Goal: Task Accomplishment & Management: Manage account settings

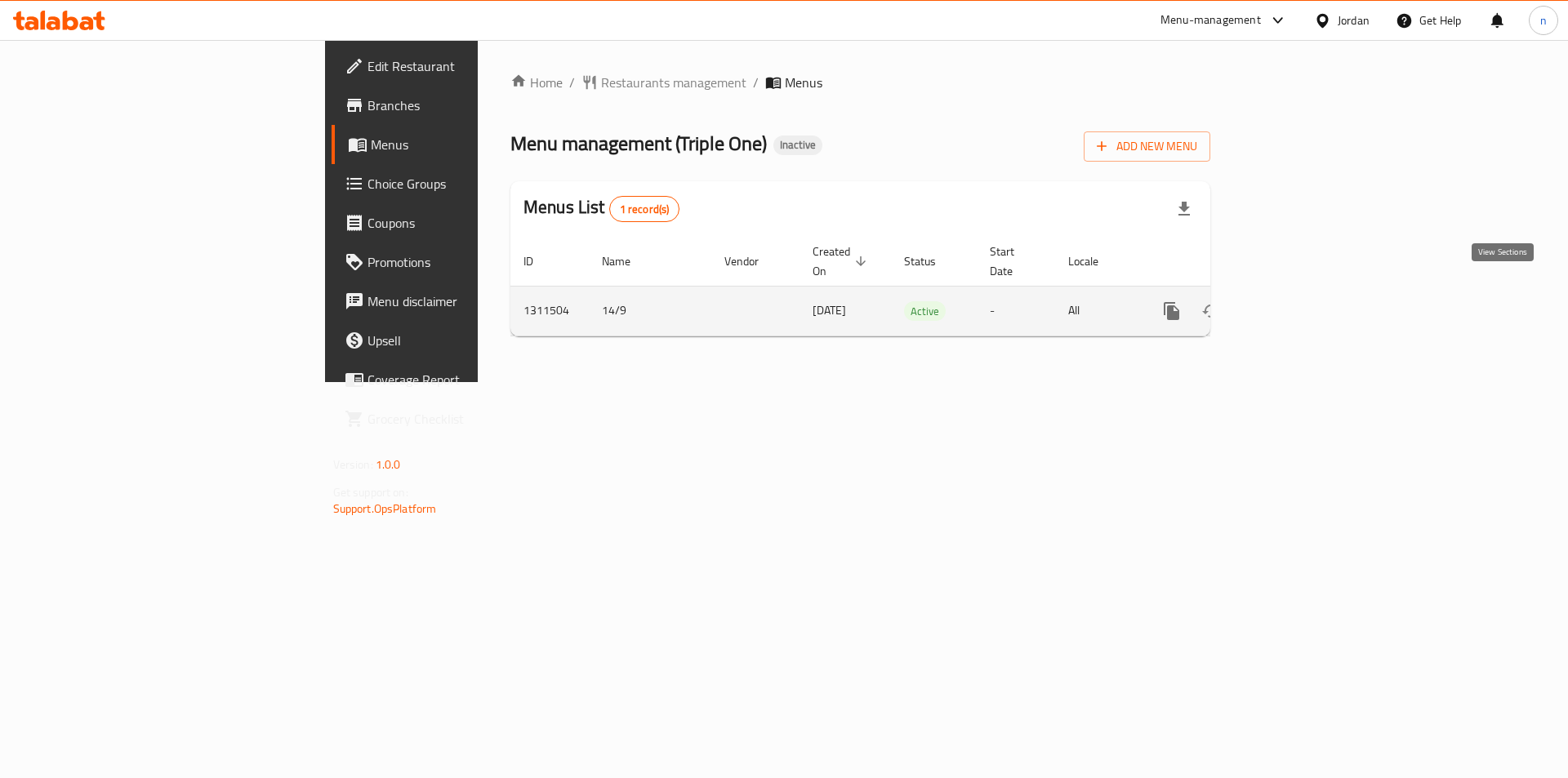
click at [1299, 301] on icon "enhanced table" at bounding box center [1289, 311] width 20 height 20
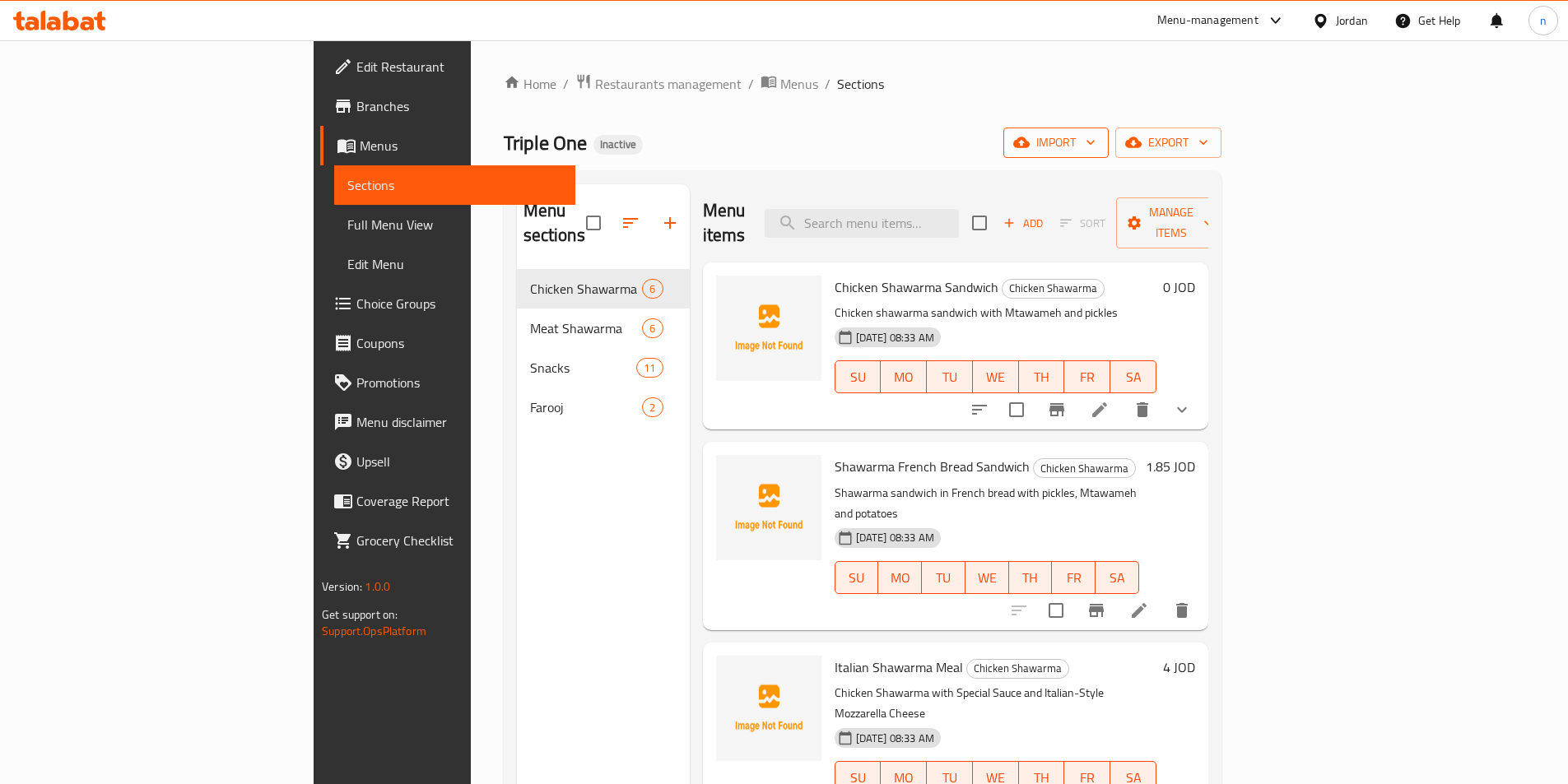
click at [1096, 141] on span "import" at bounding box center [1056, 143] width 79 height 21
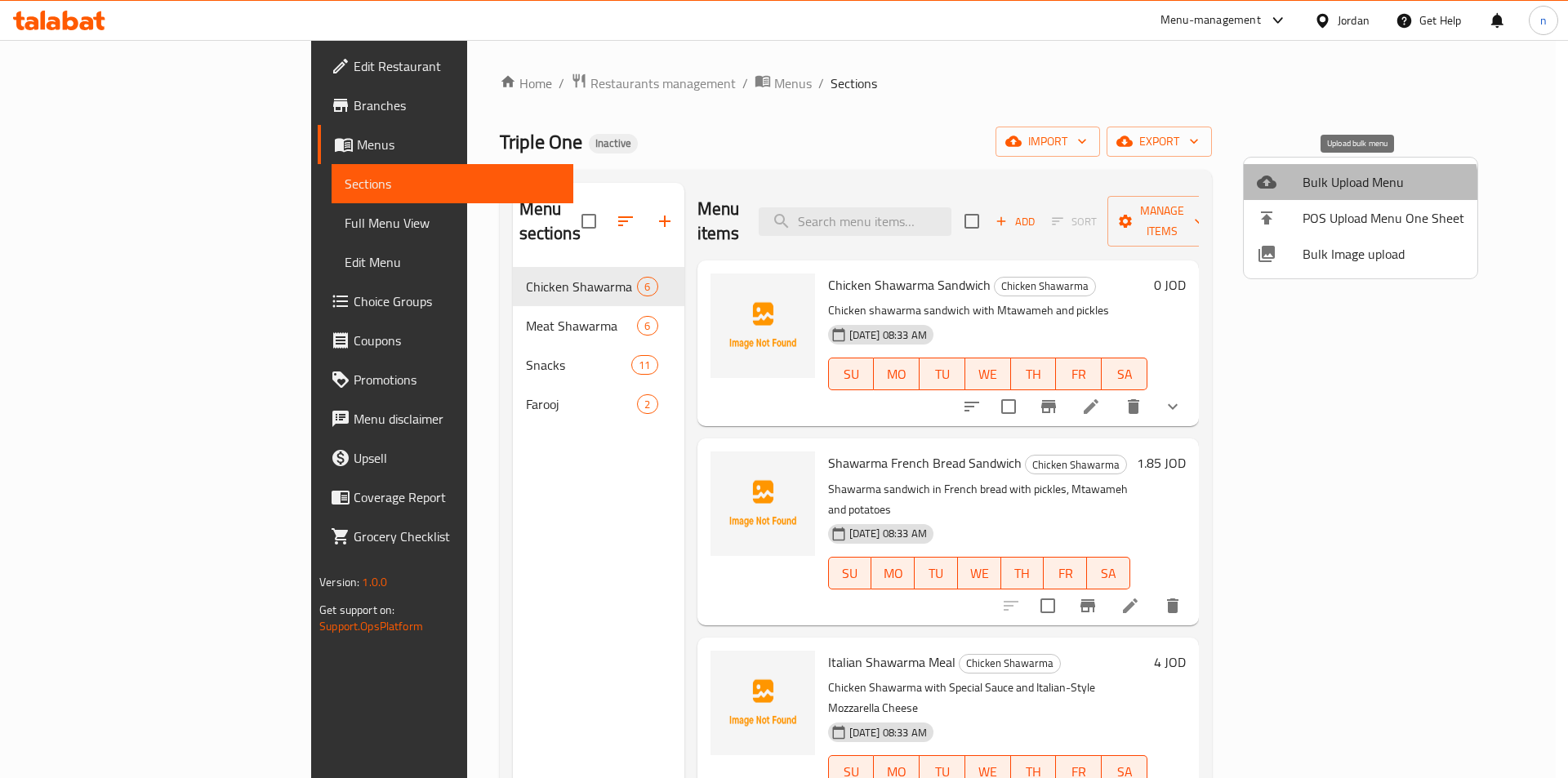
click at [1347, 191] on span "Bulk Upload Menu" at bounding box center [1383, 182] width 161 height 20
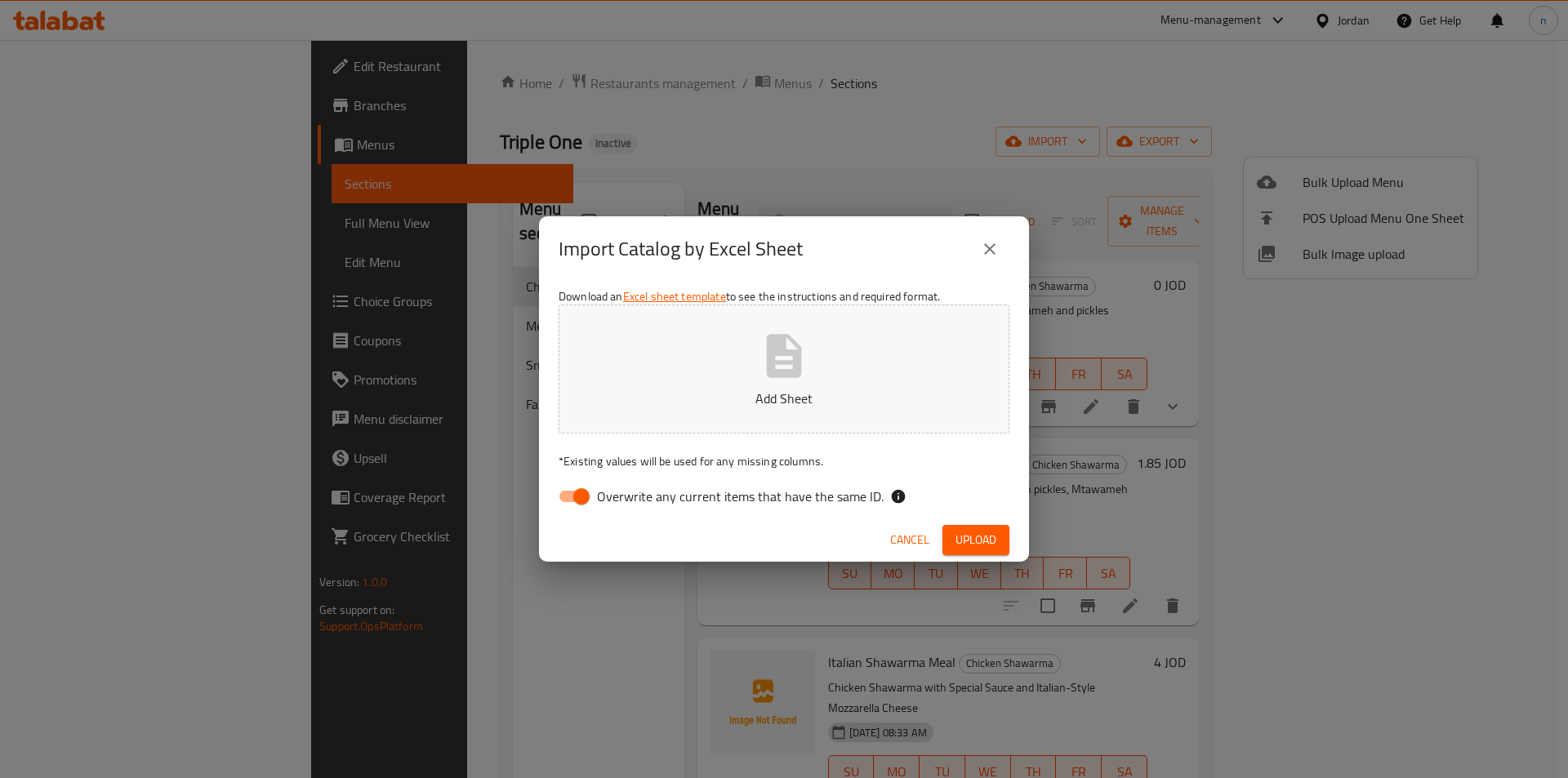
click at [571, 501] on input "Overwrite any current items that have the same ID." at bounding box center [581, 496] width 93 height 31
checkbox input "false"
click at [723, 394] on p "Add Sheet" at bounding box center [784, 398] width 400 height 20
click at [982, 538] on span "Upload" at bounding box center [976, 540] width 41 height 21
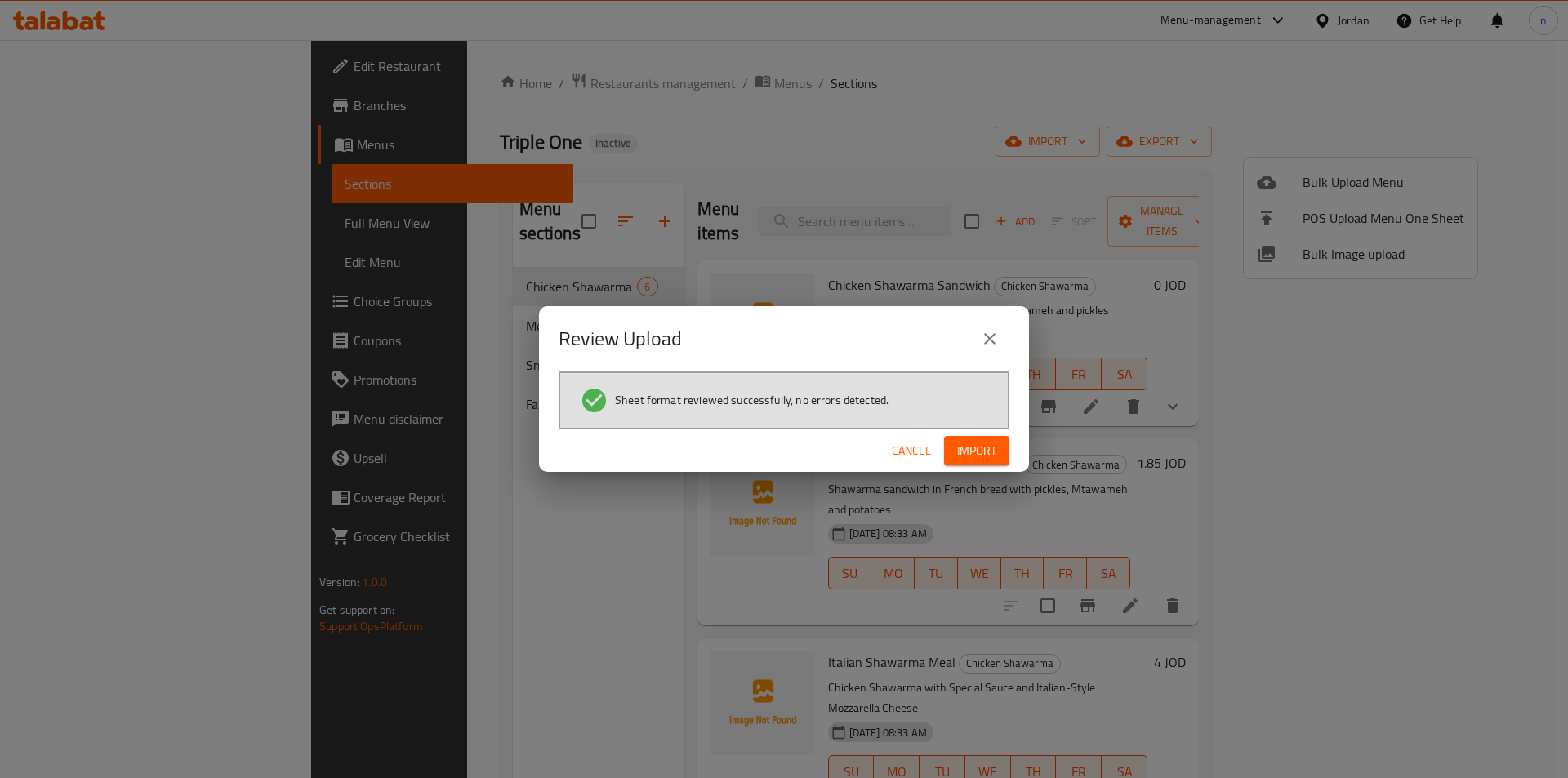
click at [969, 459] on span "Import" at bounding box center [977, 452] width 40 height 21
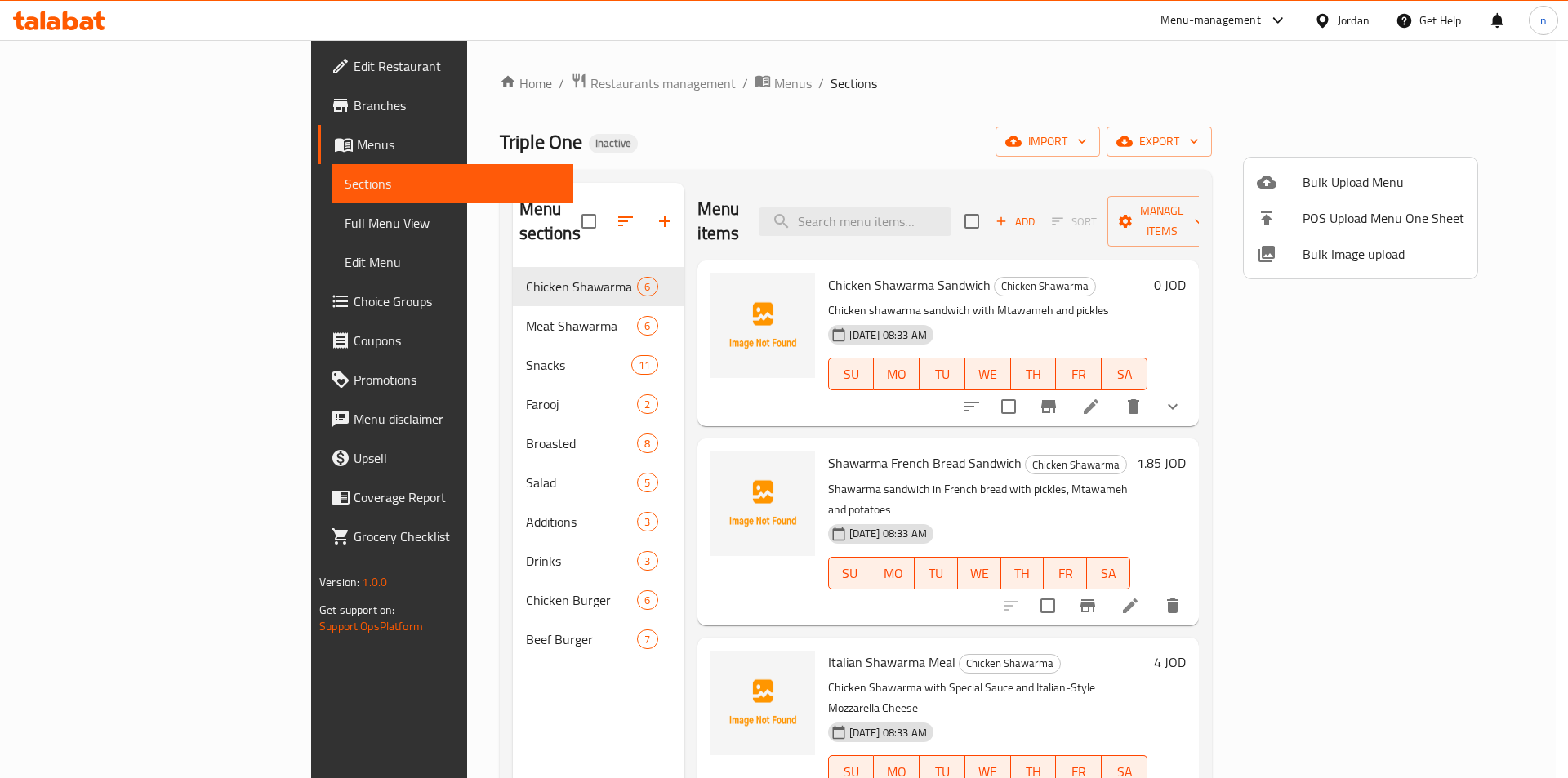
click at [64, 226] on div at bounding box center [784, 389] width 1568 height 778
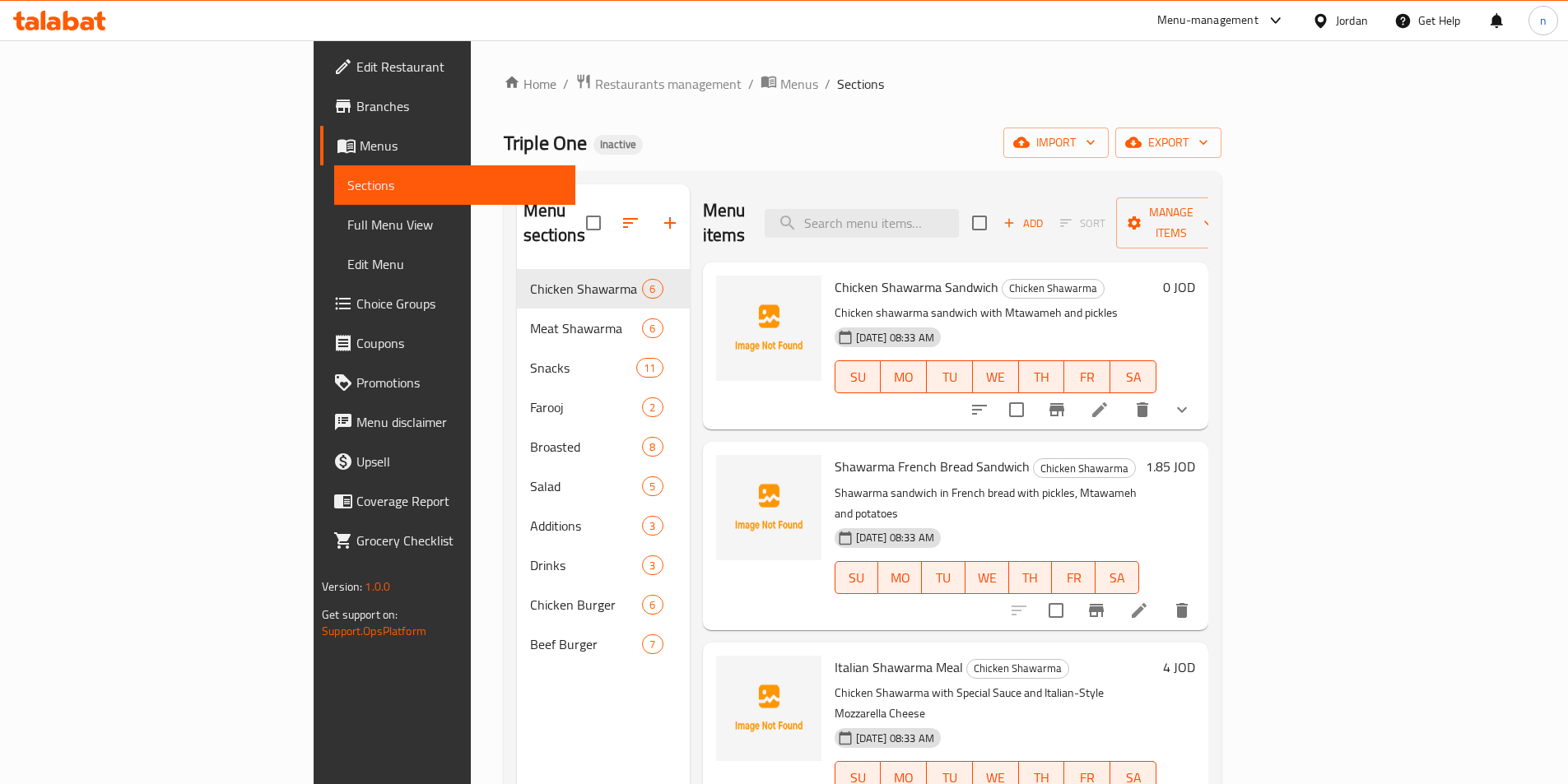
click at [347, 228] on span "Full Menu View" at bounding box center [454, 224] width 215 height 20
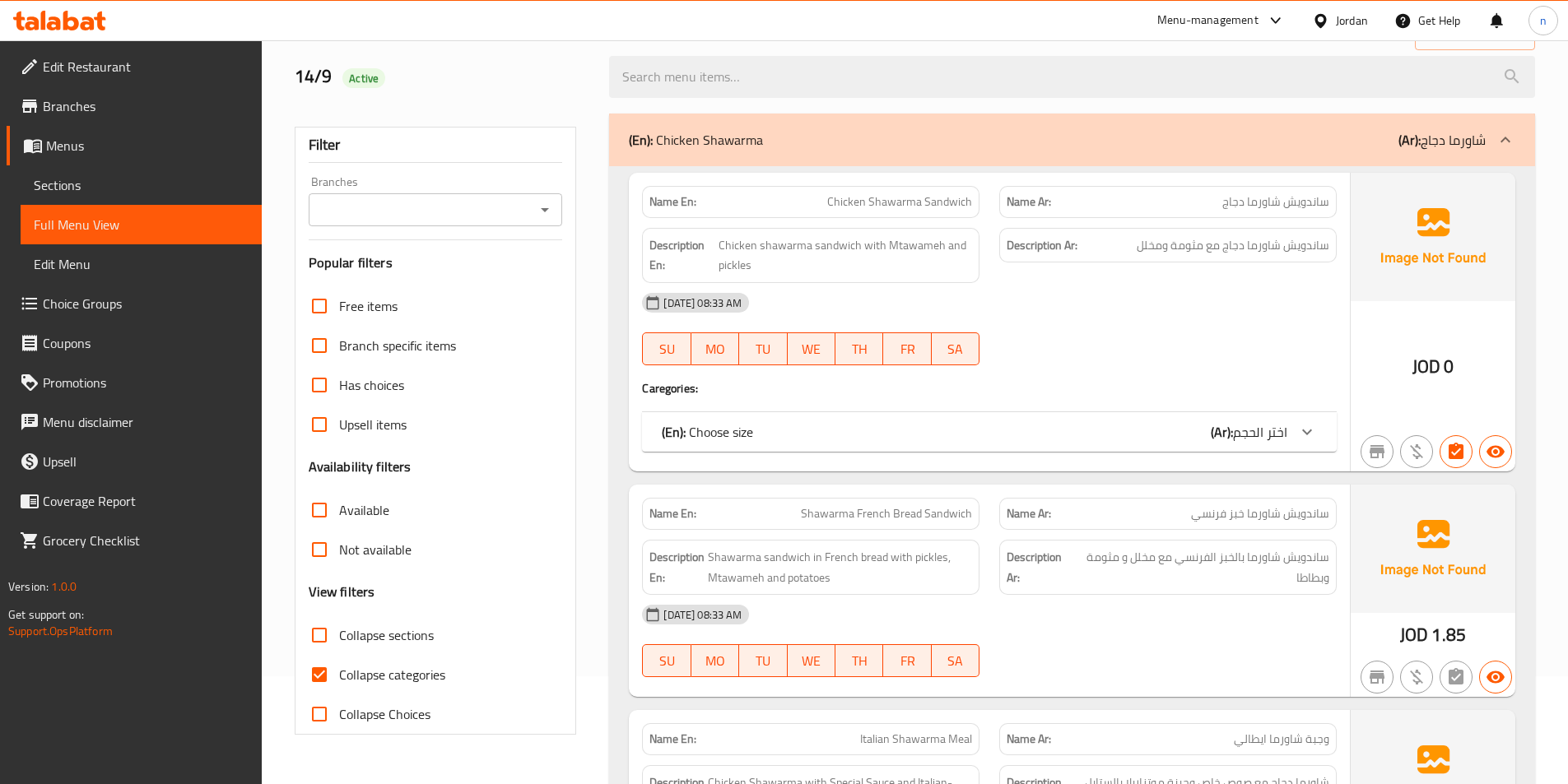
scroll to position [329, 0]
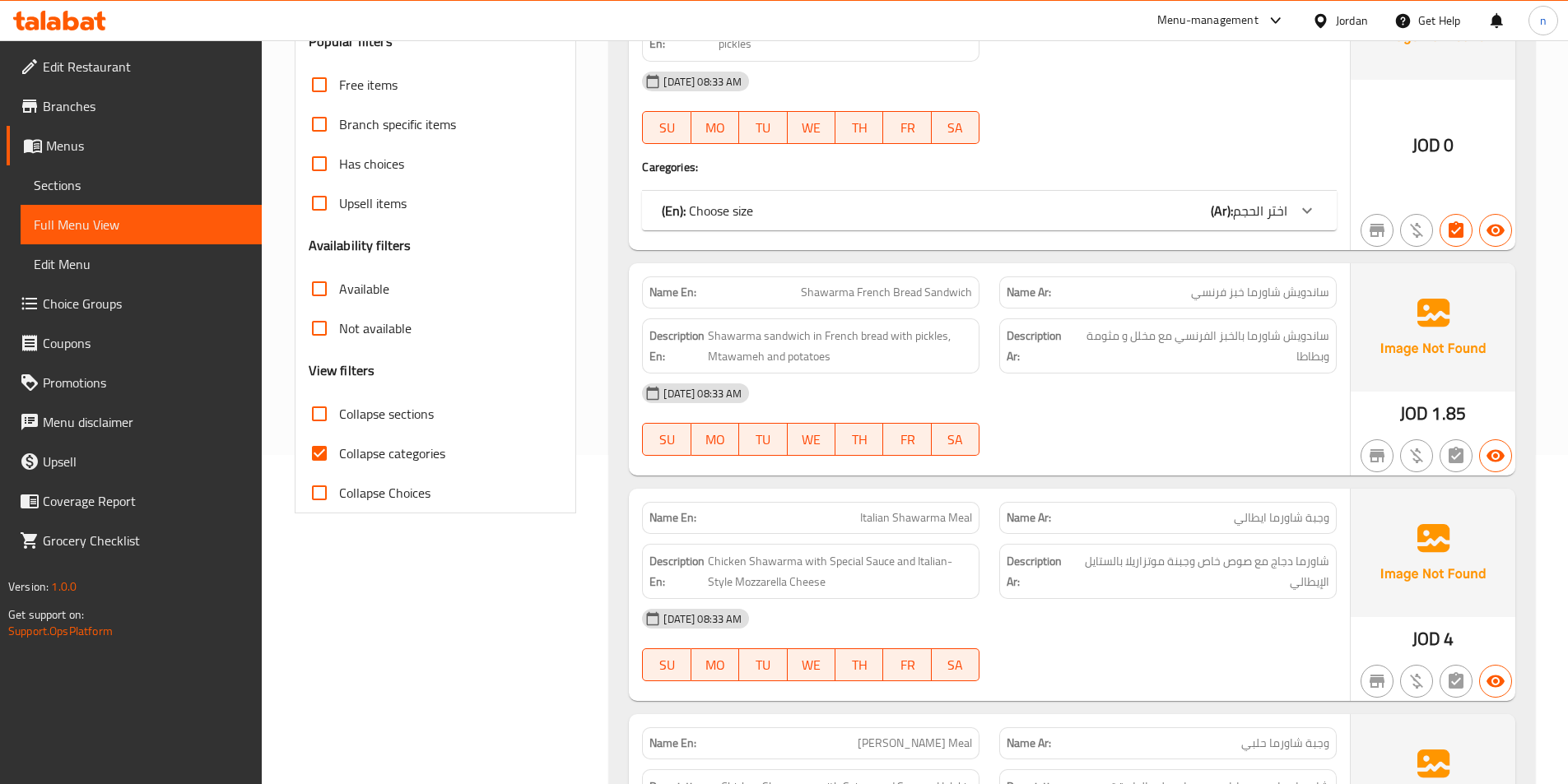
click at [403, 452] on span "Collapse categories" at bounding box center [392, 453] width 106 height 20
click at [339, 452] on input "Collapse categories" at bounding box center [319, 453] width 40 height 40
checkbox input "false"
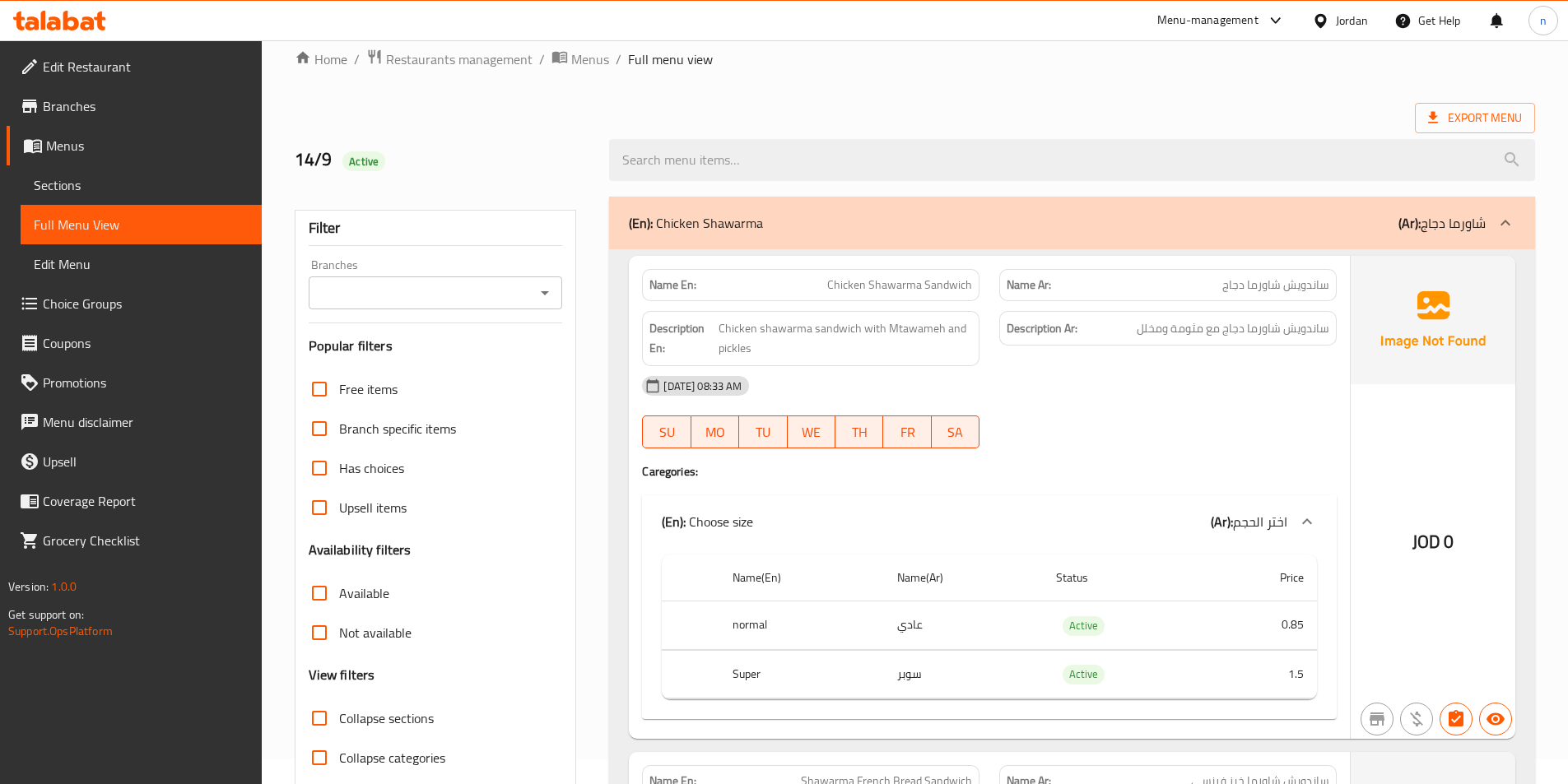
scroll to position [0, 0]
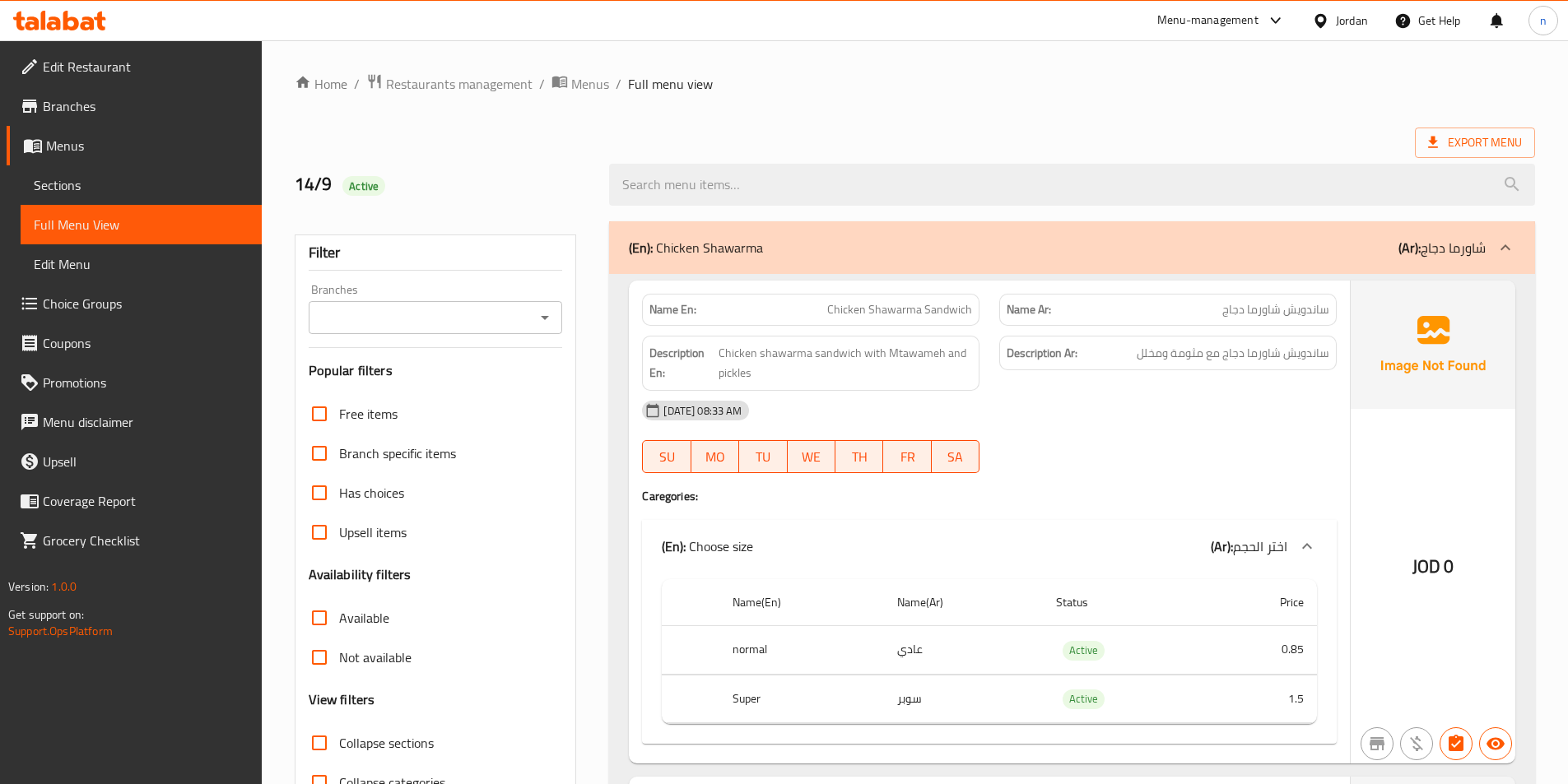
click at [1494, 255] on div at bounding box center [1506, 247] width 40 height 40
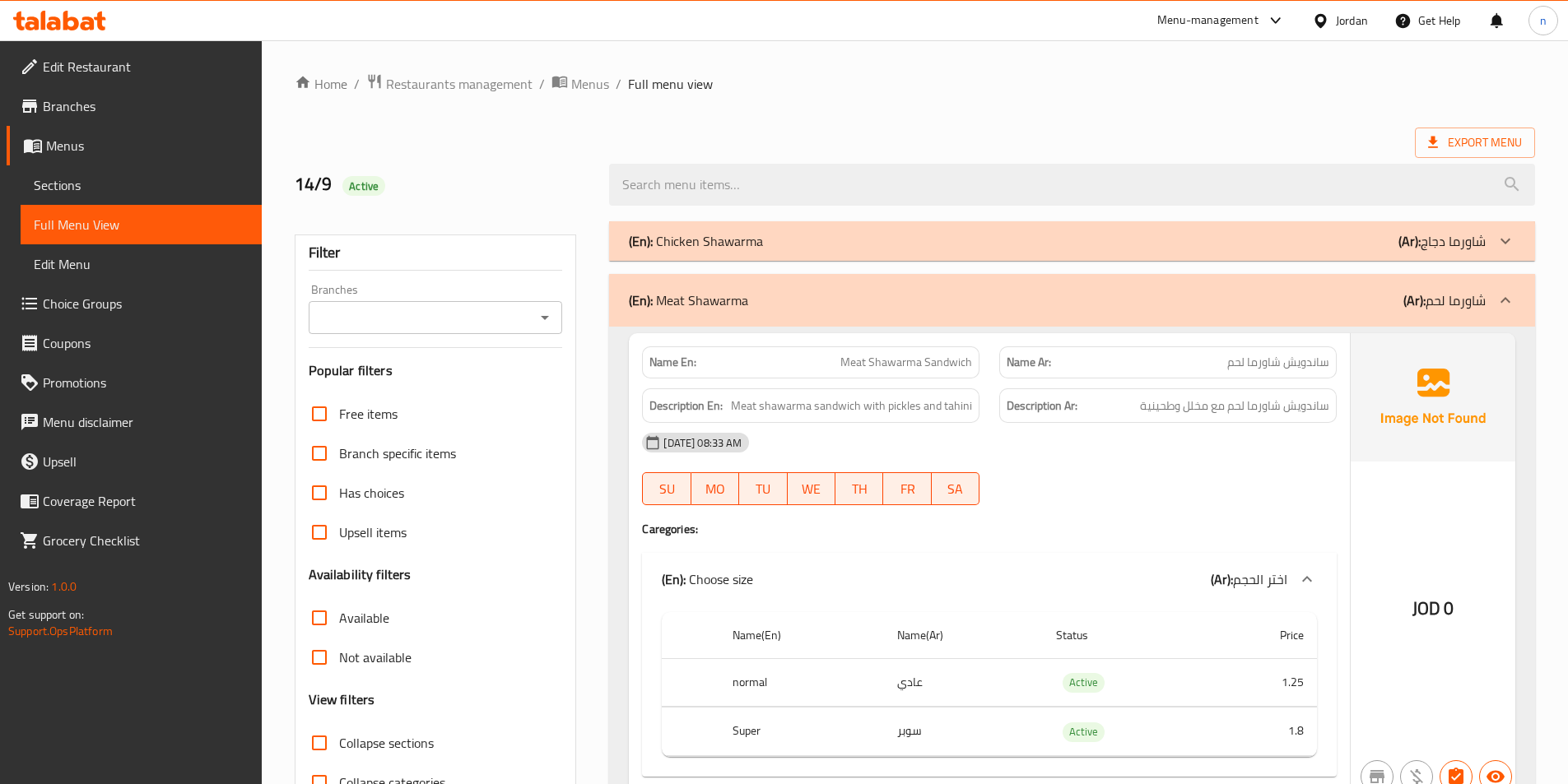
click at [1488, 300] on div at bounding box center [1506, 300] width 40 height 40
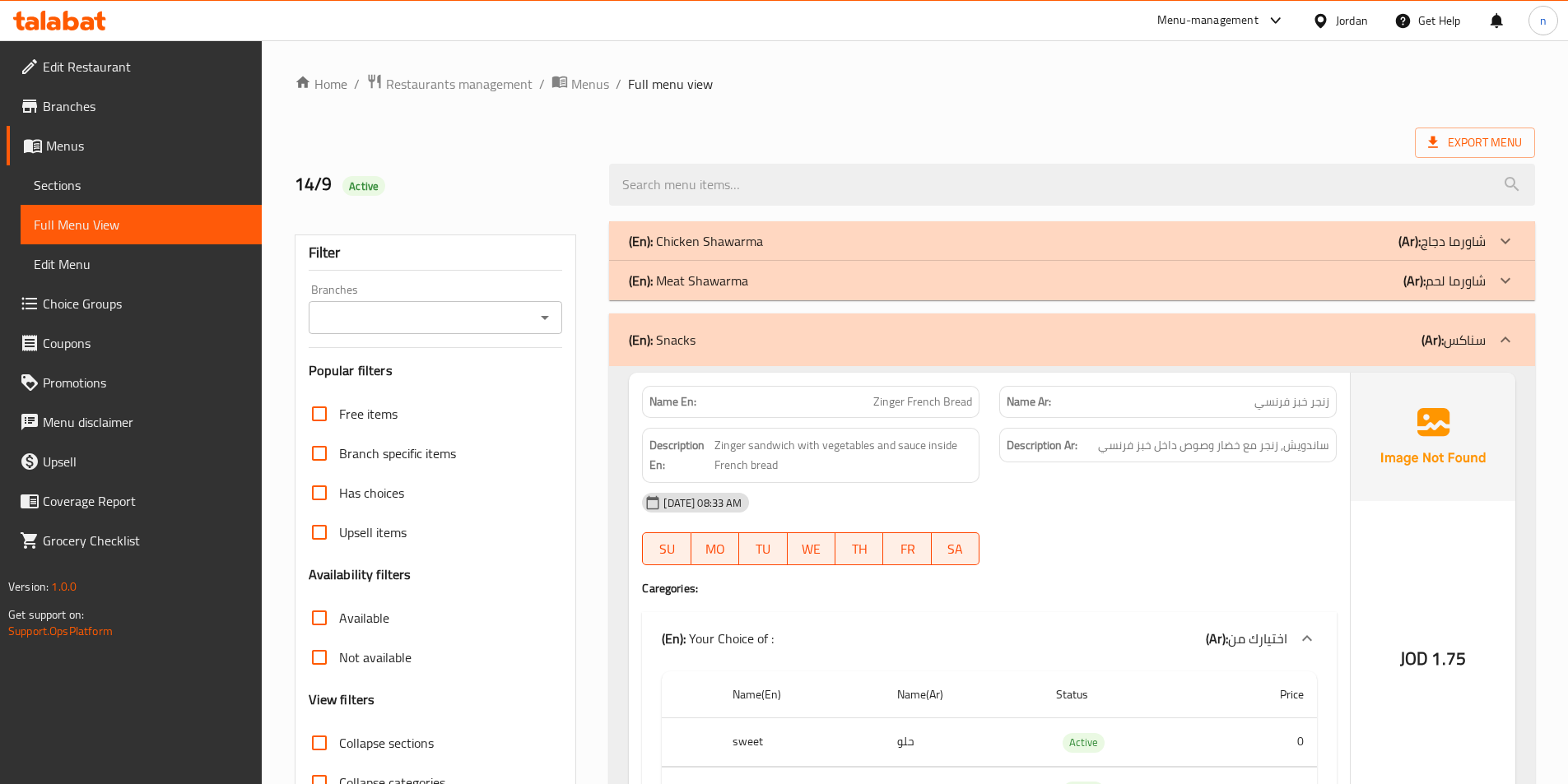
click at [1487, 331] on div "(En): Snacks (Ar): سناكس" at bounding box center [1072, 339] width 926 height 53
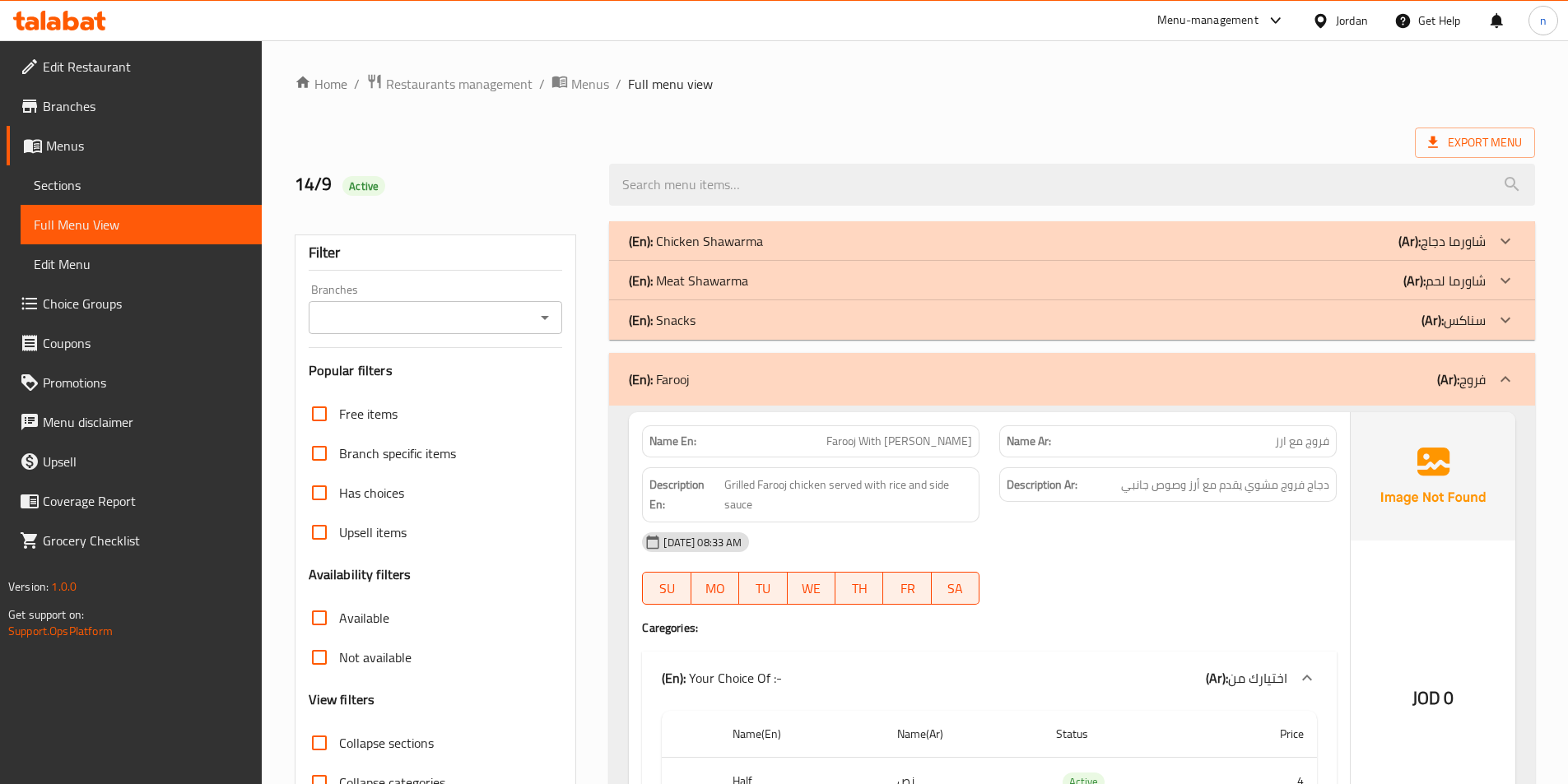
click at [1498, 382] on icon at bounding box center [1505, 379] width 20 height 20
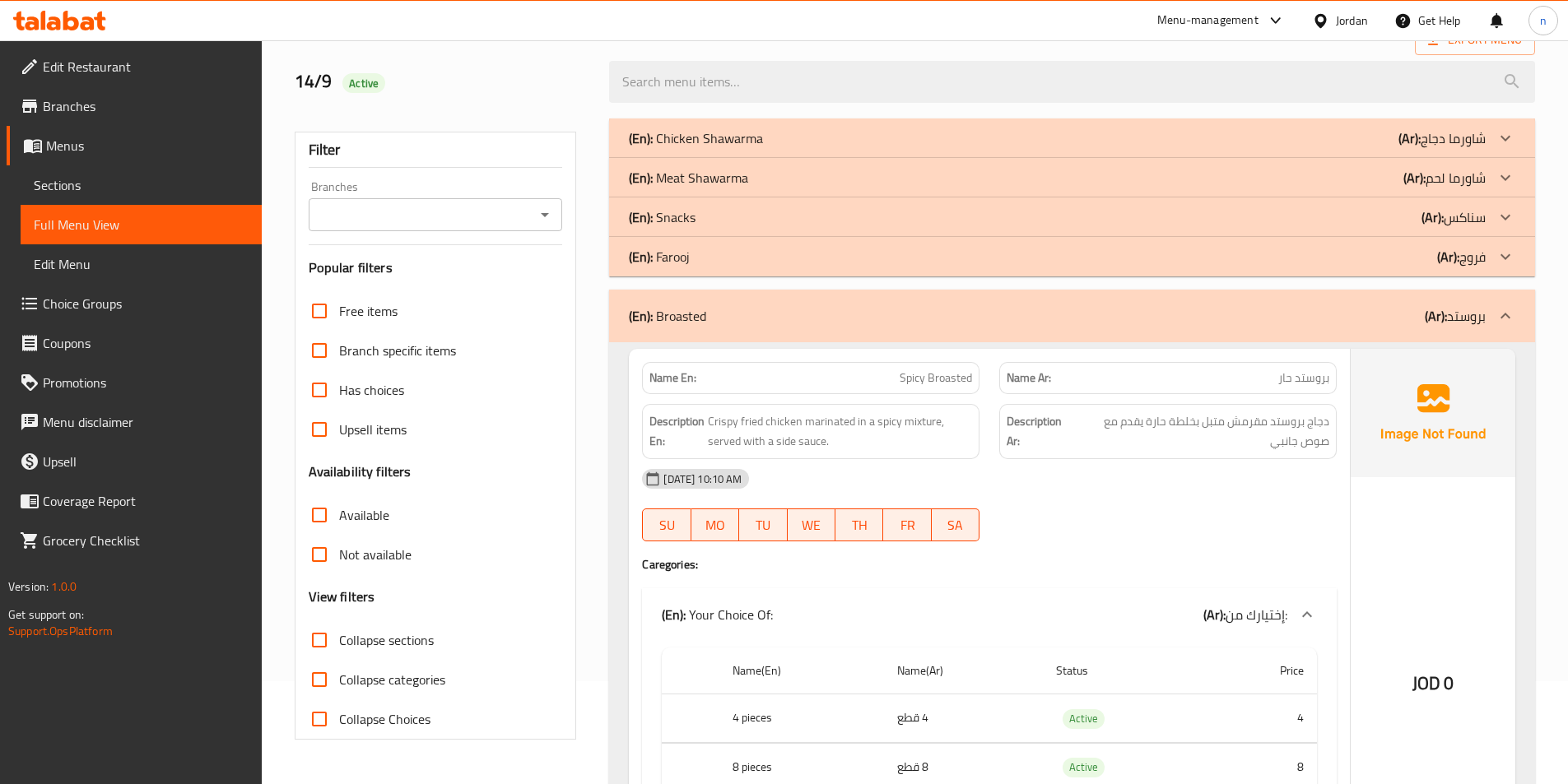
scroll to position [87, 0]
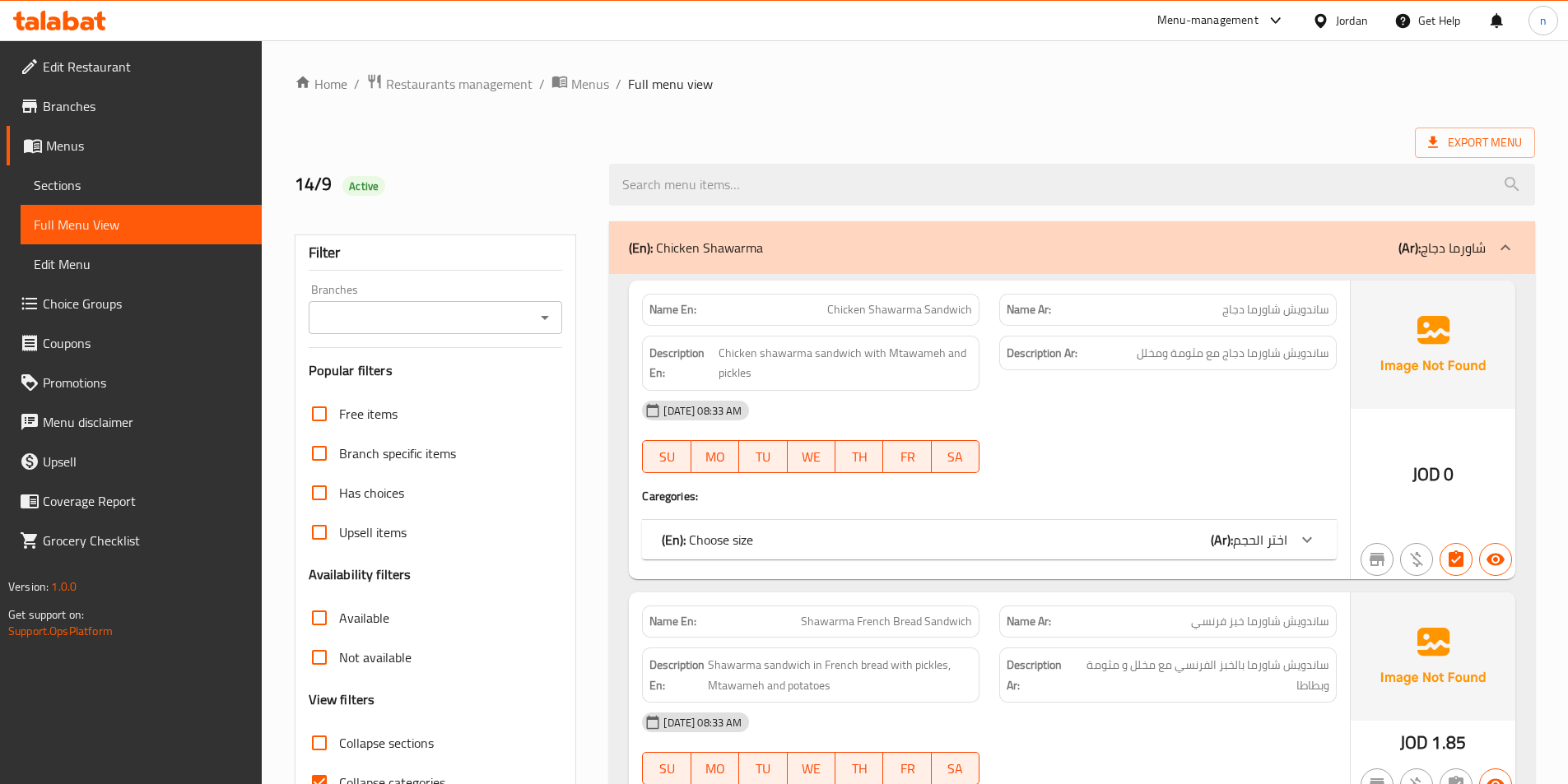
click at [1190, 261] on div "(En): Chicken Shawarma (Ar): شاورما دجاج" at bounding box center [1072, 247] width 926 height 53
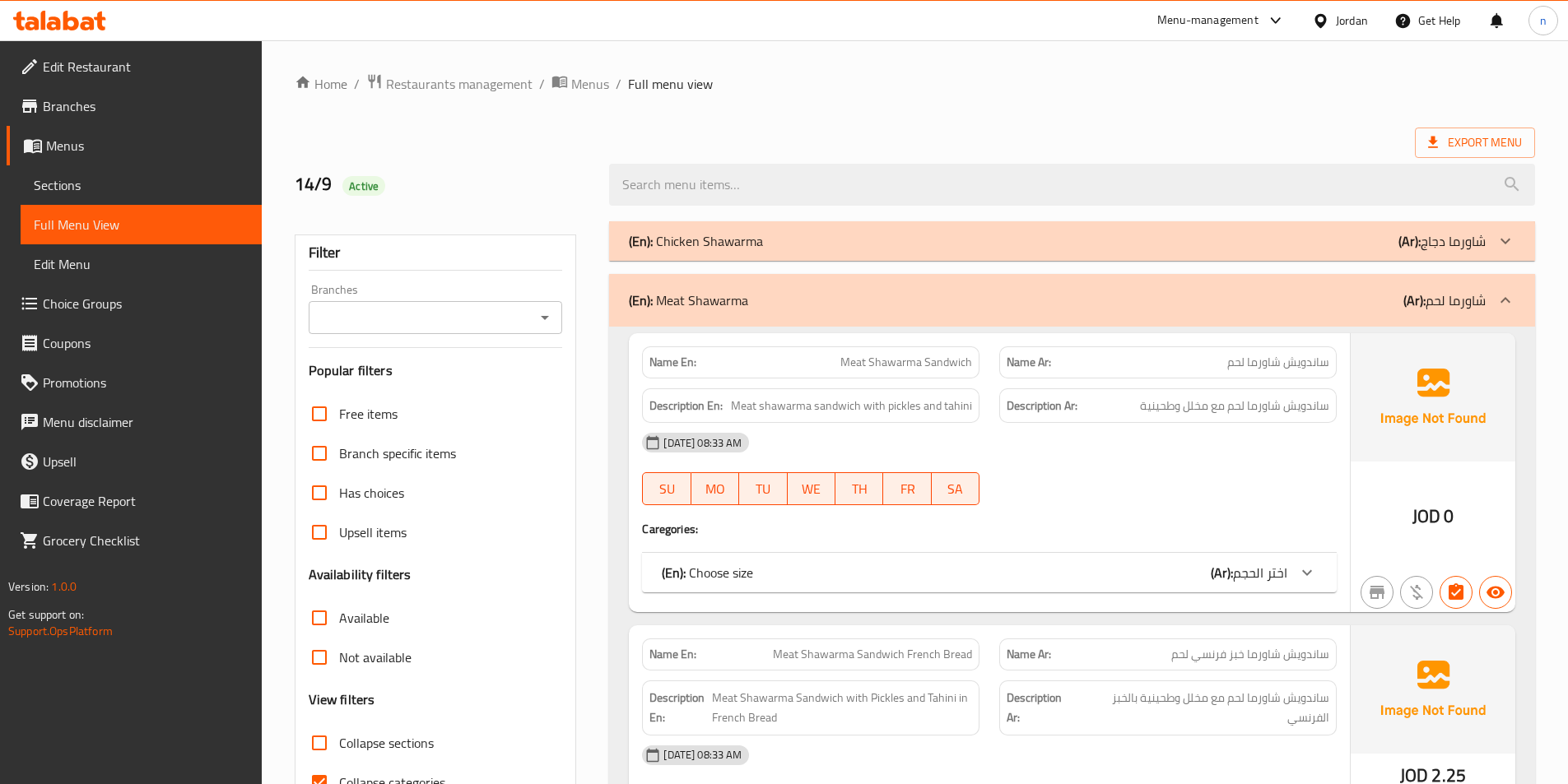
click at [1479, 314] on div "(En): Meat Shawarma (Ar): شاورما لحم" at bounding box center [1072, 300] width 926 height 53
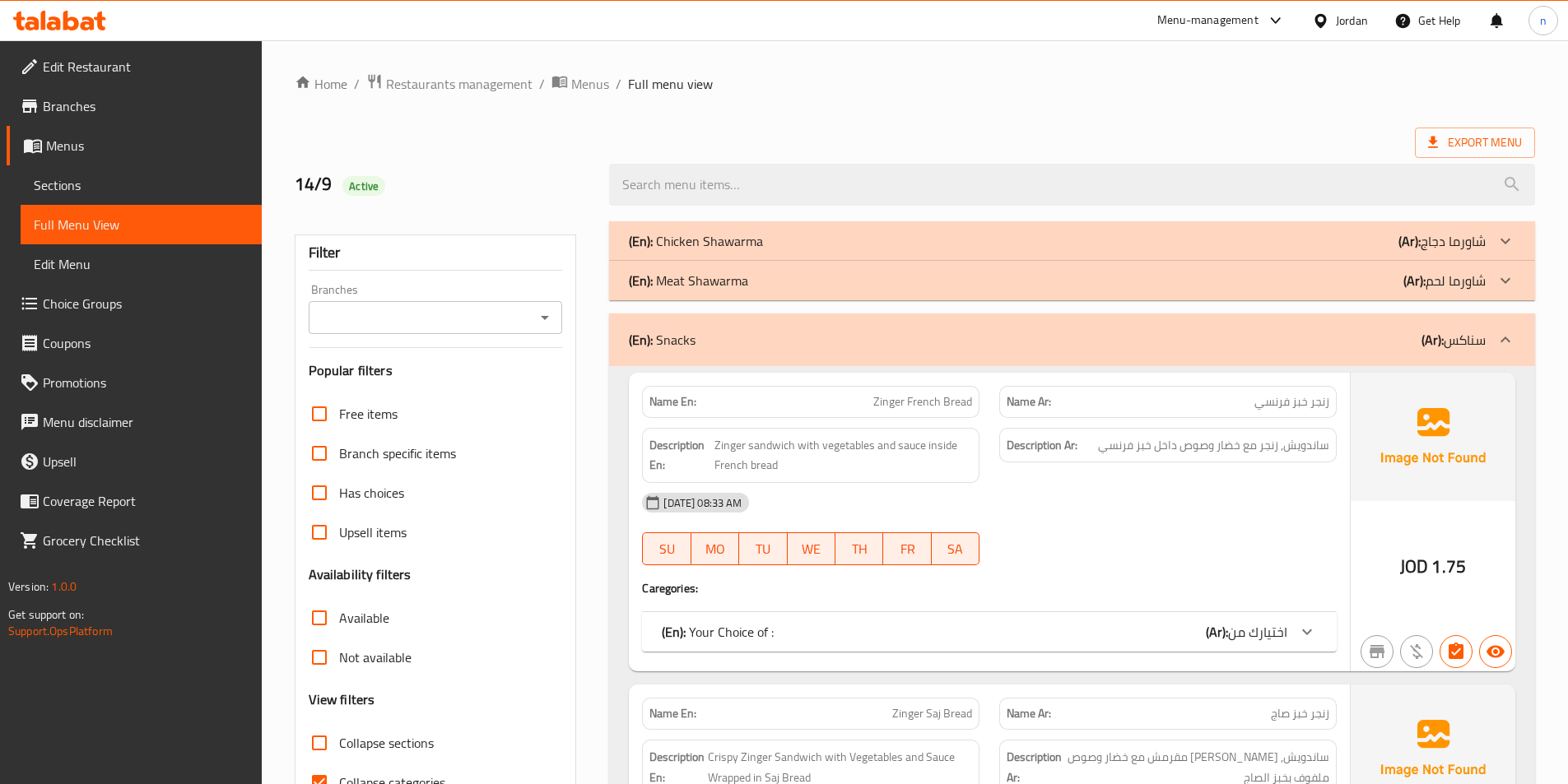
click at [1489, 325] on div "(En): Snacks (Ar): سناكس" at bounding box center [1072, 339] width 926 height 53
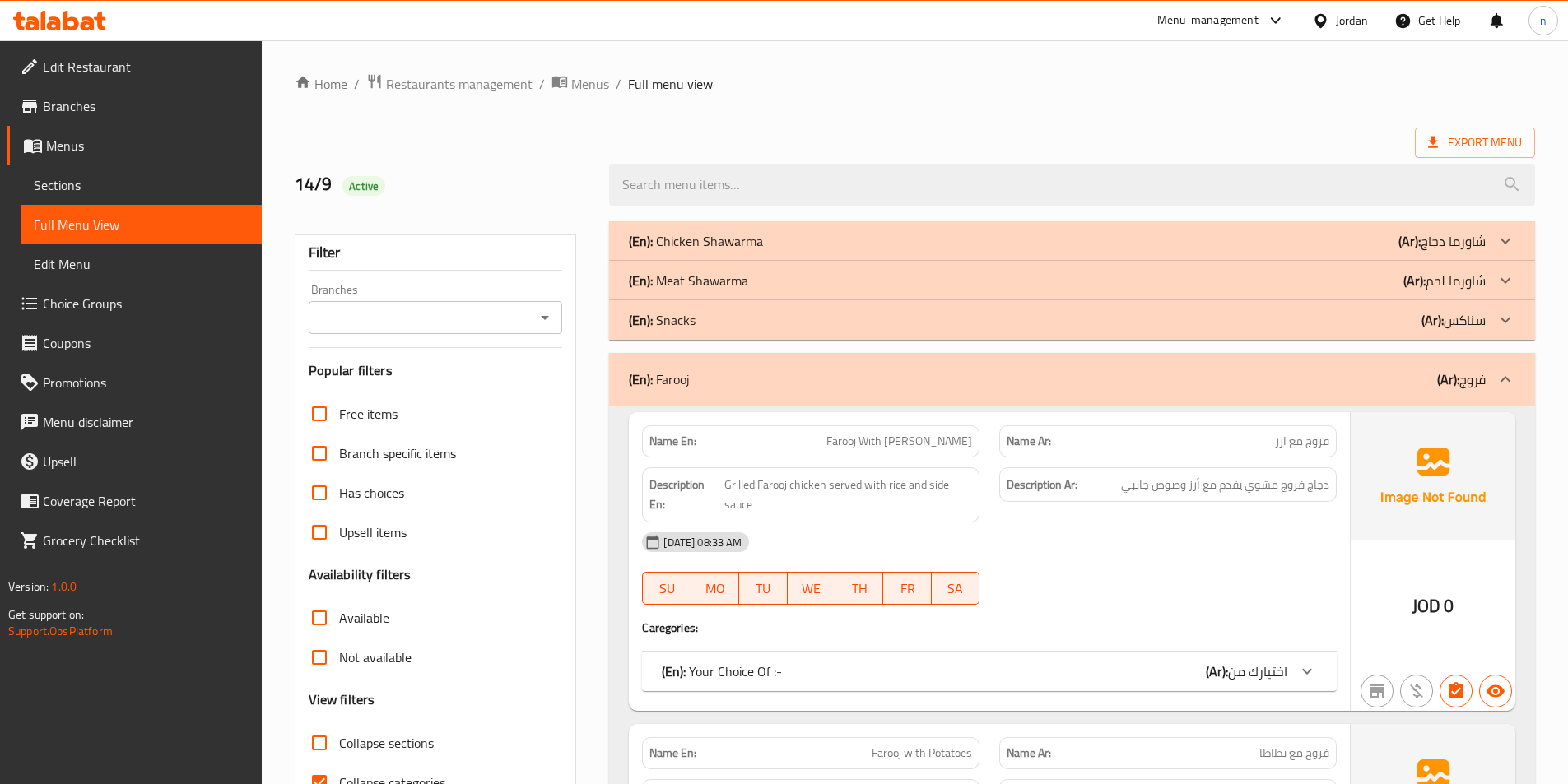
click at [1499, 370] on icon at bounding box center [1505, 379] width 20 height 20
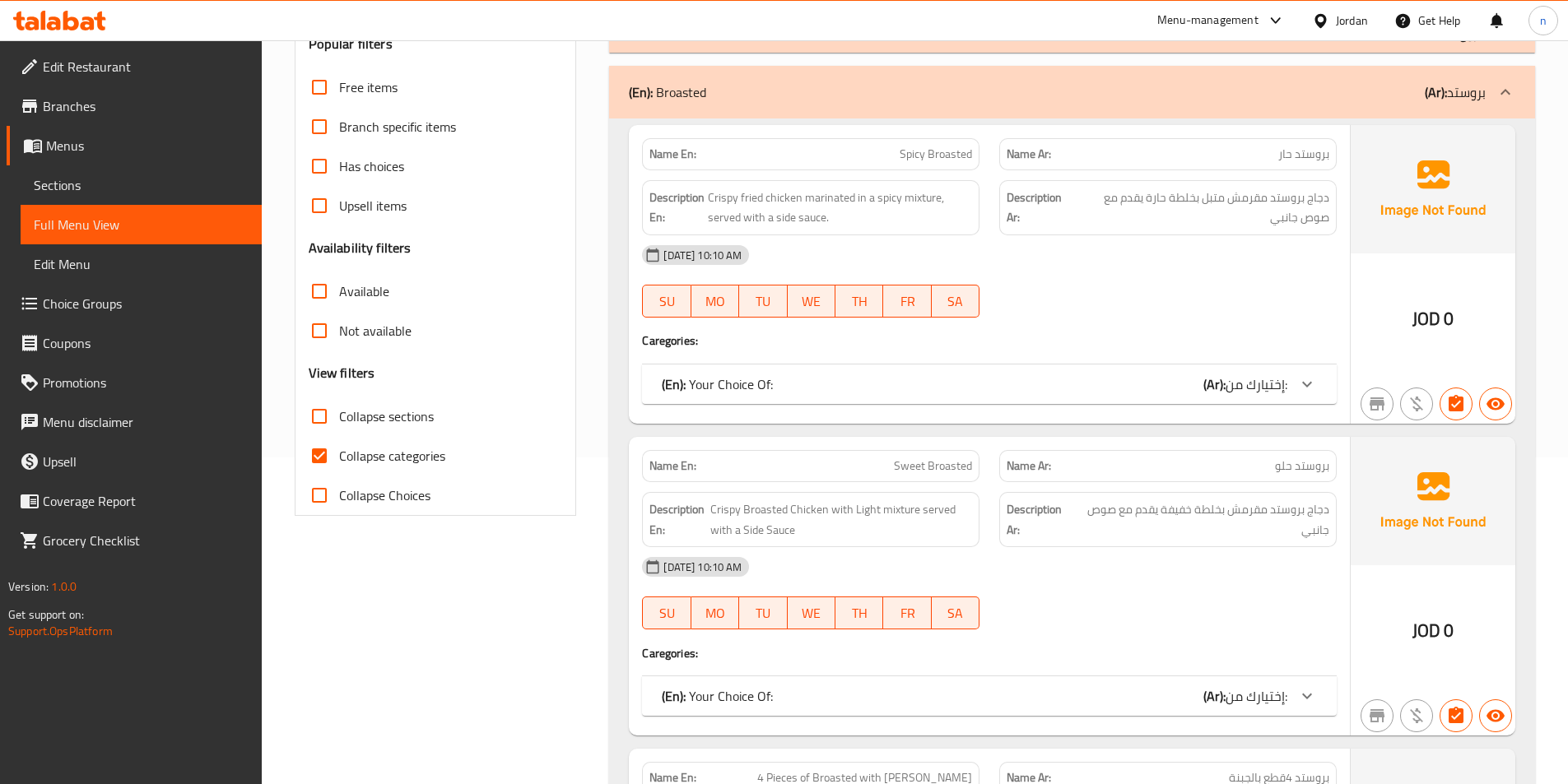
scroll to position [329, 0]
click at [434, 453] on span "Collapse categories" at bounding box center [392, 453] width 106 height 20
click at [339, 453] on input "Collapse categories" at bounding box center [319, 453] width 40 height 40
checkbox input "false"
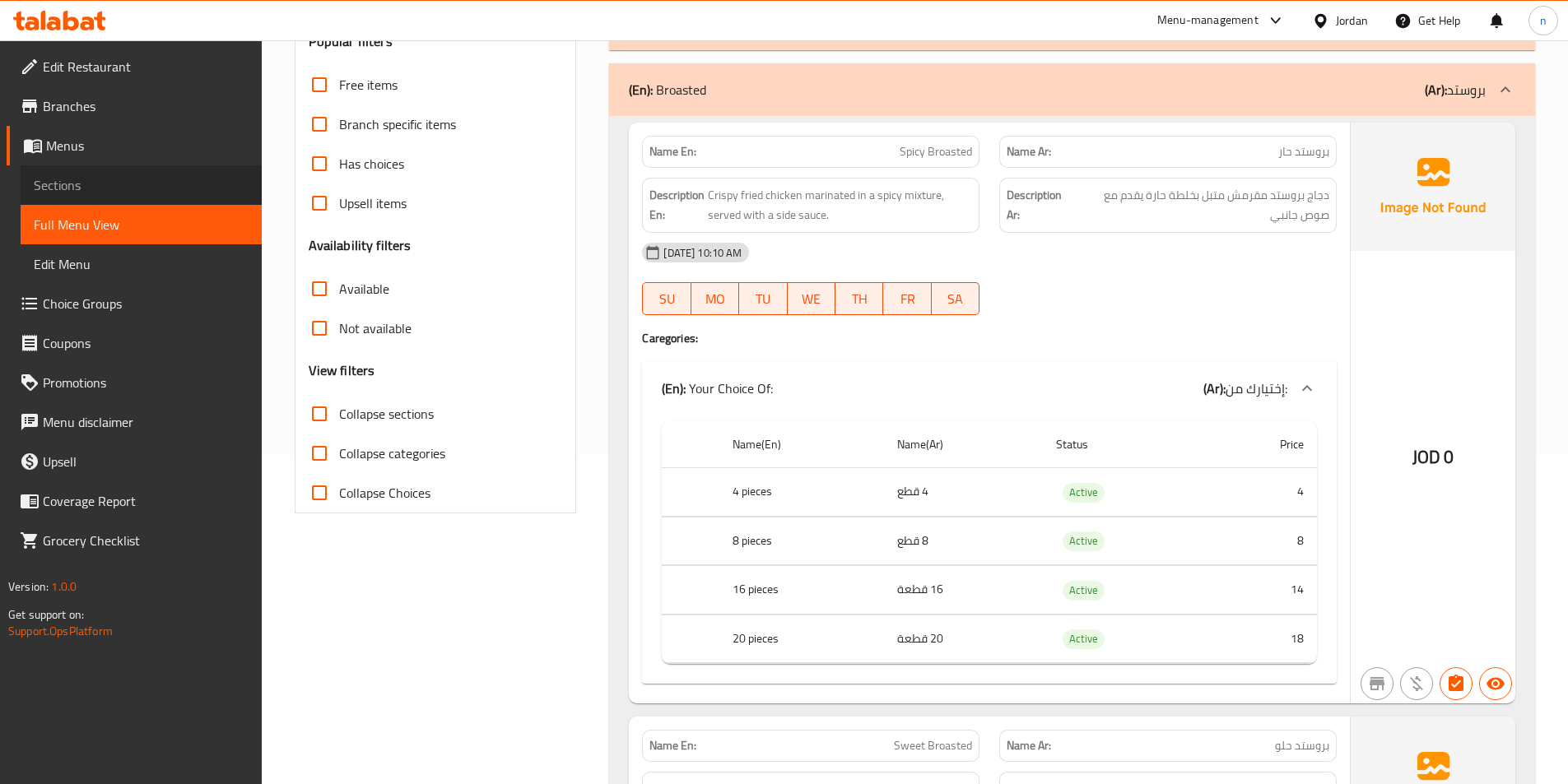
click at [81, 190] on span "Sections" at bounding box center [141, 185] width 215 height 20
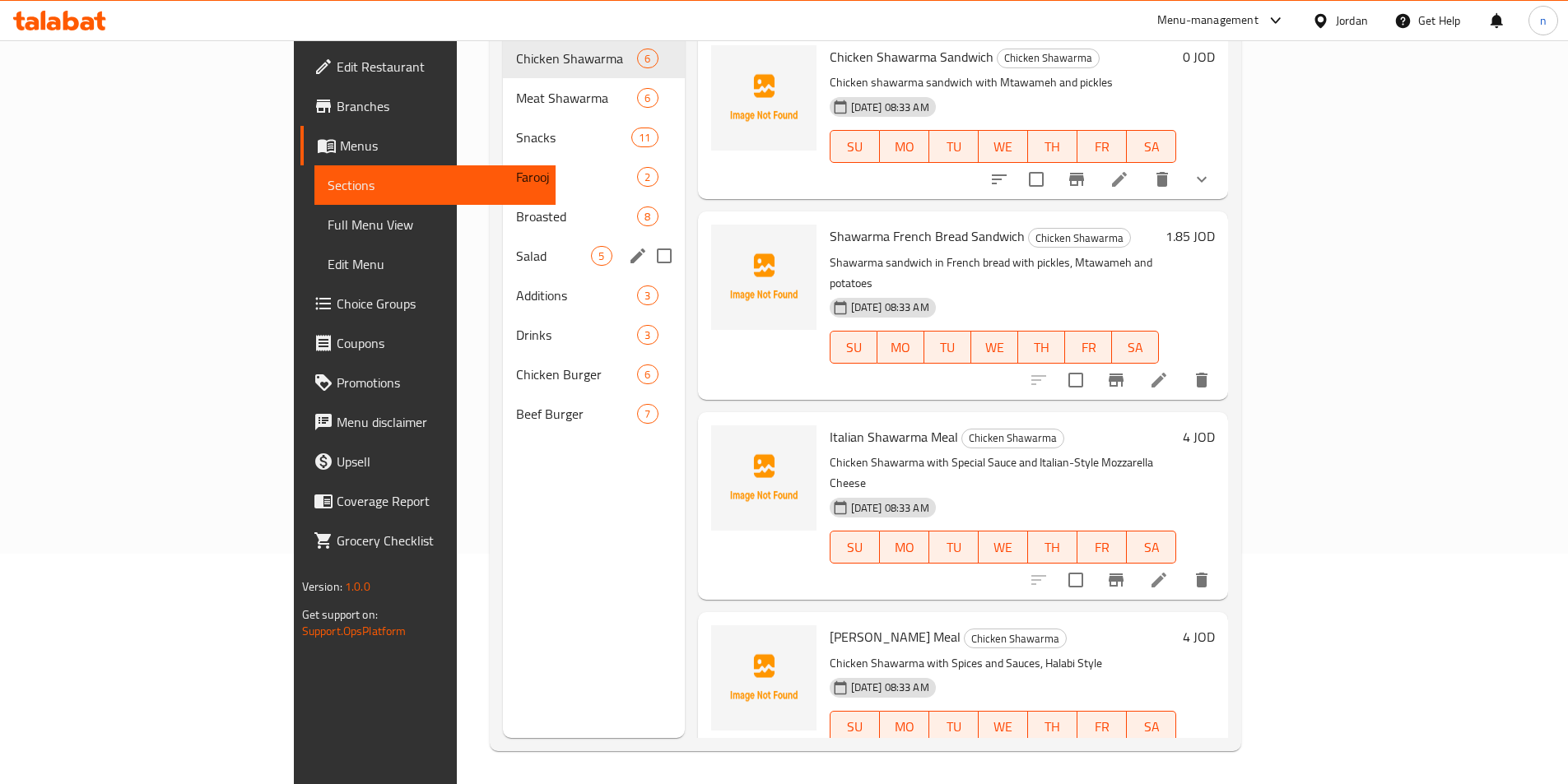
click at [516, 207] on span "Broasted" at bounding box center [576, 216] width 121 height 20
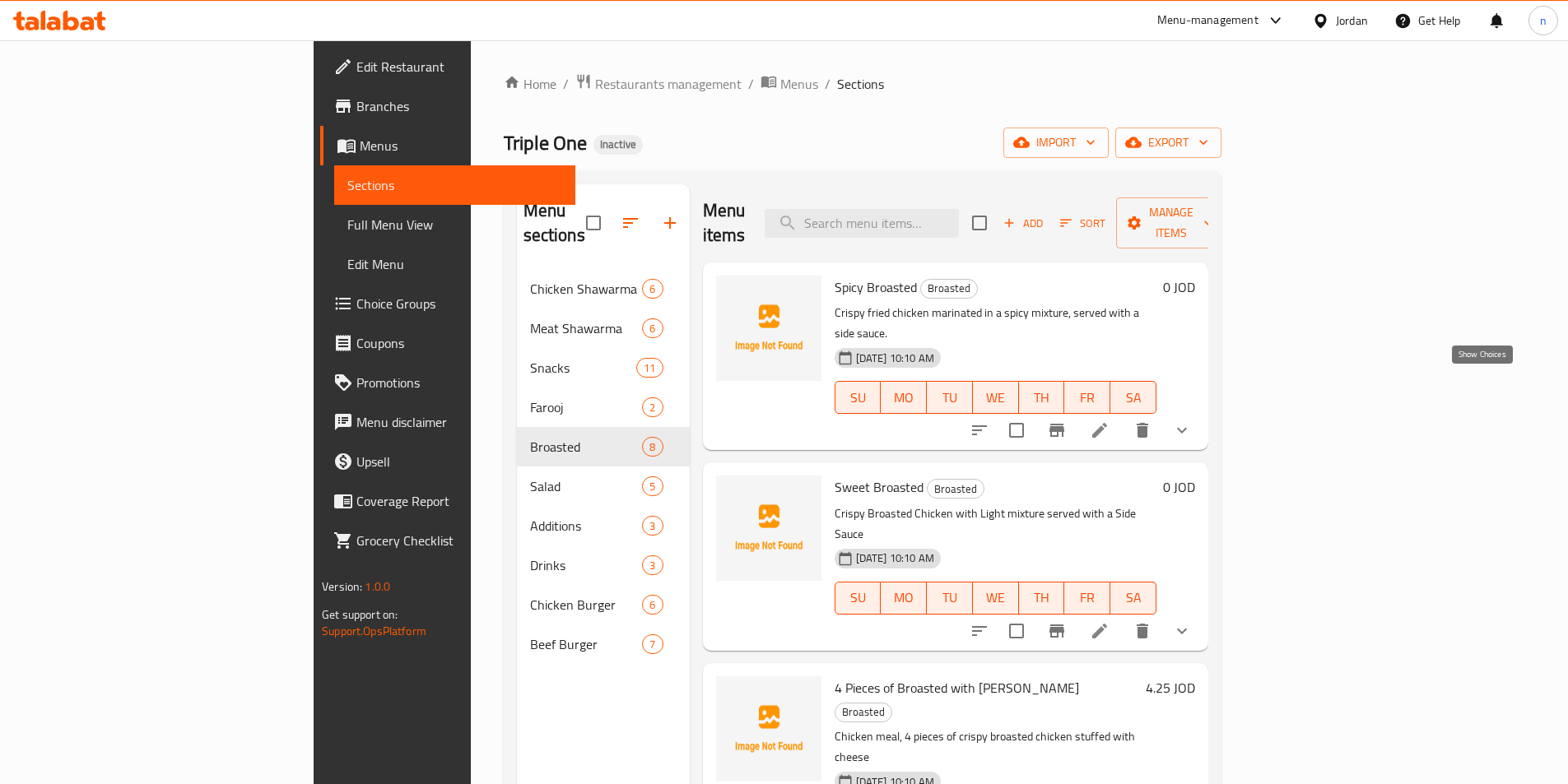
click at [1186, 428] on icon "show more" at bounding box center [1181, 431] width 10 height 6
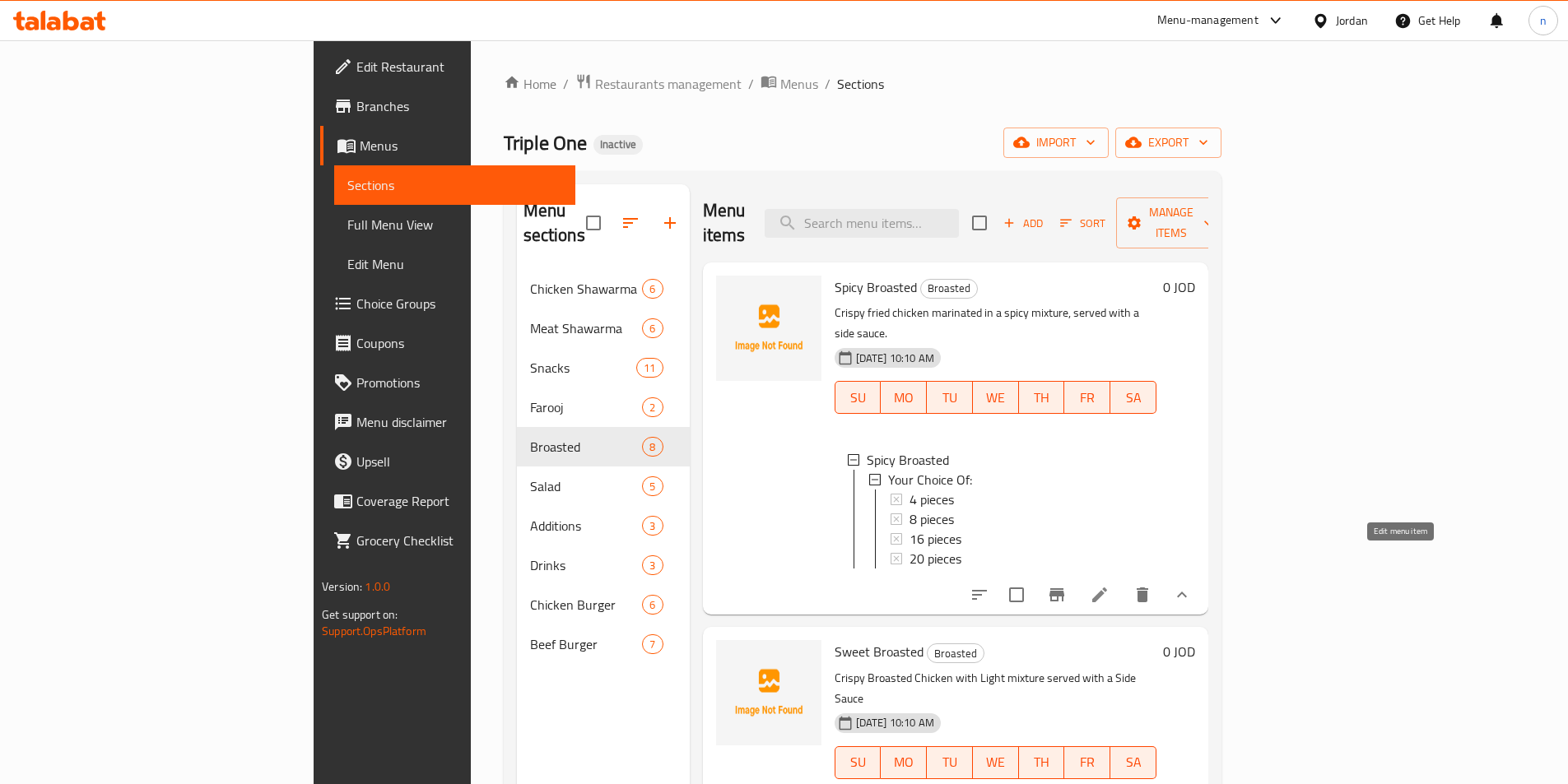
click at [1109, 585] on icon at bounding box center [1099, 594] width 20 height 20
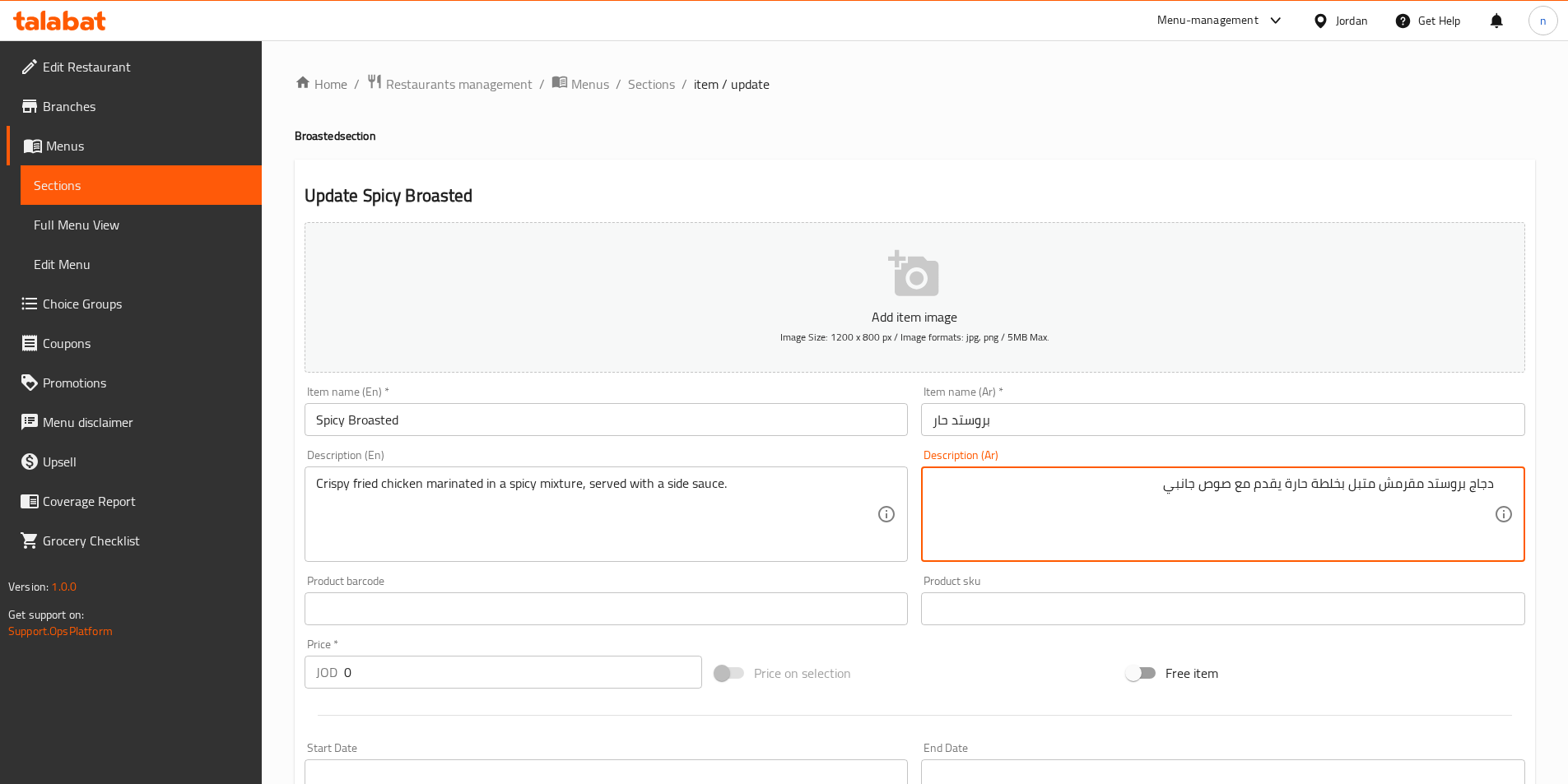
click at [1459, 485] on textarea "دجاج بروستد مقرمش متبل بخلطة حارة يقدم مع صوص جانبي" at bounding box center [1213, 515] width 562 height 78
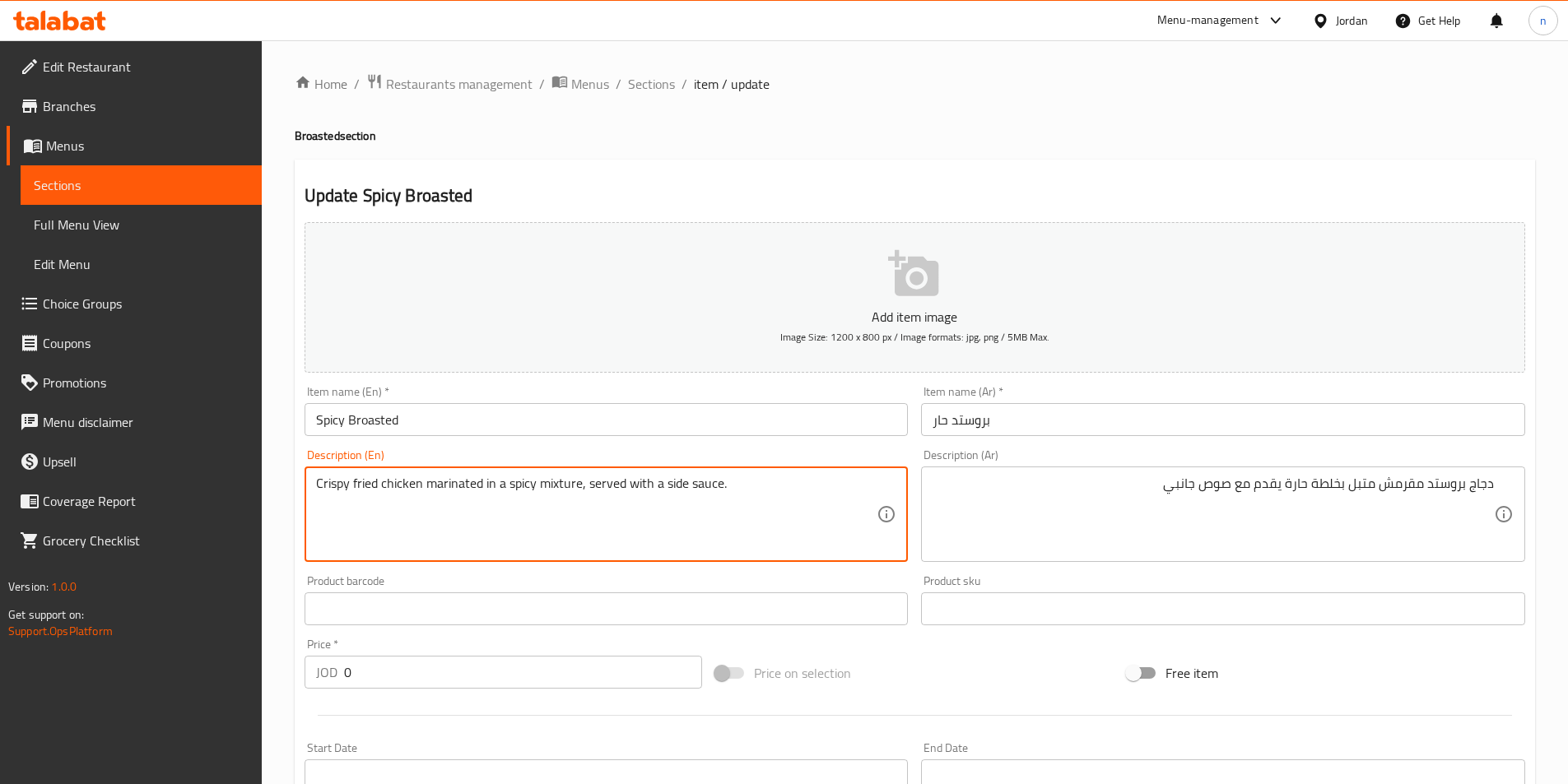
click at [423, 483] on textarea "Crispy fried chicken marinated in a spicy mixture, served with a side sauce." at bounding box center [596, 515] width 562 height 78
click at [381, 485] on textarea "Crispy fried chicken marinated in a spicy mixture, served with a side sauce." at bounding box center [596, 515] width 562 height 78
paste textarea "Broasted"
click at [367, 492] on textarea "Crispy fried Broasted chicken marinated in a spicy mixture, served with a side …" at bounding box center [596, 515] width 562 height 78
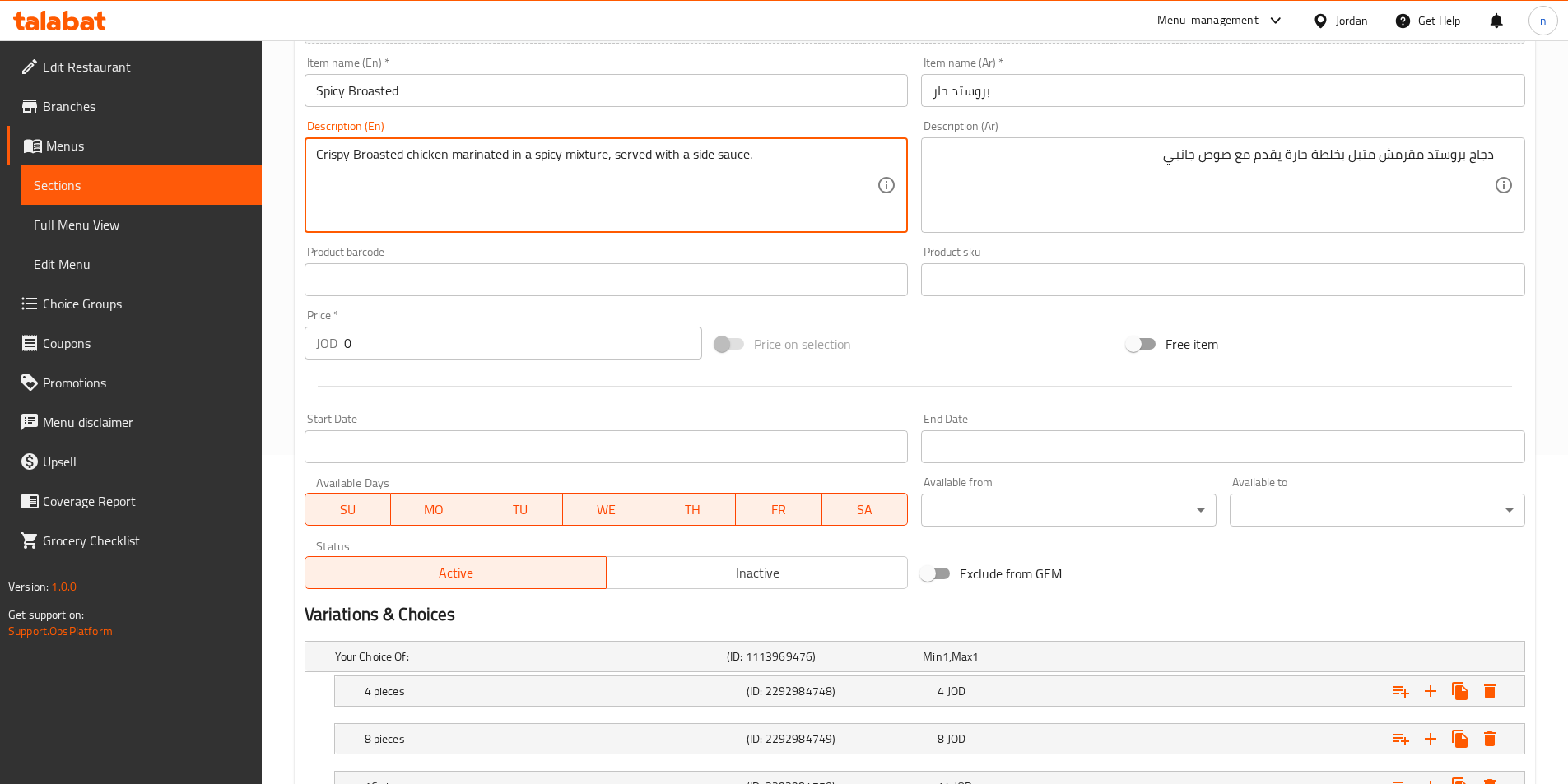
scroll to position [511, 0]
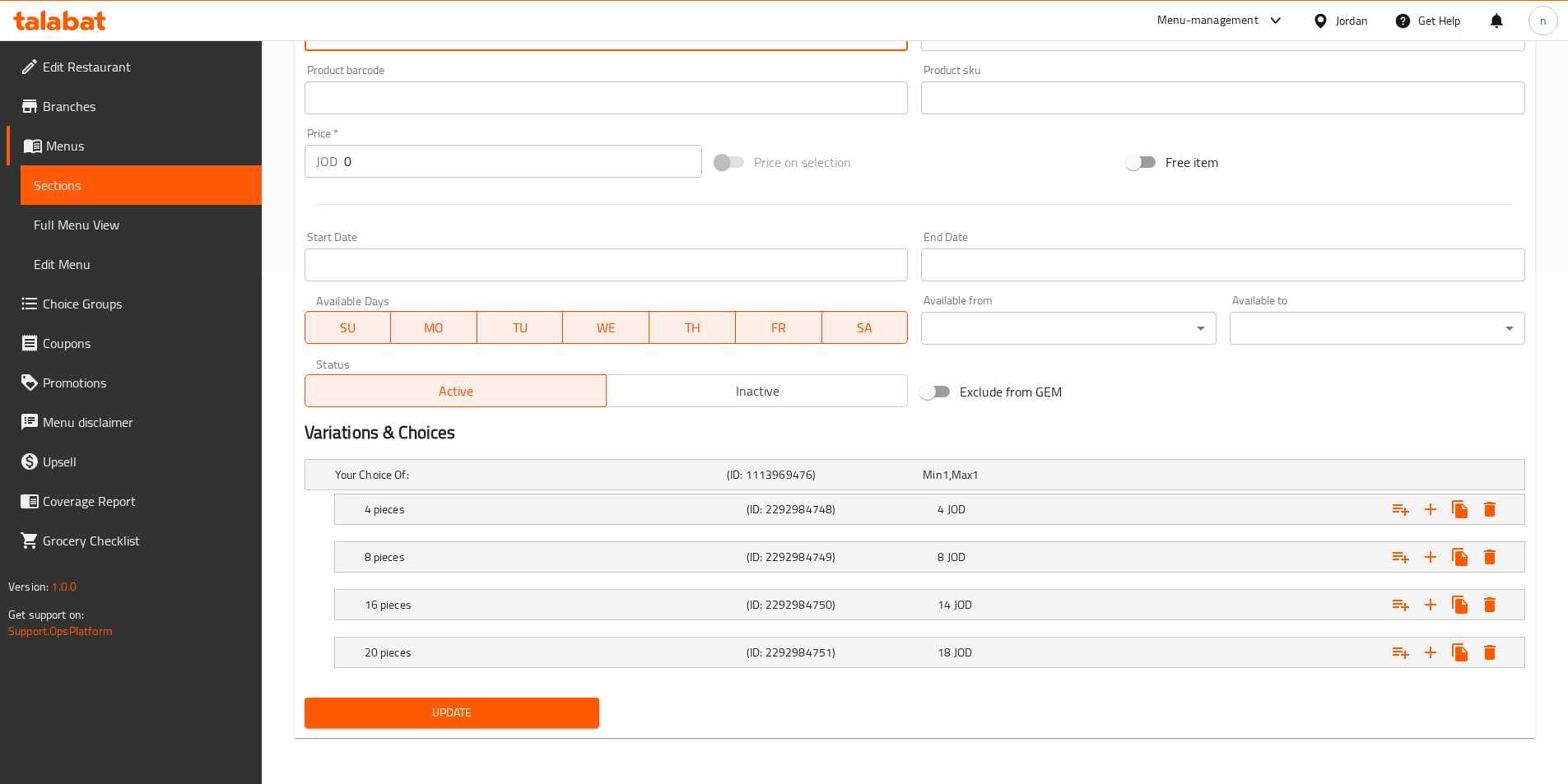
type textarea "Crispy Broasted chicken marinated in a spicy mixture, served with a side sauce."
click at [511, 715] on span "Update" at bounding box center [452, 713] width 269 height 21
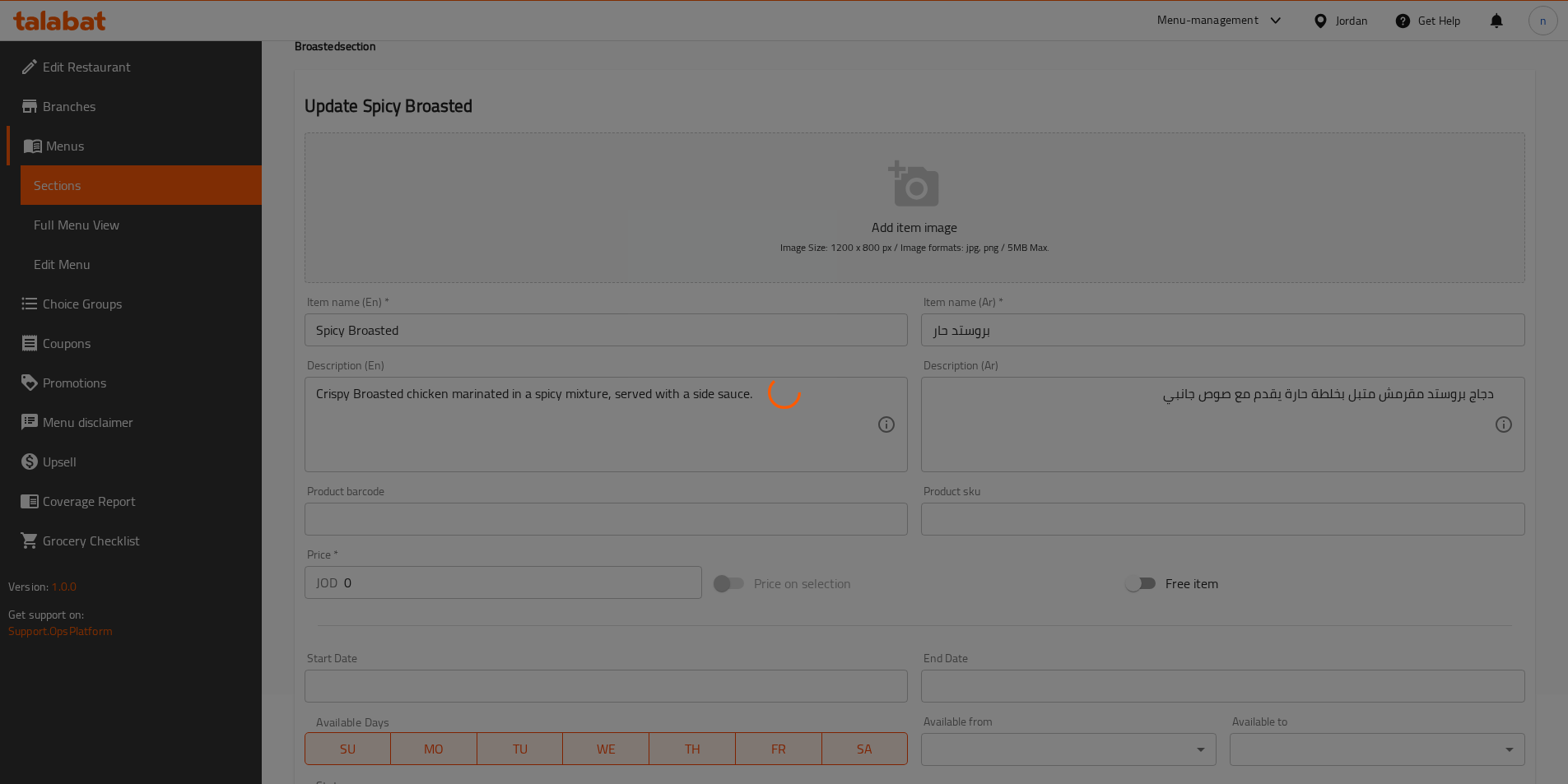
scroll to position [0, 0]
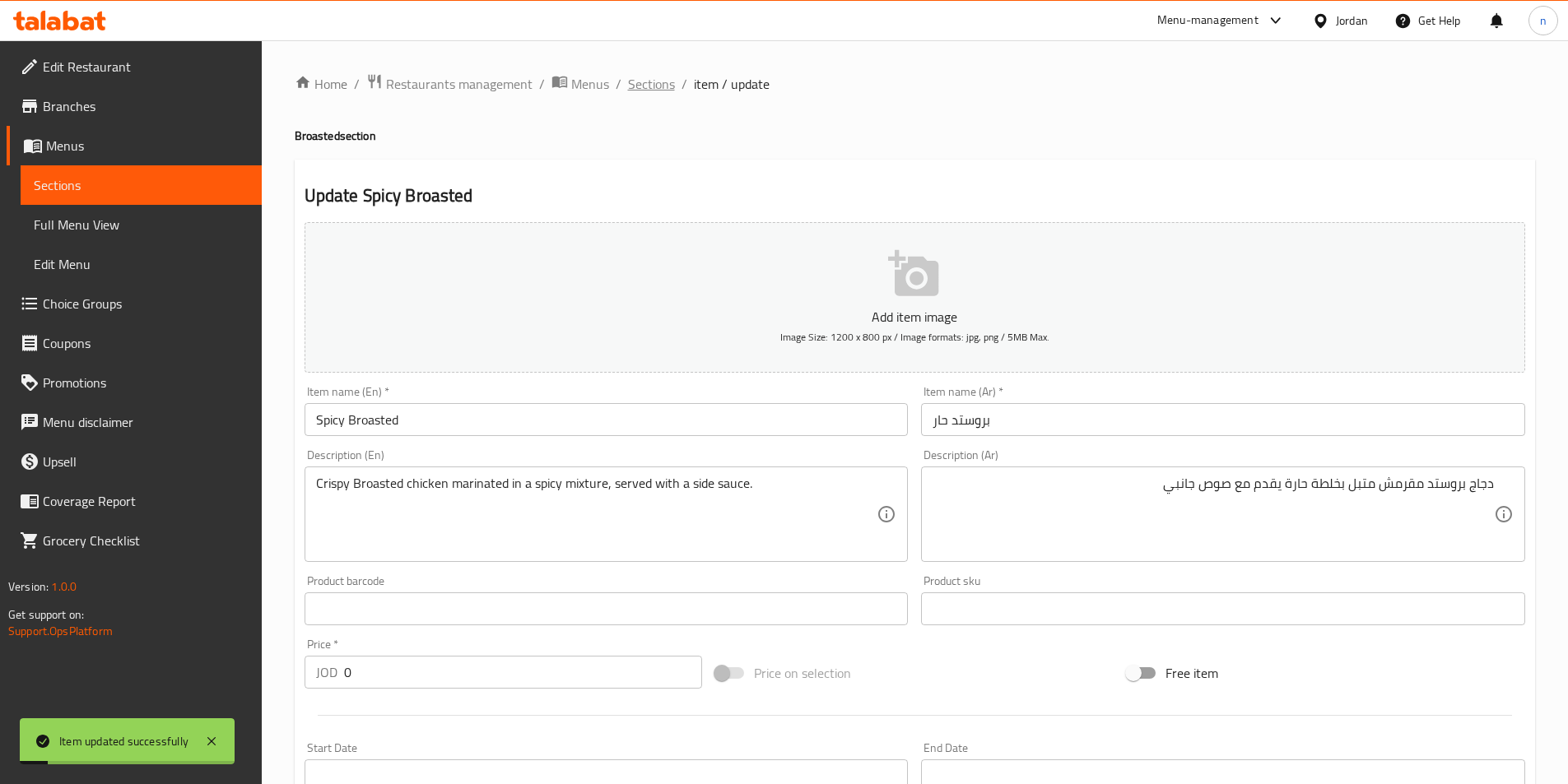
click at [665, 87] on span "Sections" at bounding box center [652, 84] width 47 height 20
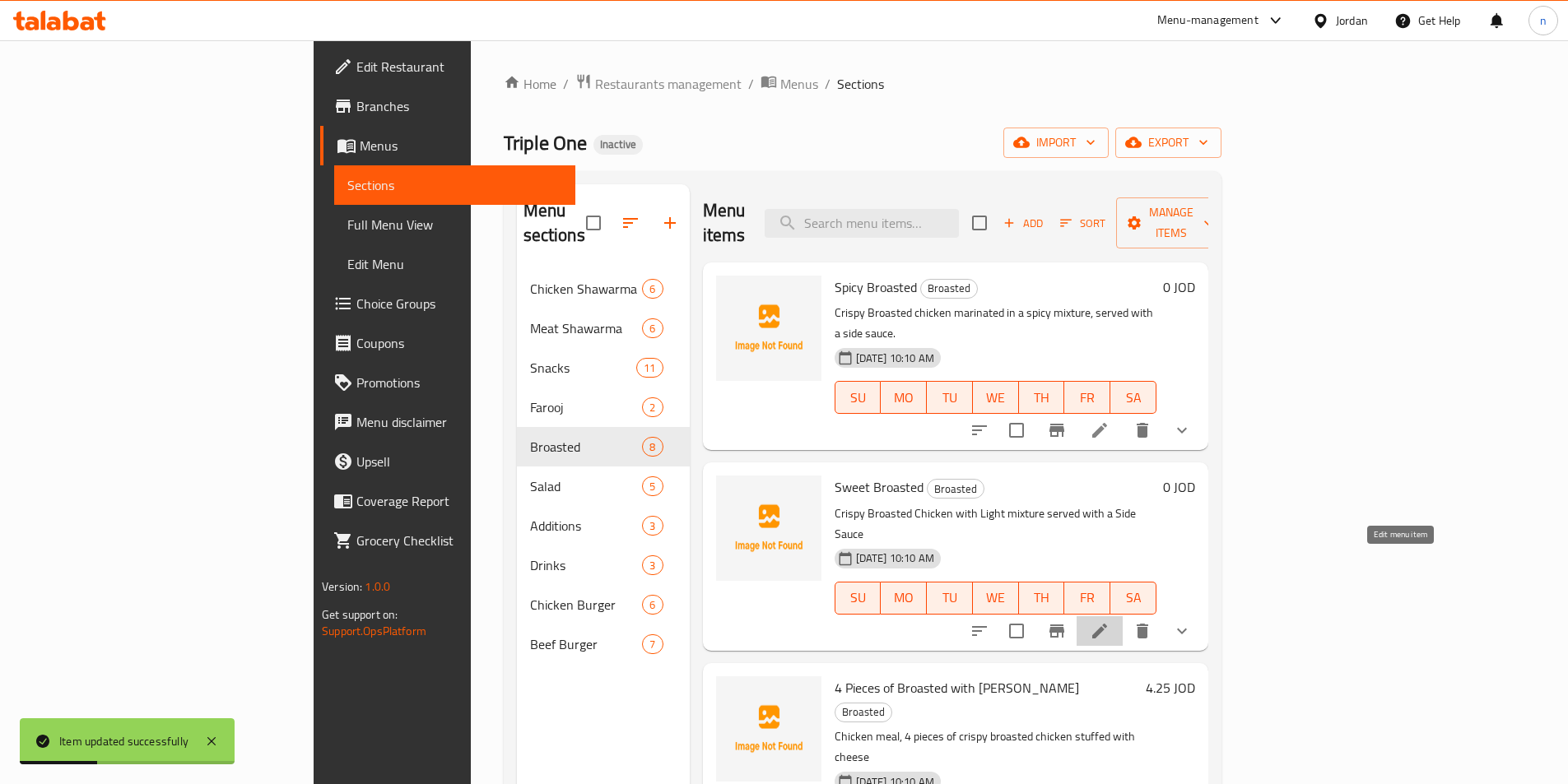
click at [1109, 621] on icon at bounding box center [1099, 631] width 20 height 20
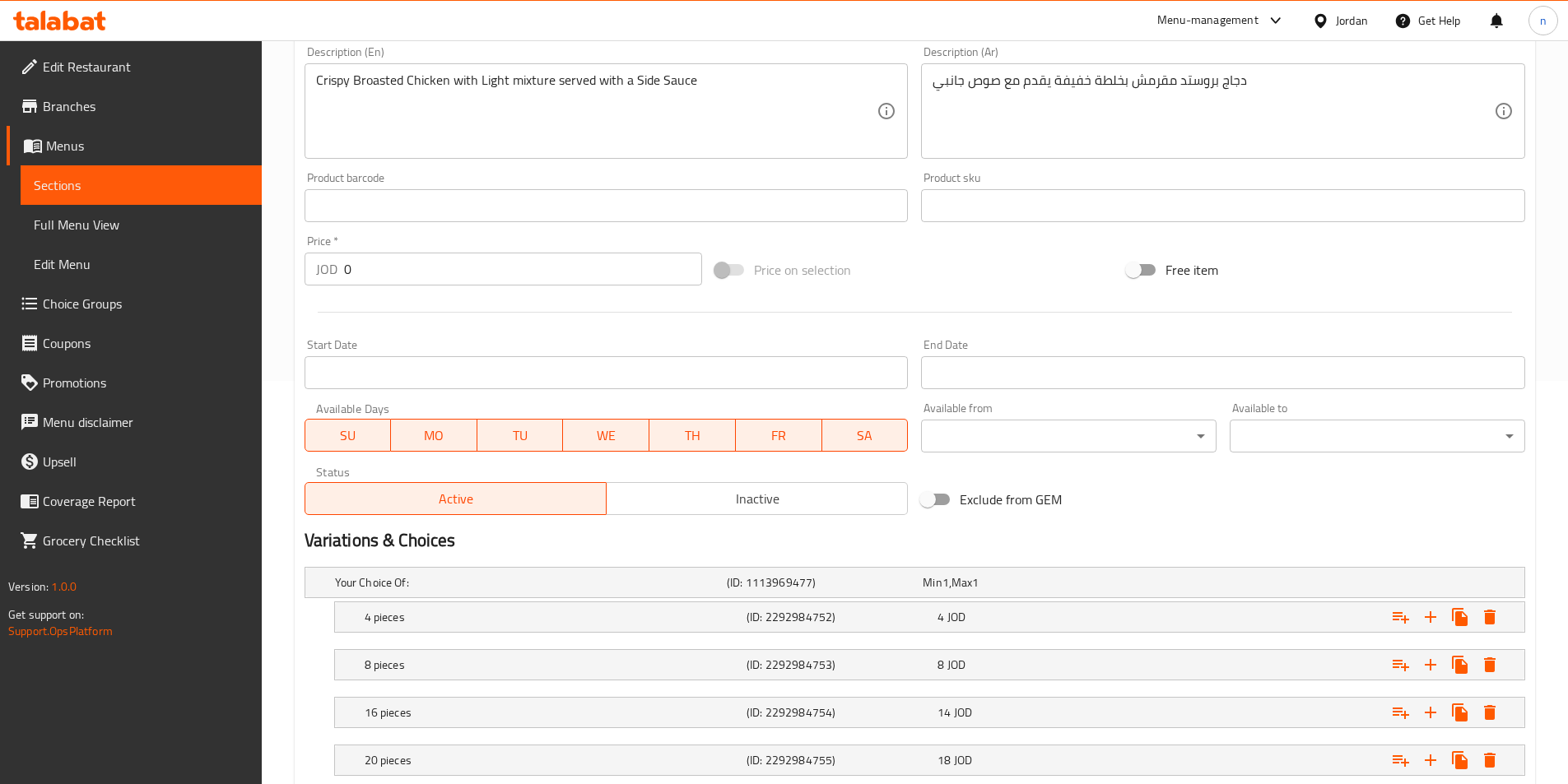
scroll to position [511, 0]
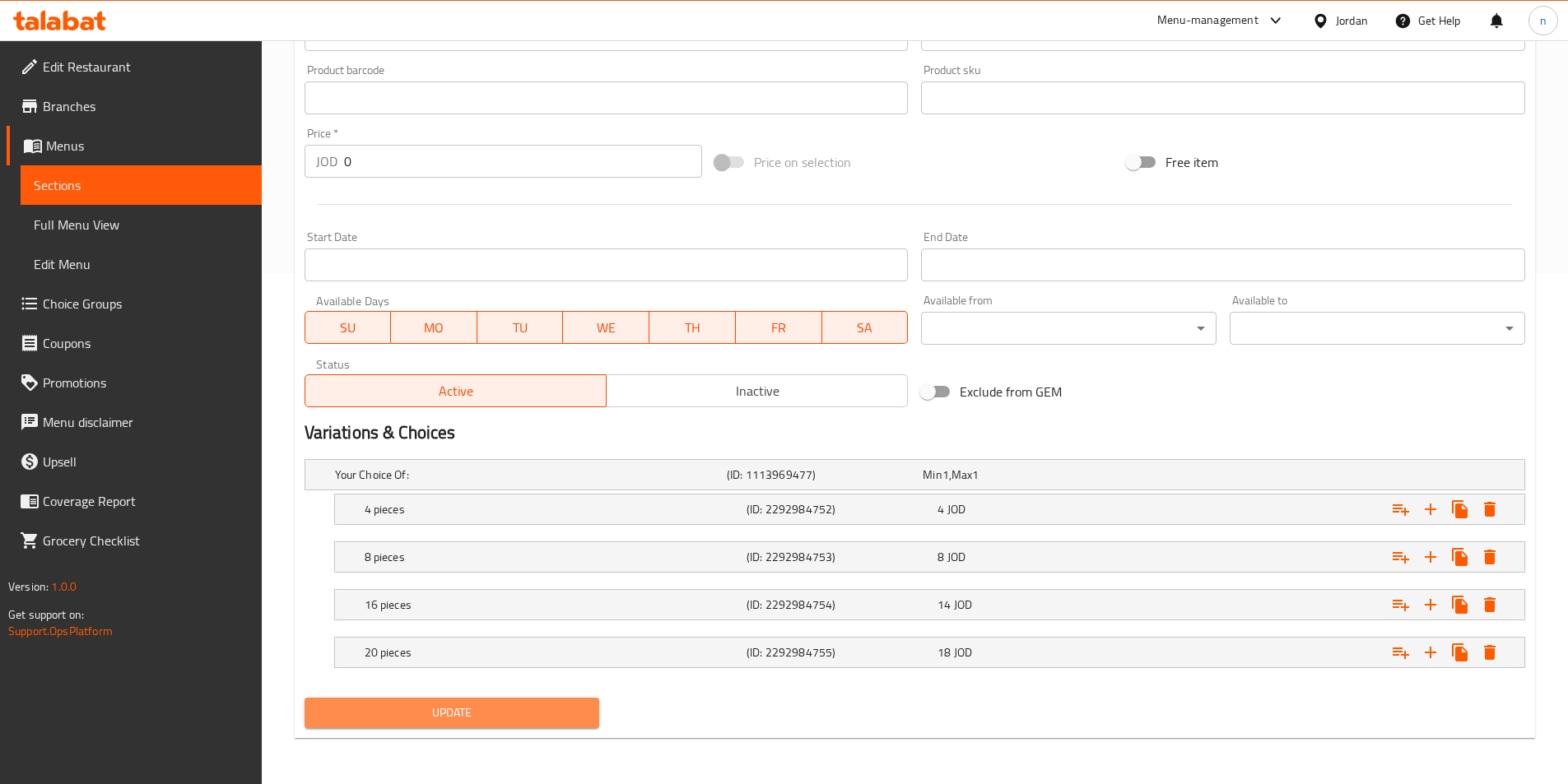
click at [542, 719] on span "Update" at bounding box center [452, 713] width 269 height 21
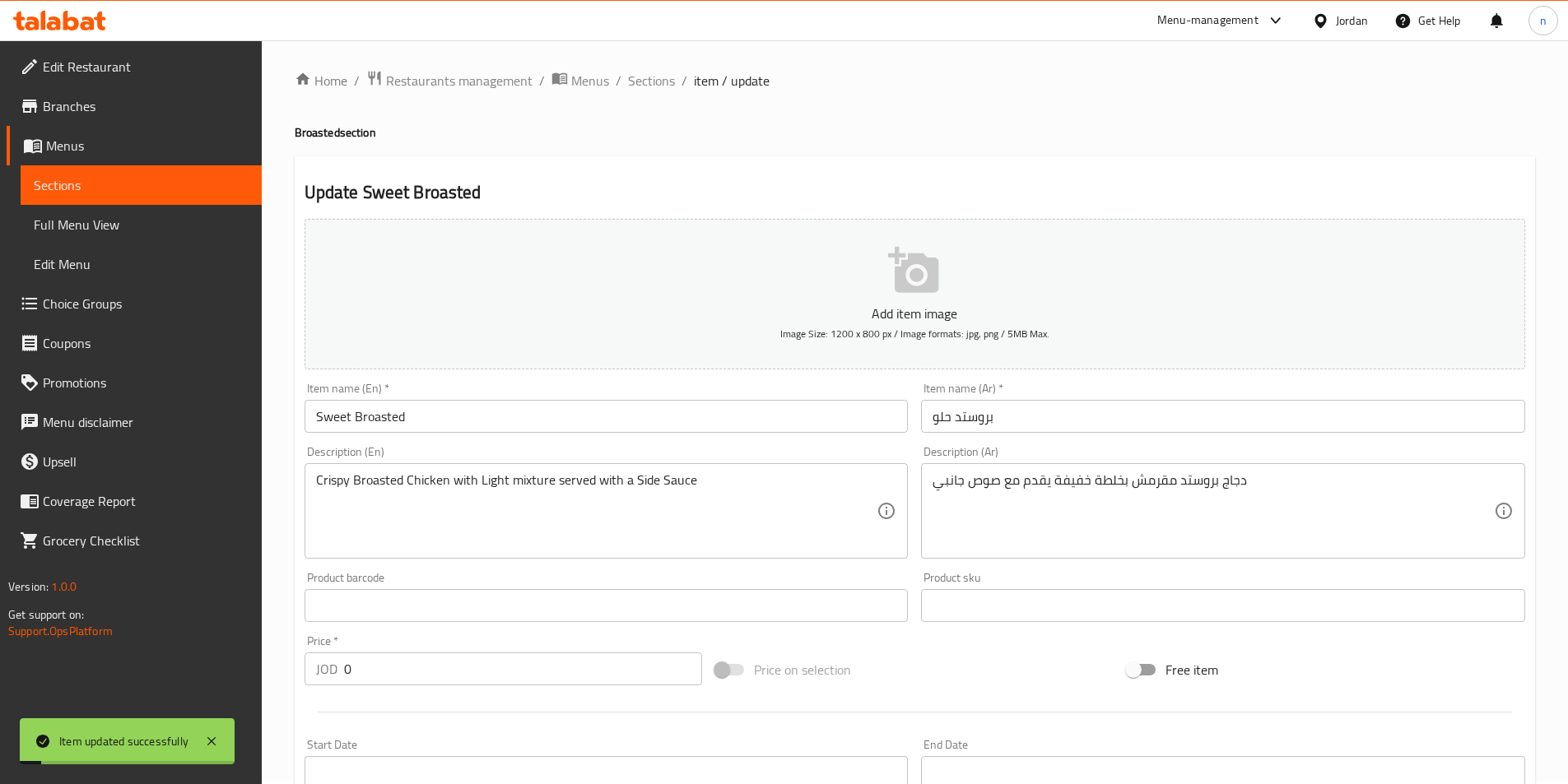
scroll to position [0, 0]
click at [649, 86] on span "Sections" at bounding box center [652, 84] width 47 height 20
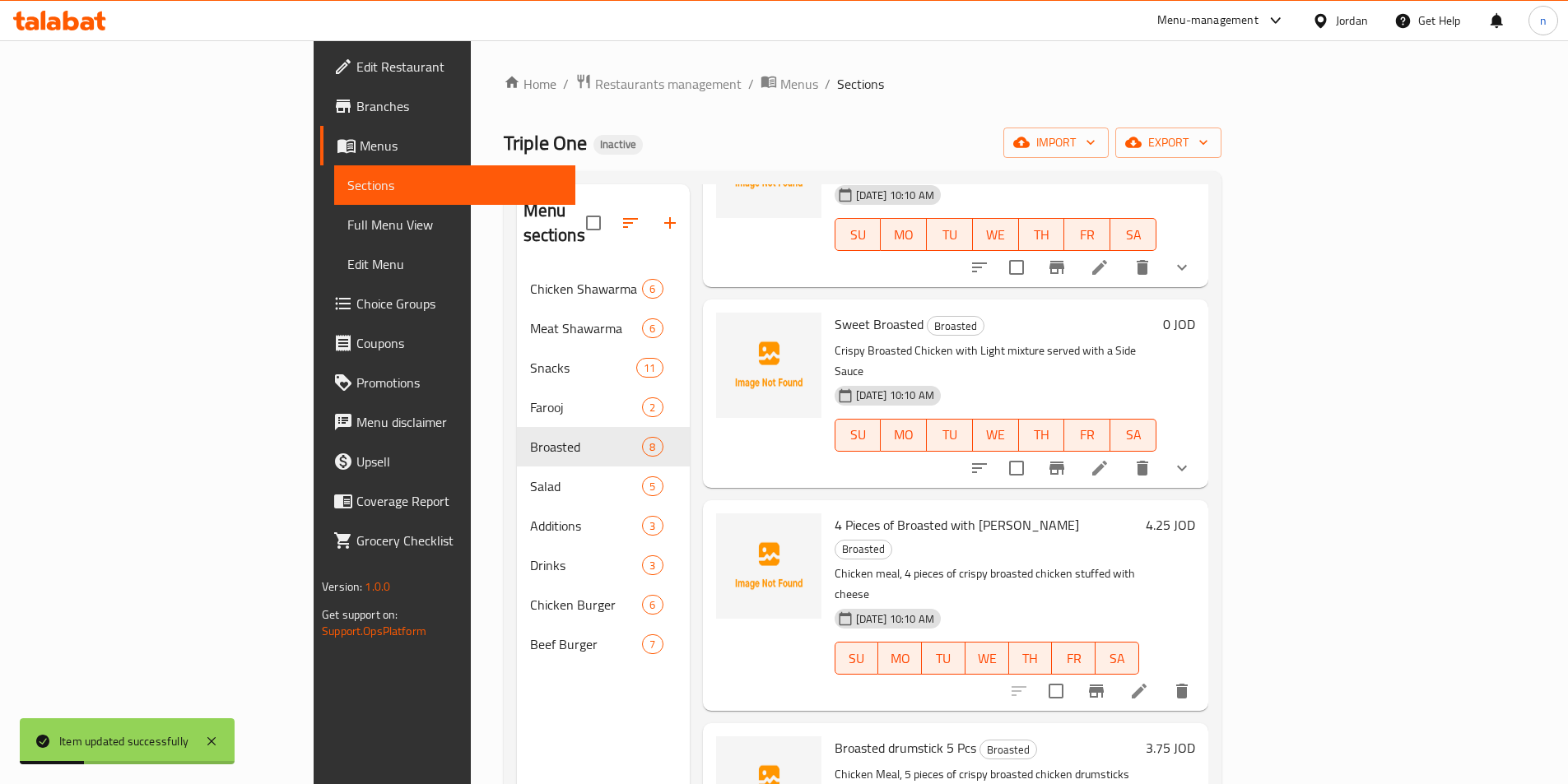
scroll to position [164, 0]
click at [1149, 680] on icon at bounding box center [1139, 690] width 20 height 20
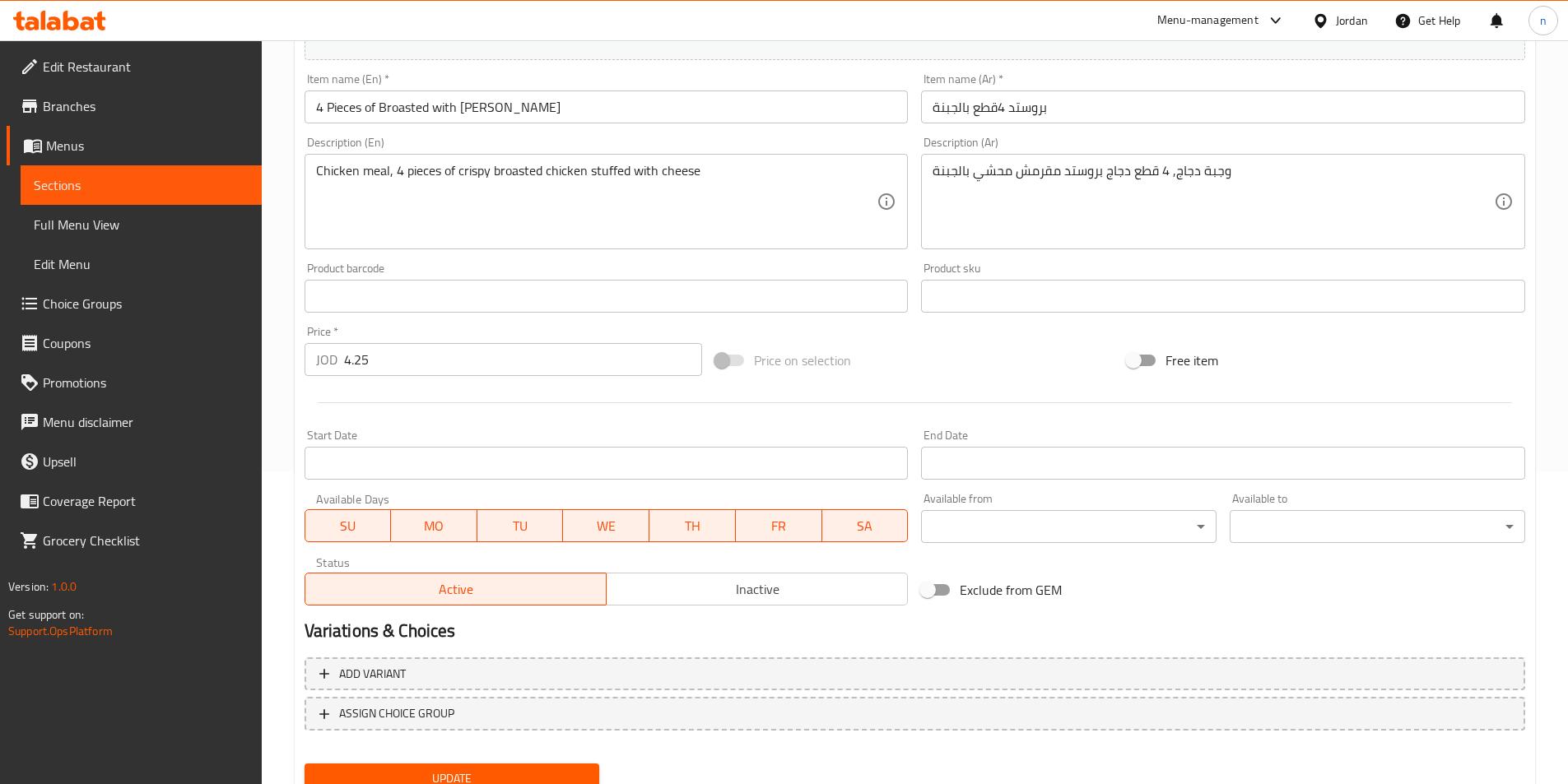
scroll to position [379, 0]
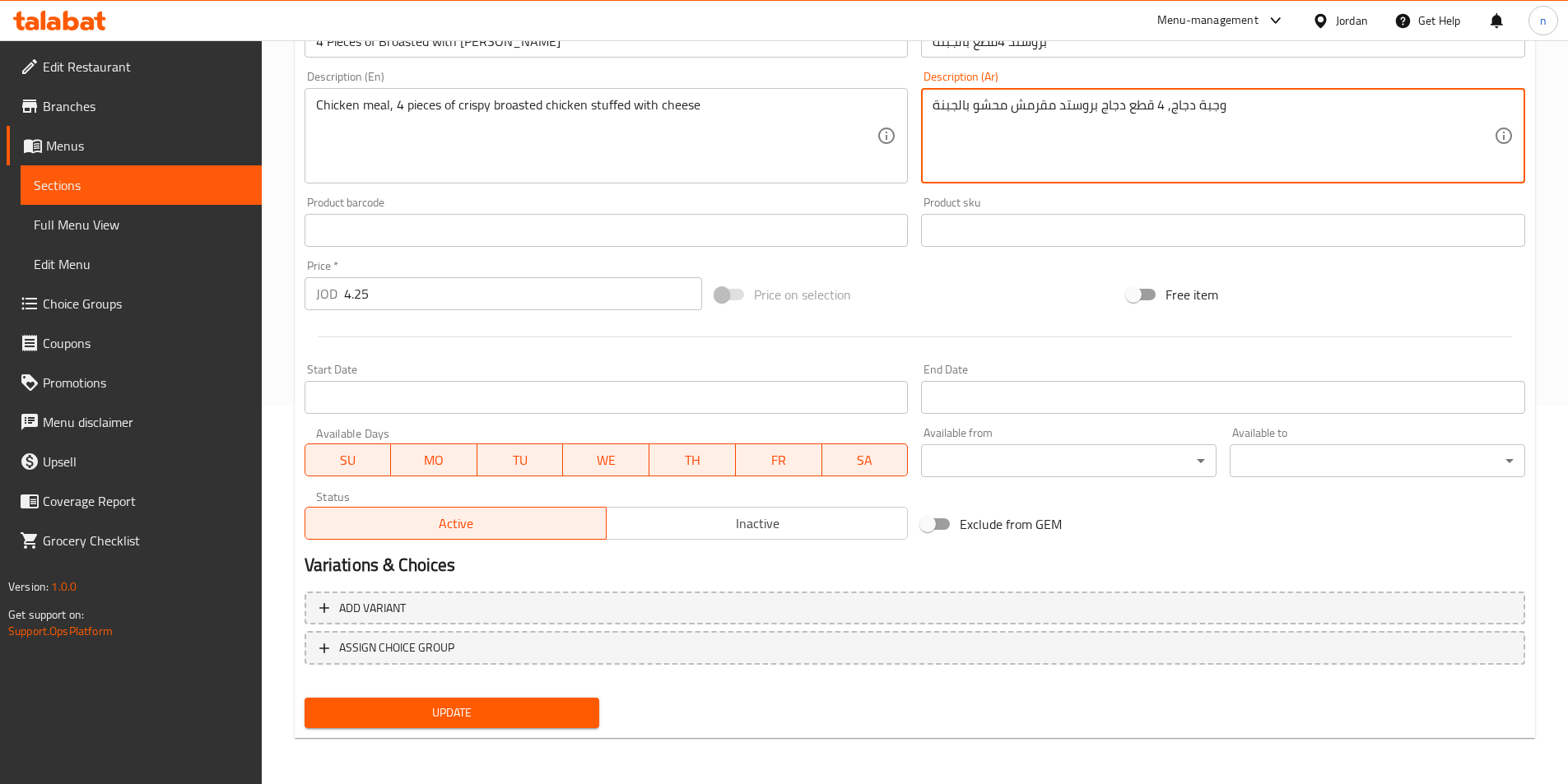
type textarea "وجبة دجاج, 4 قطع دجاج بروستد مقرمش محشو بالجبنة"
click at [590, 706] on button "Update" at bounding box center [452, 713] width 295 height 30
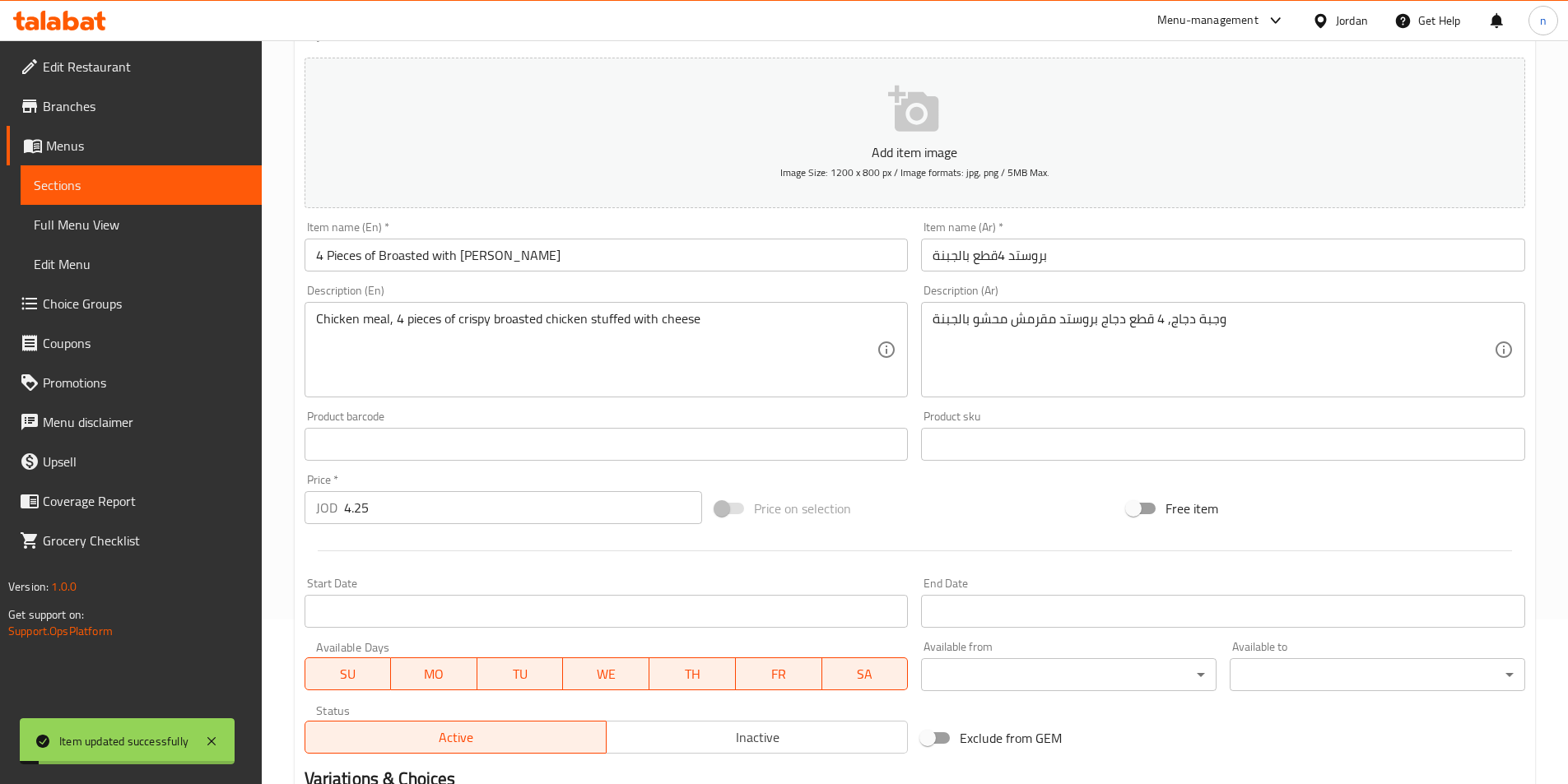
scroll to position [0, 0]
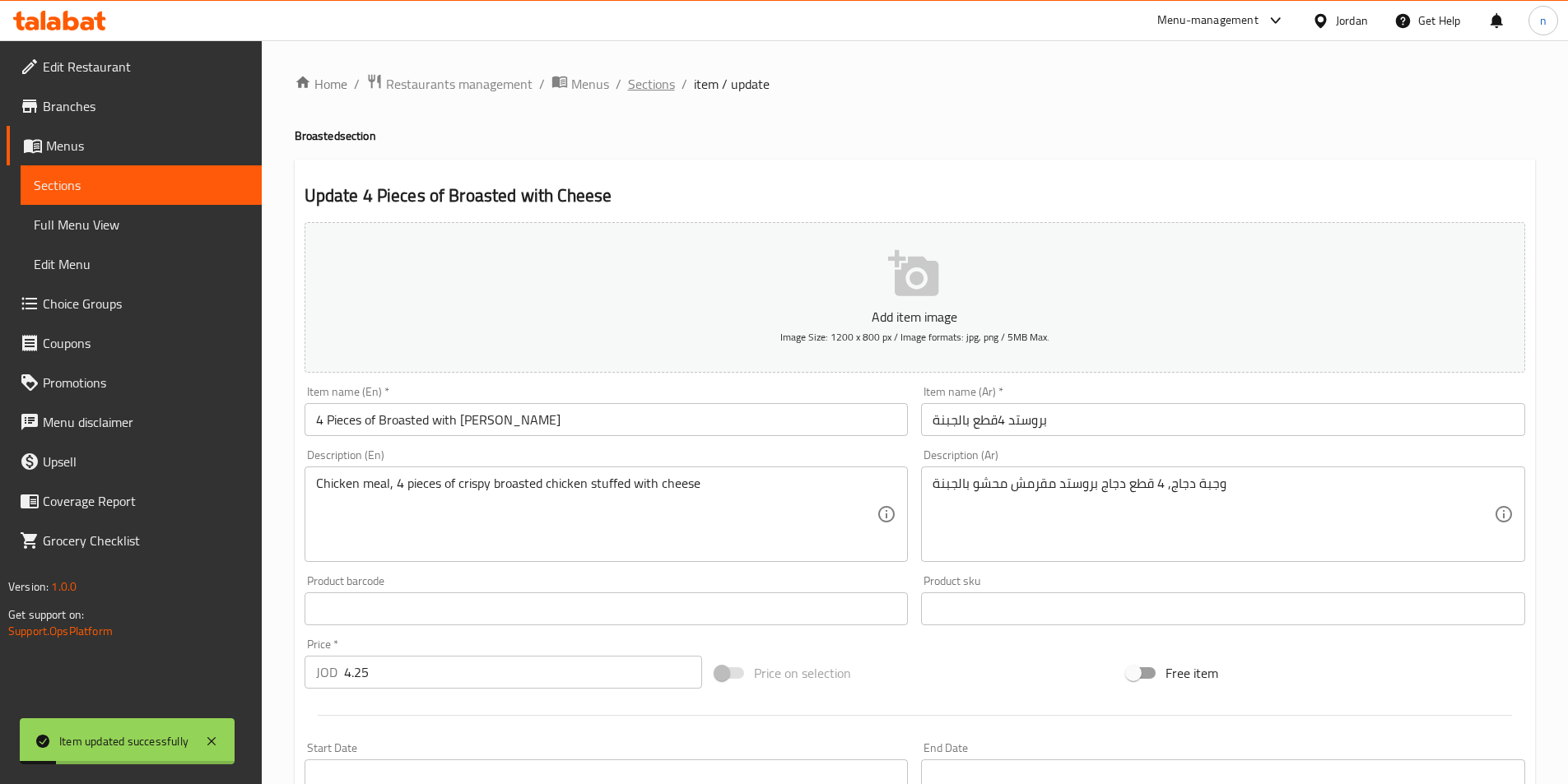
click at [643, 84] on span "Sections" at bounding box center [652, 84] width 47 height 20
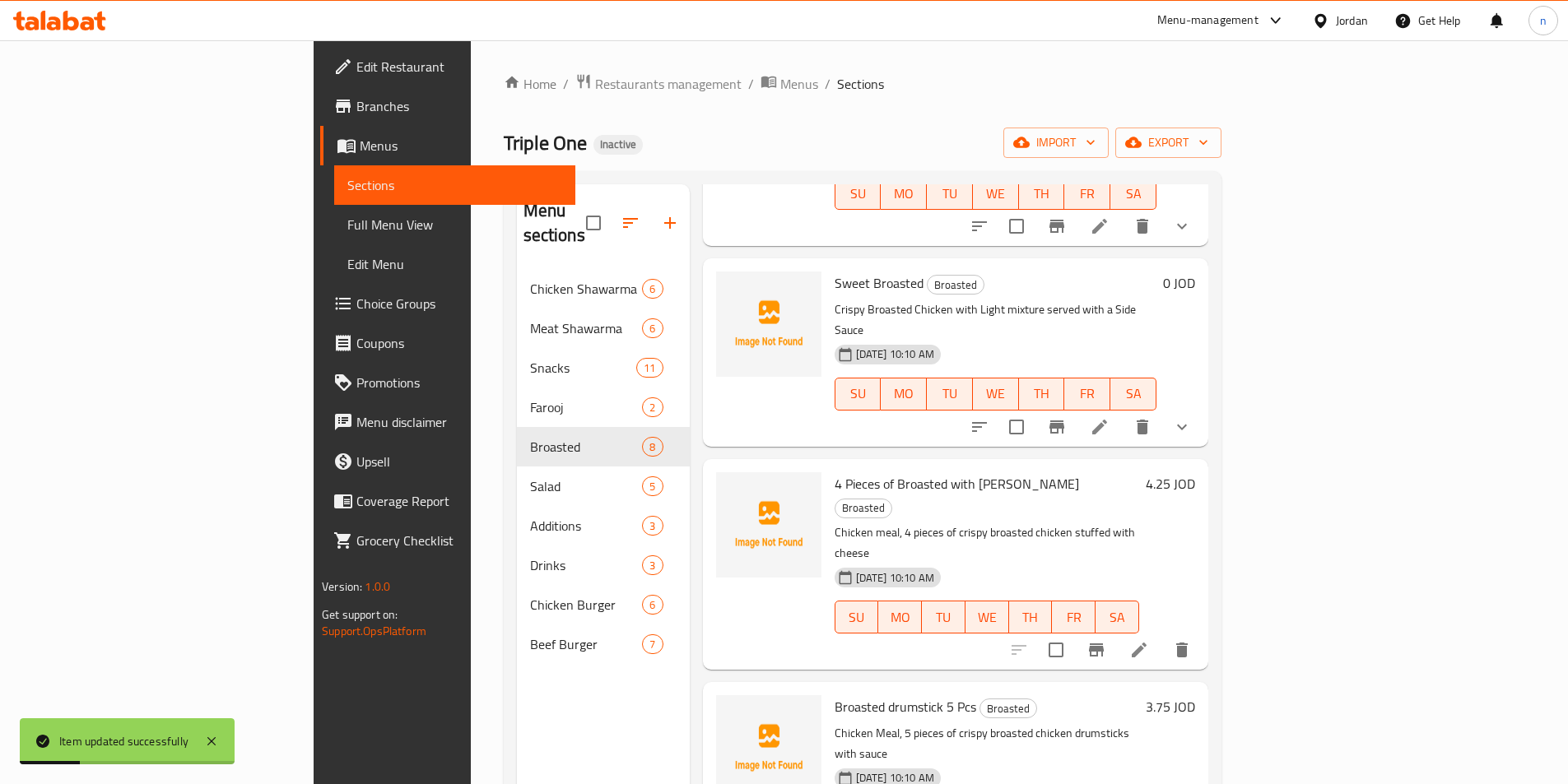
scroll to position [329, 0]
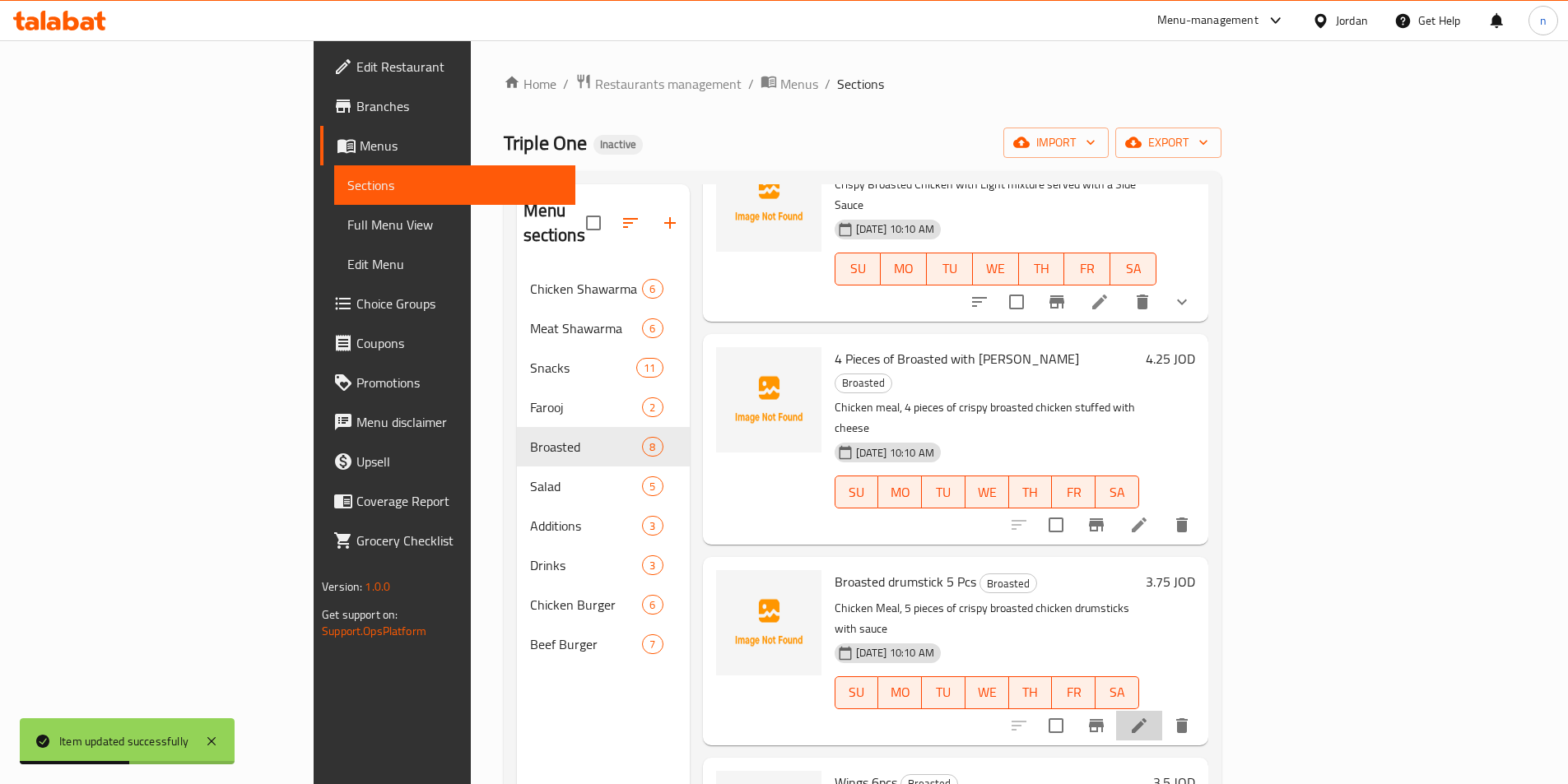
click at [1162, 711] on li at bounding box center [1139, 726] width 46 height 29
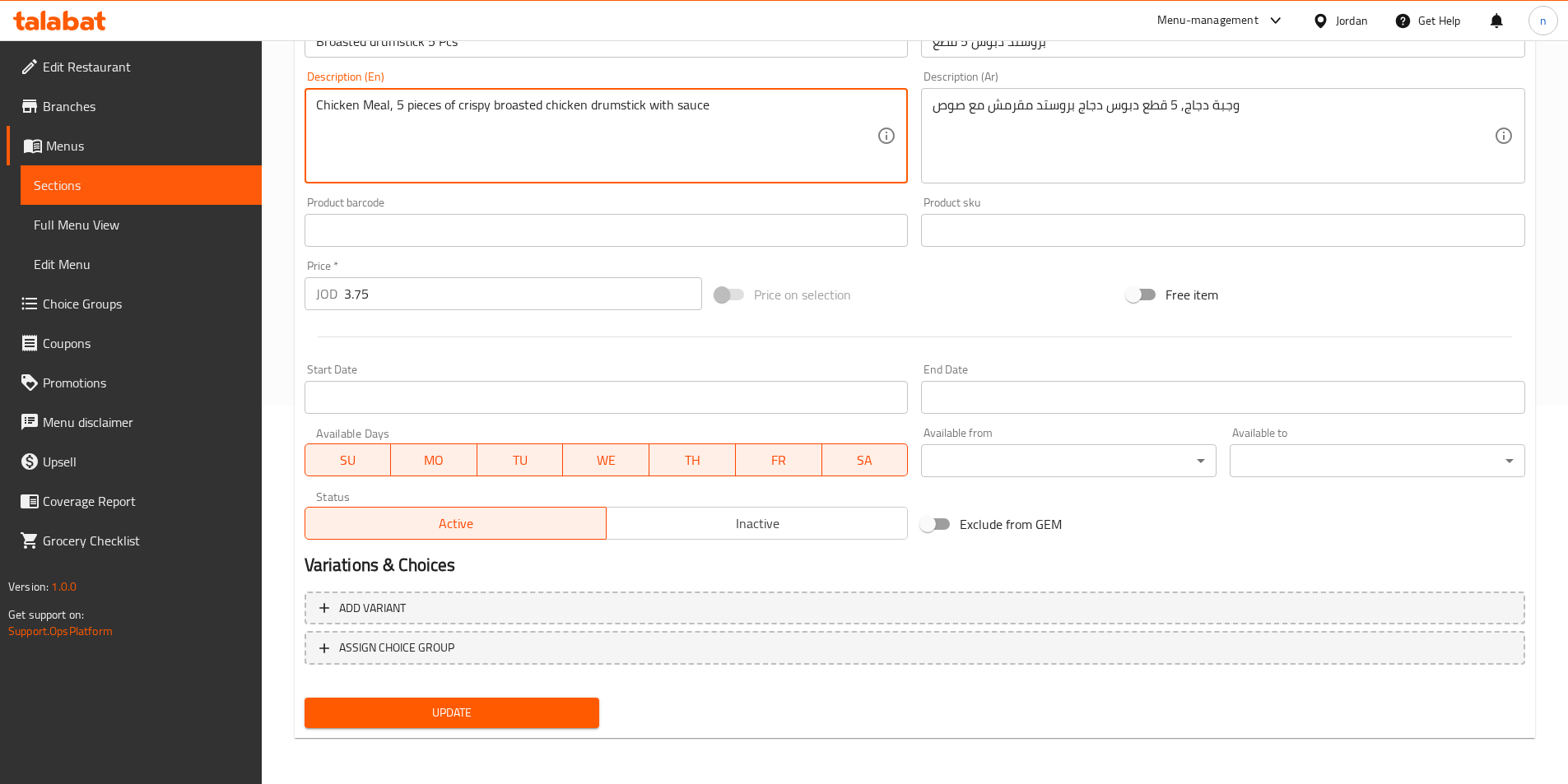
type textarea "Chicken Meal, 5 pieces of crispy broasted chicken drumstick with sauce"
click at [524, 698] on button "Update" at bounding box center [452, 713] width 295 height 30
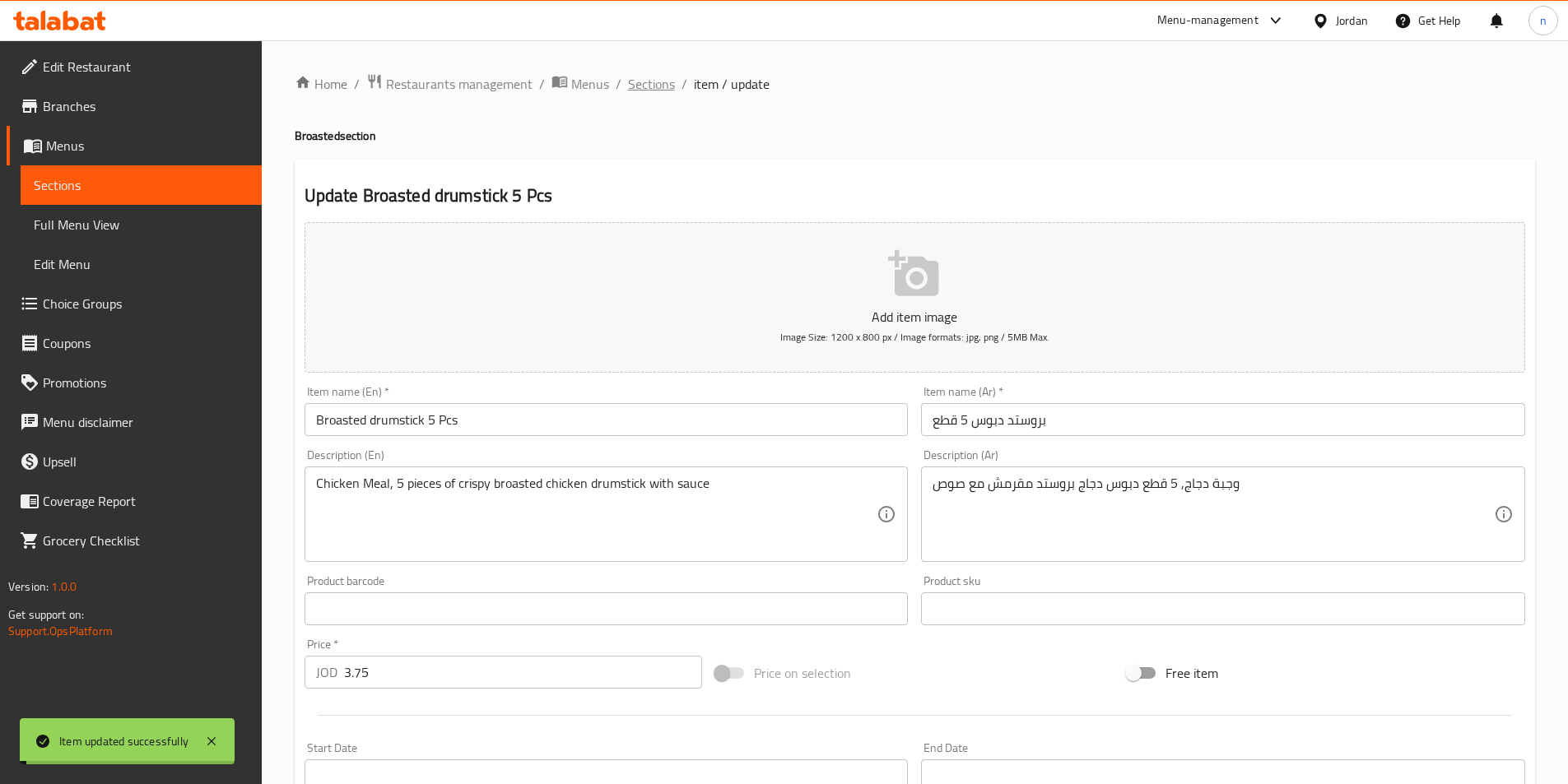
click at [642, 91] on span "Sections" at bounding box center [652, 84] width 47 height 20
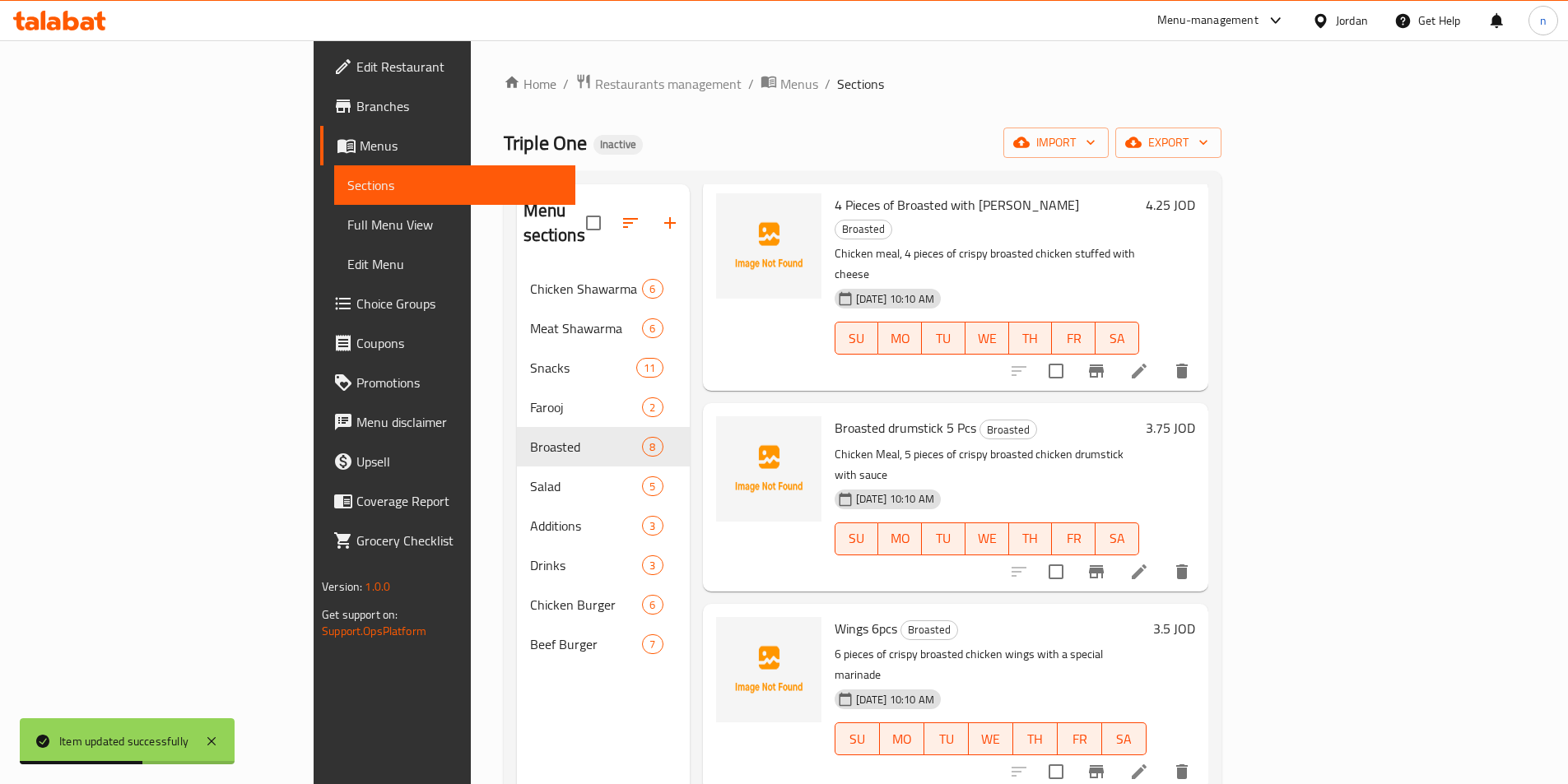
scroll to position [494, 0]
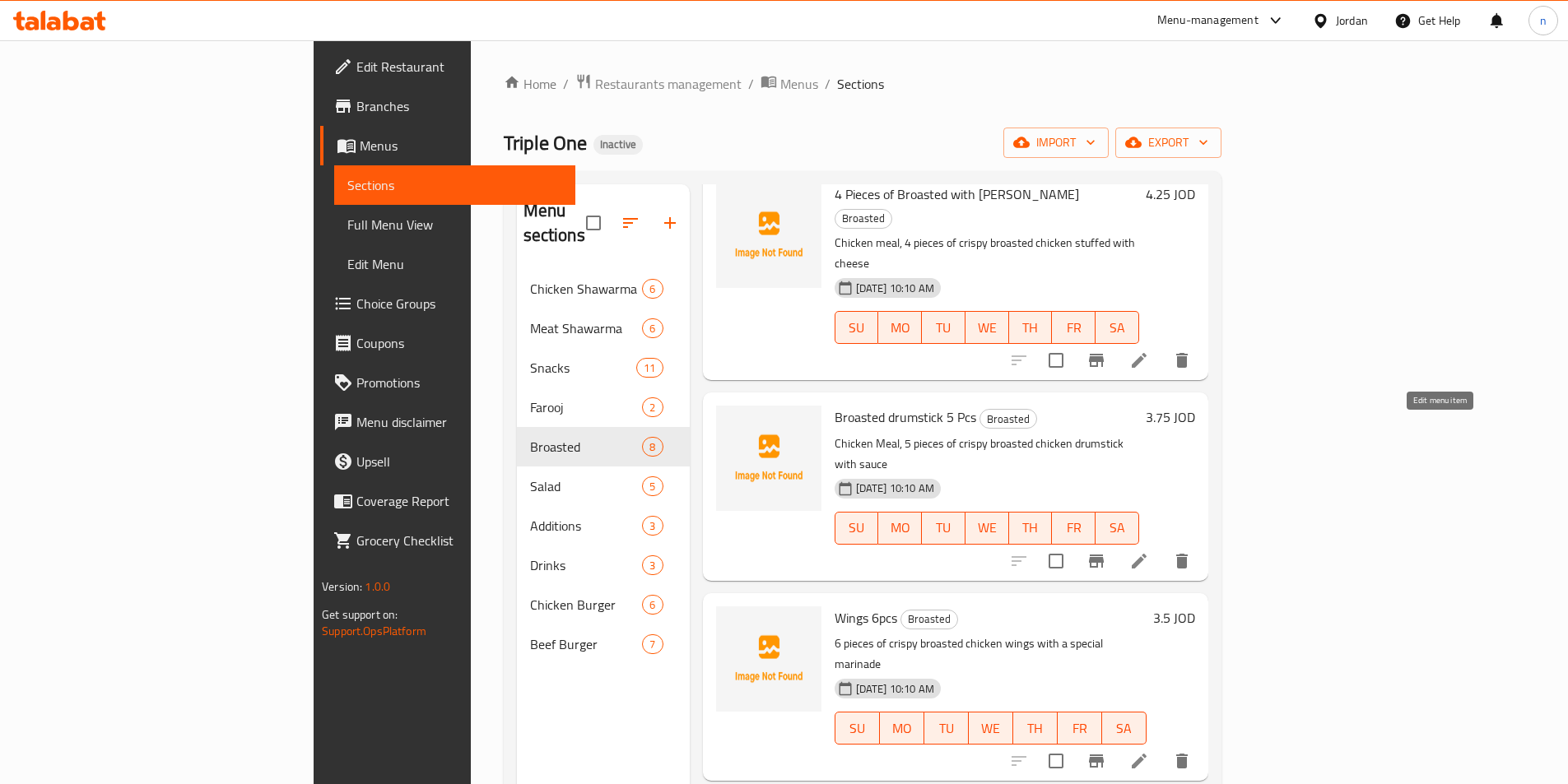
click at [1149, 551] on icon at bounding box center [1139, 561] width 20 height 20
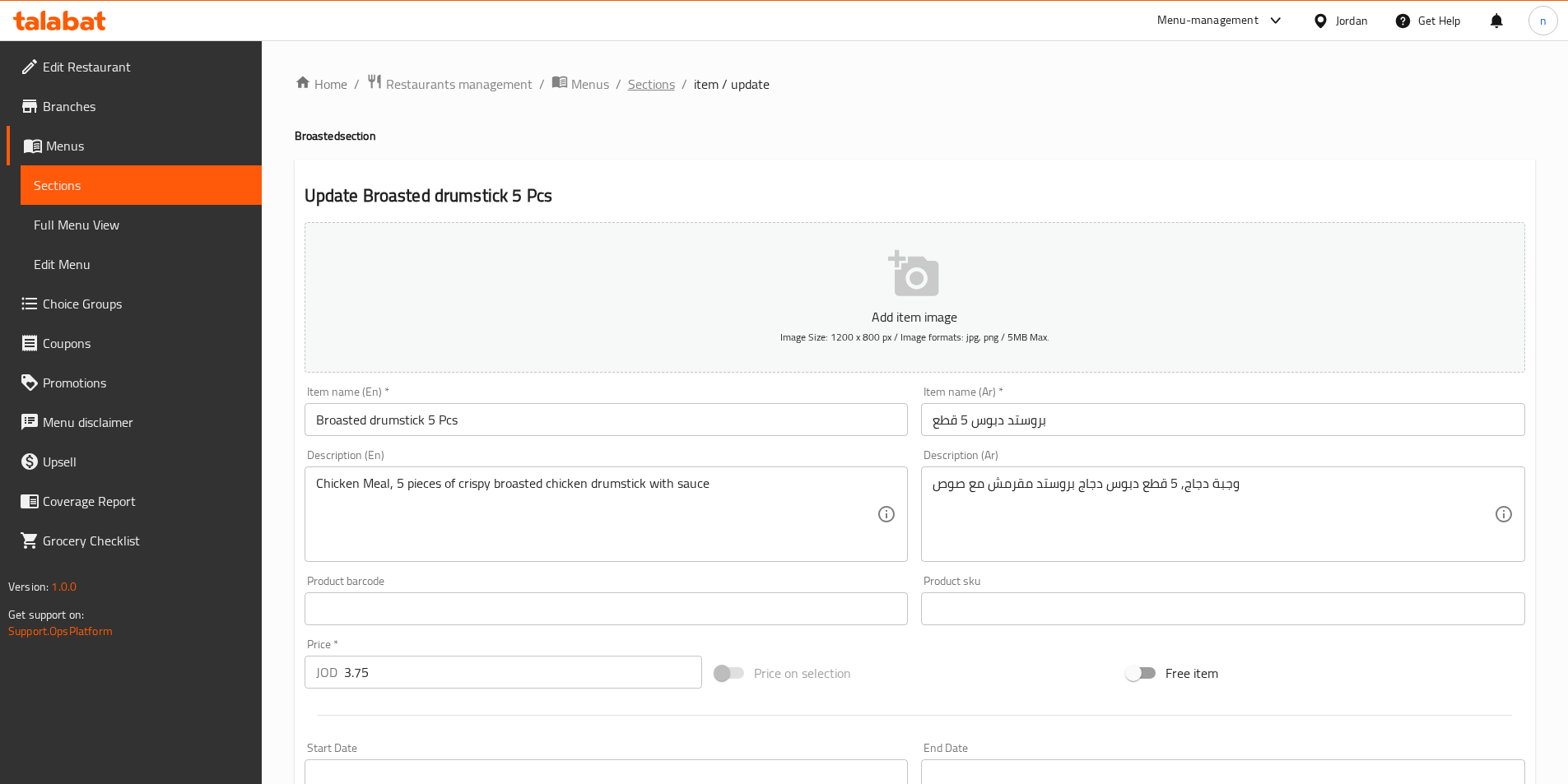
click at [648, 92] on span "Sections" at bounding box center [652, 84] width 47 height 20
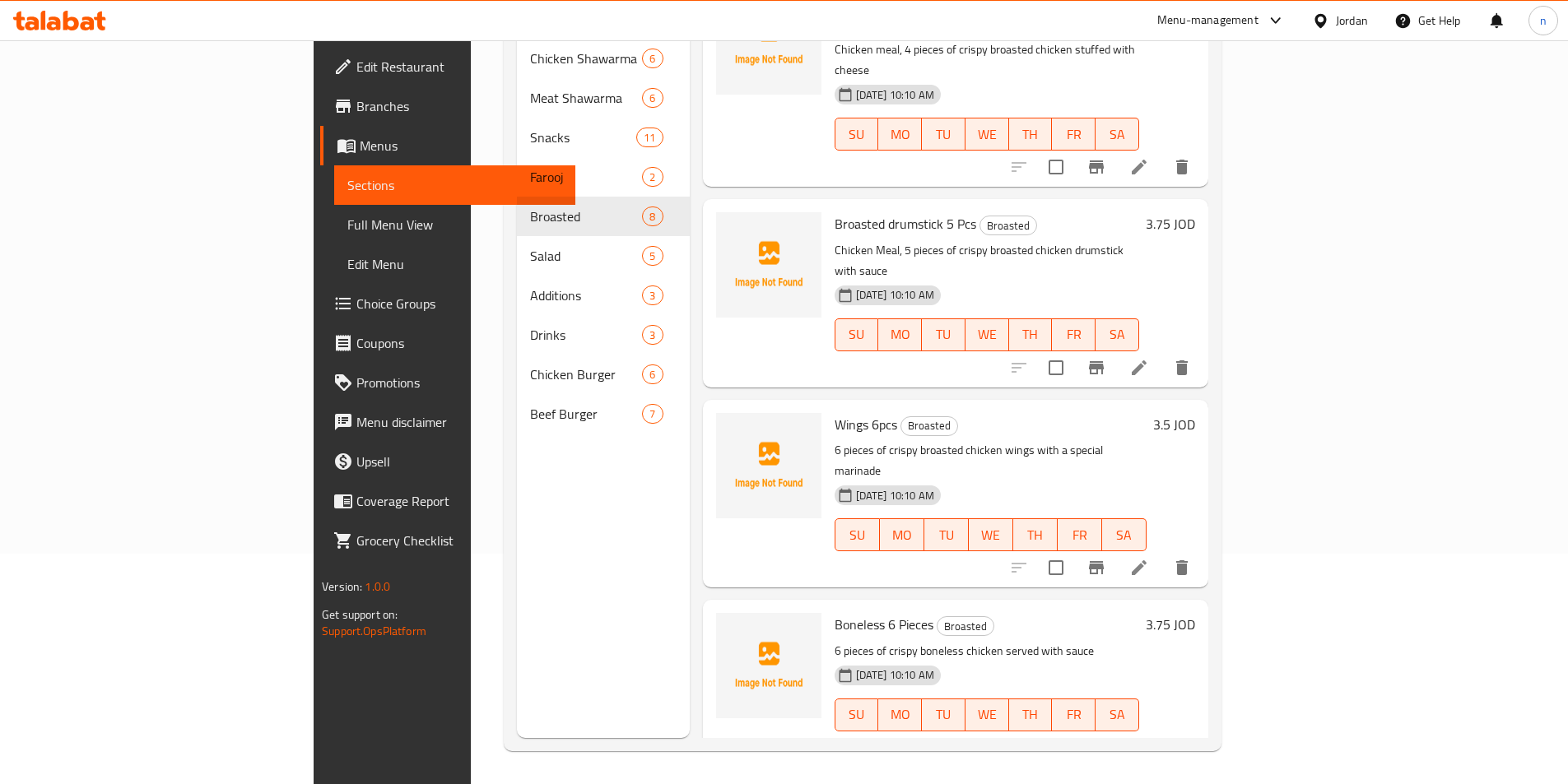
scroll to position [448, 0]
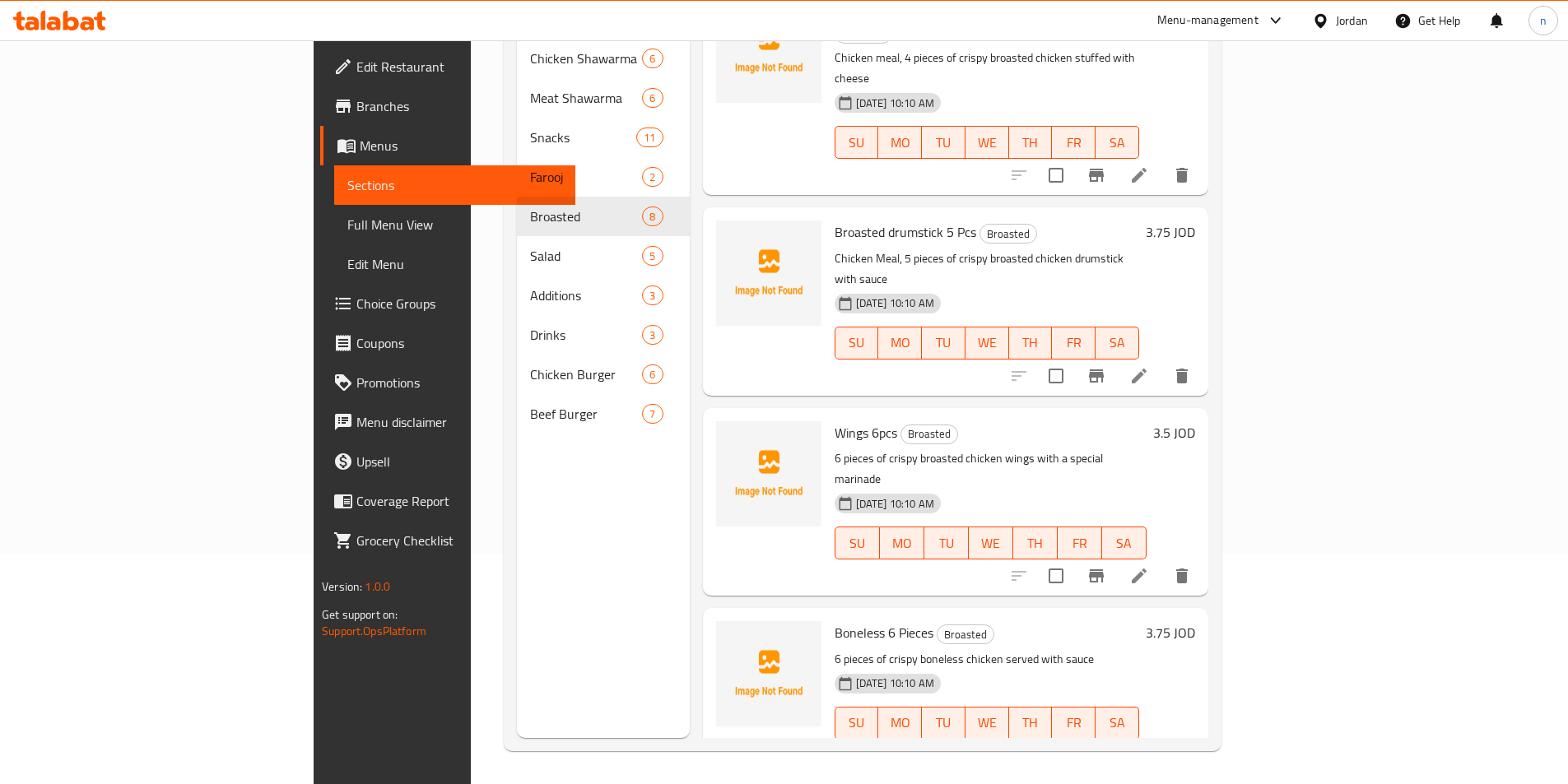
click at [1149, 566] on icon at bounding box center [1139, 575] width 20 height 20
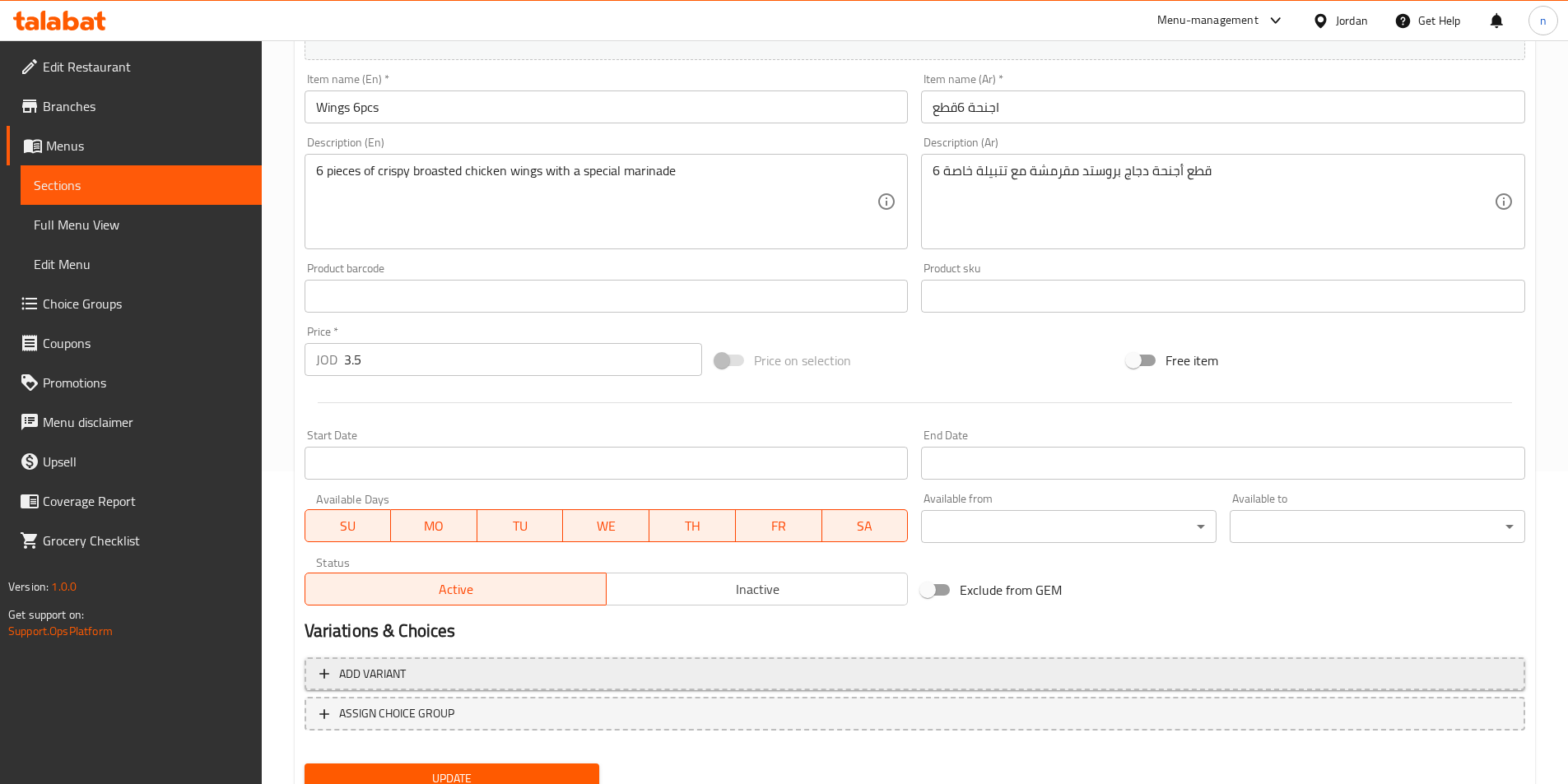
scroll to position [379, 0]
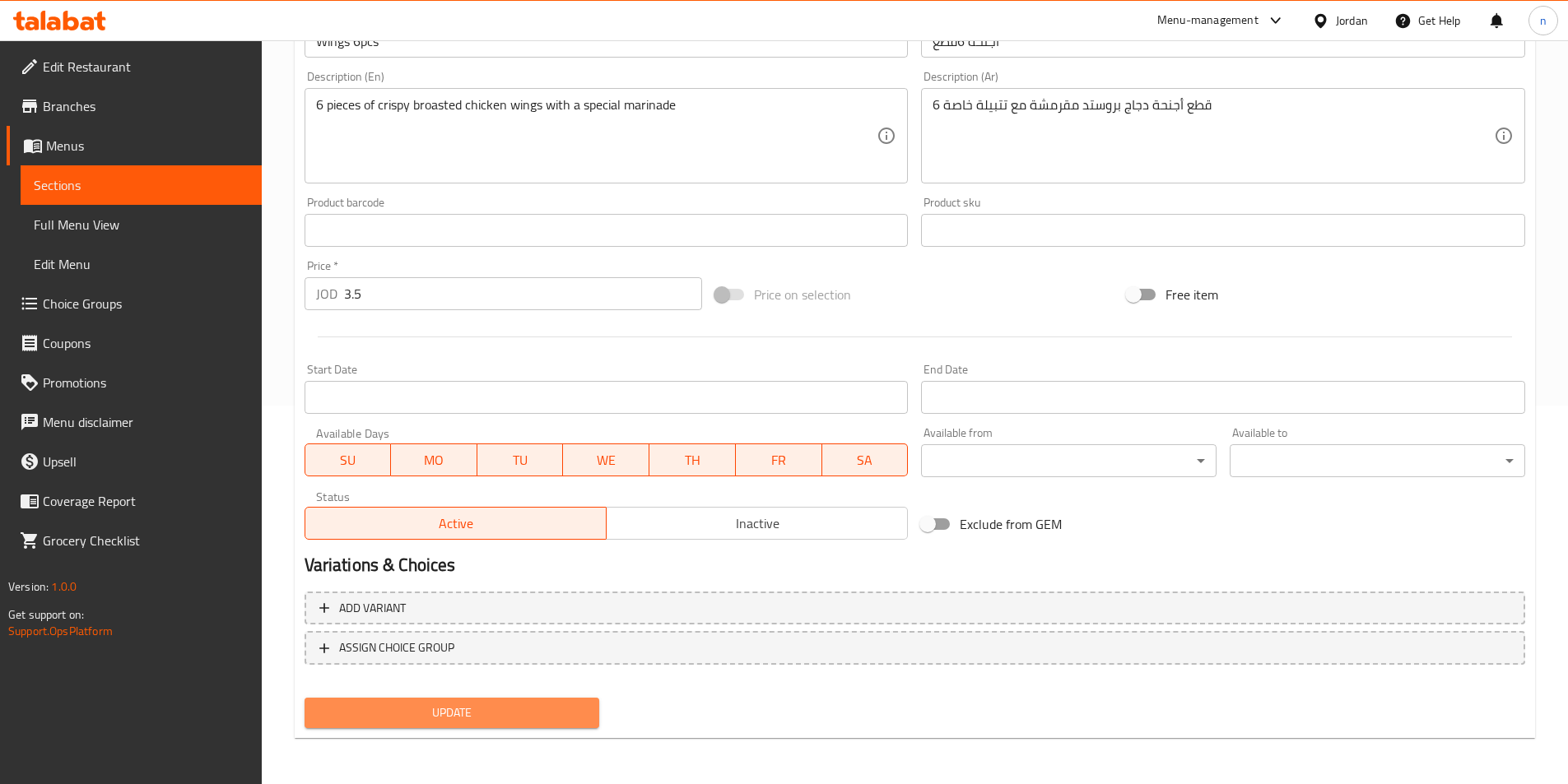
click at [513, 716] on span "Update" at bounding box center [452, 713] width 269 height 21
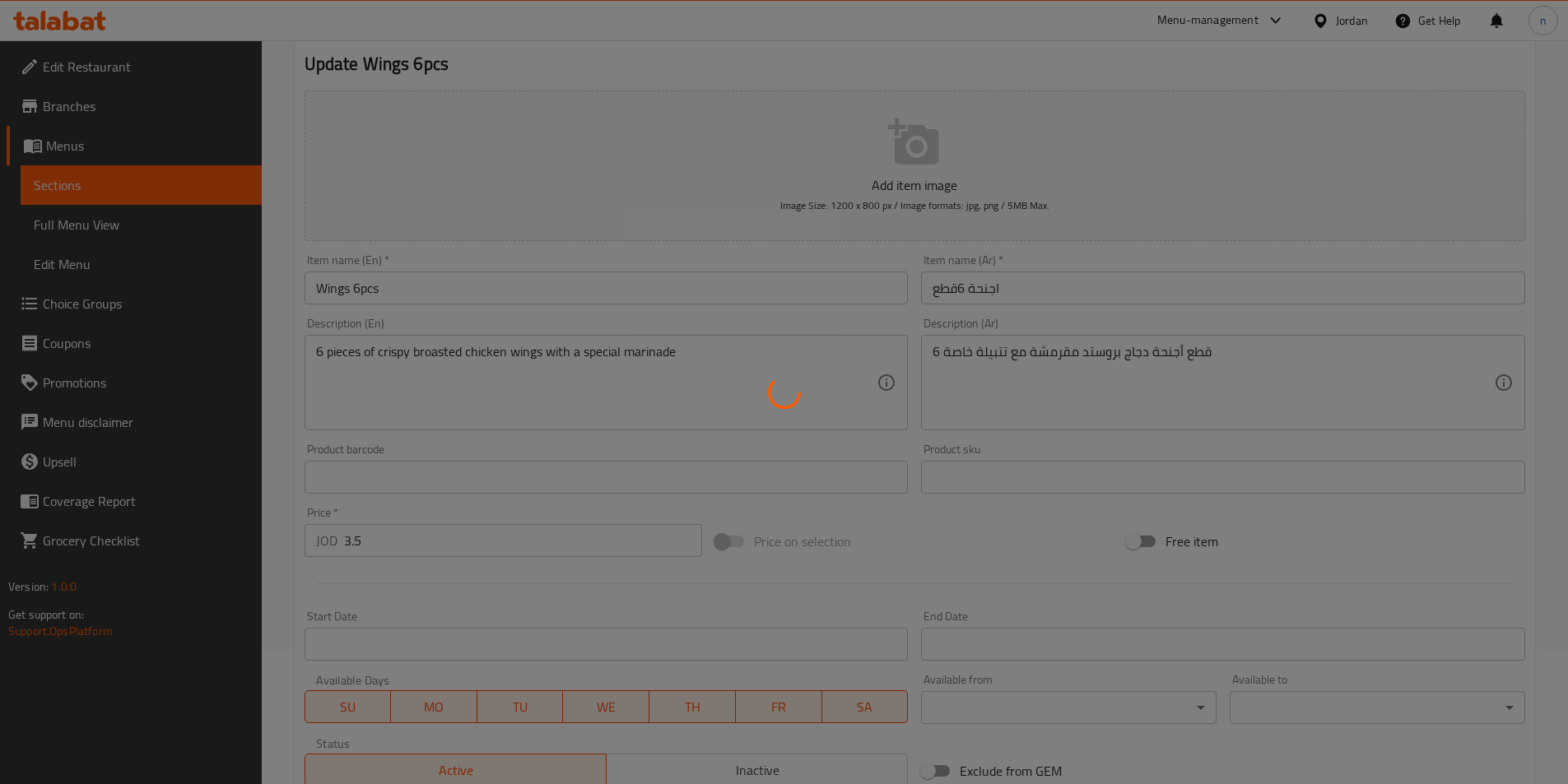
scroll to position [0, 0]
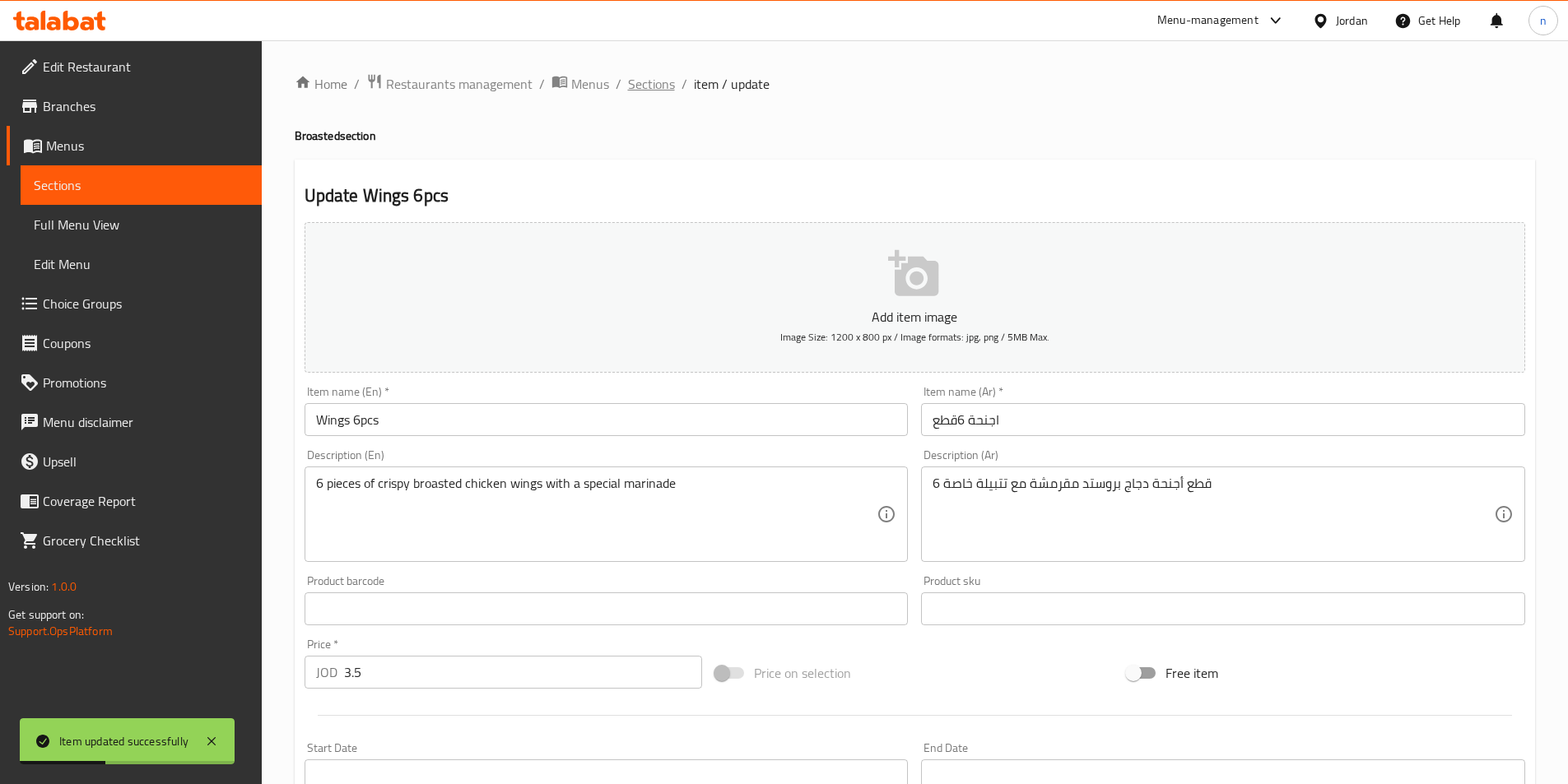
click at [642, 83] on span "Sections" at bounding box center [652, 84] width 47 height 20
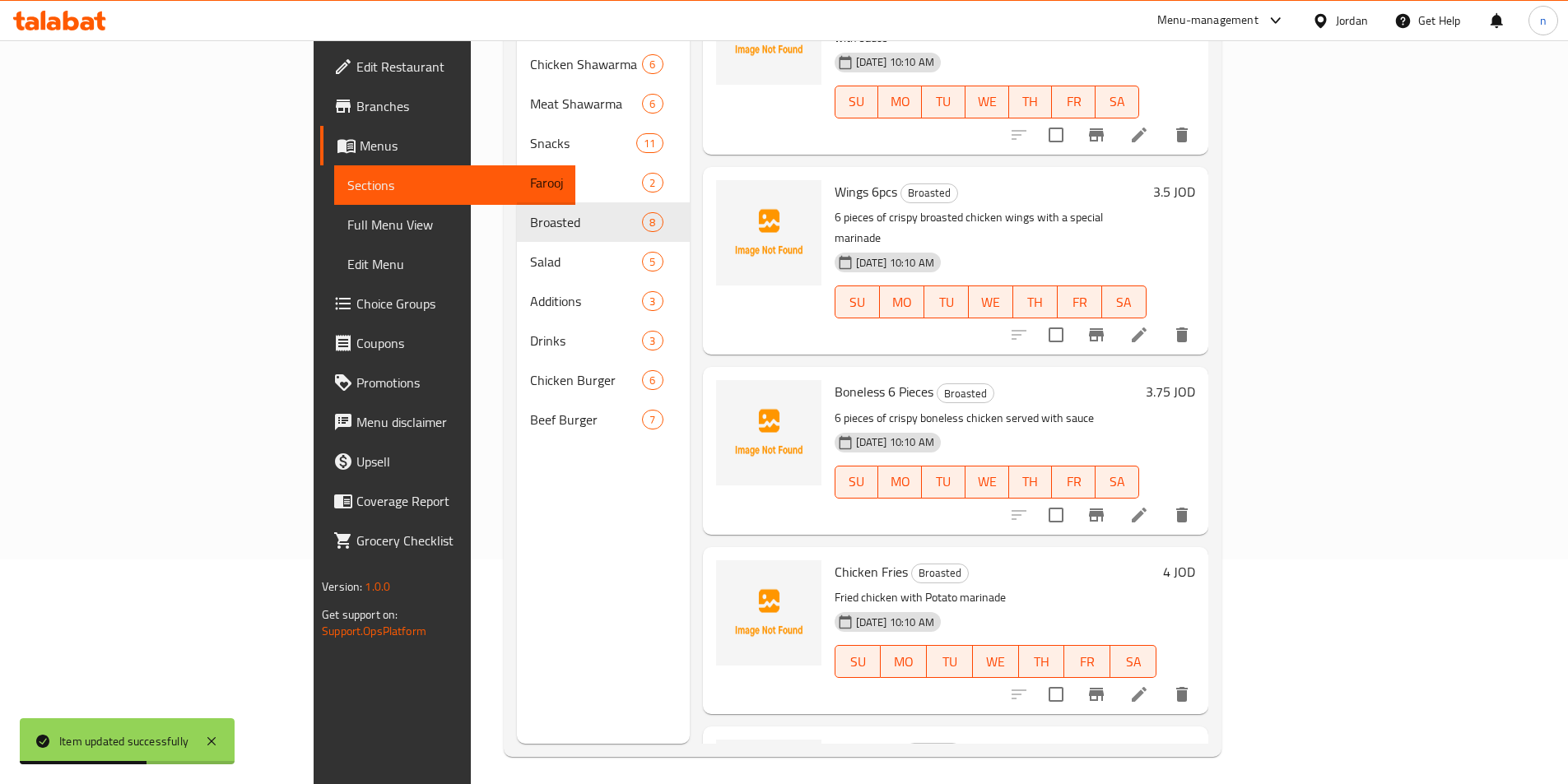
scroll to position [230, 0]
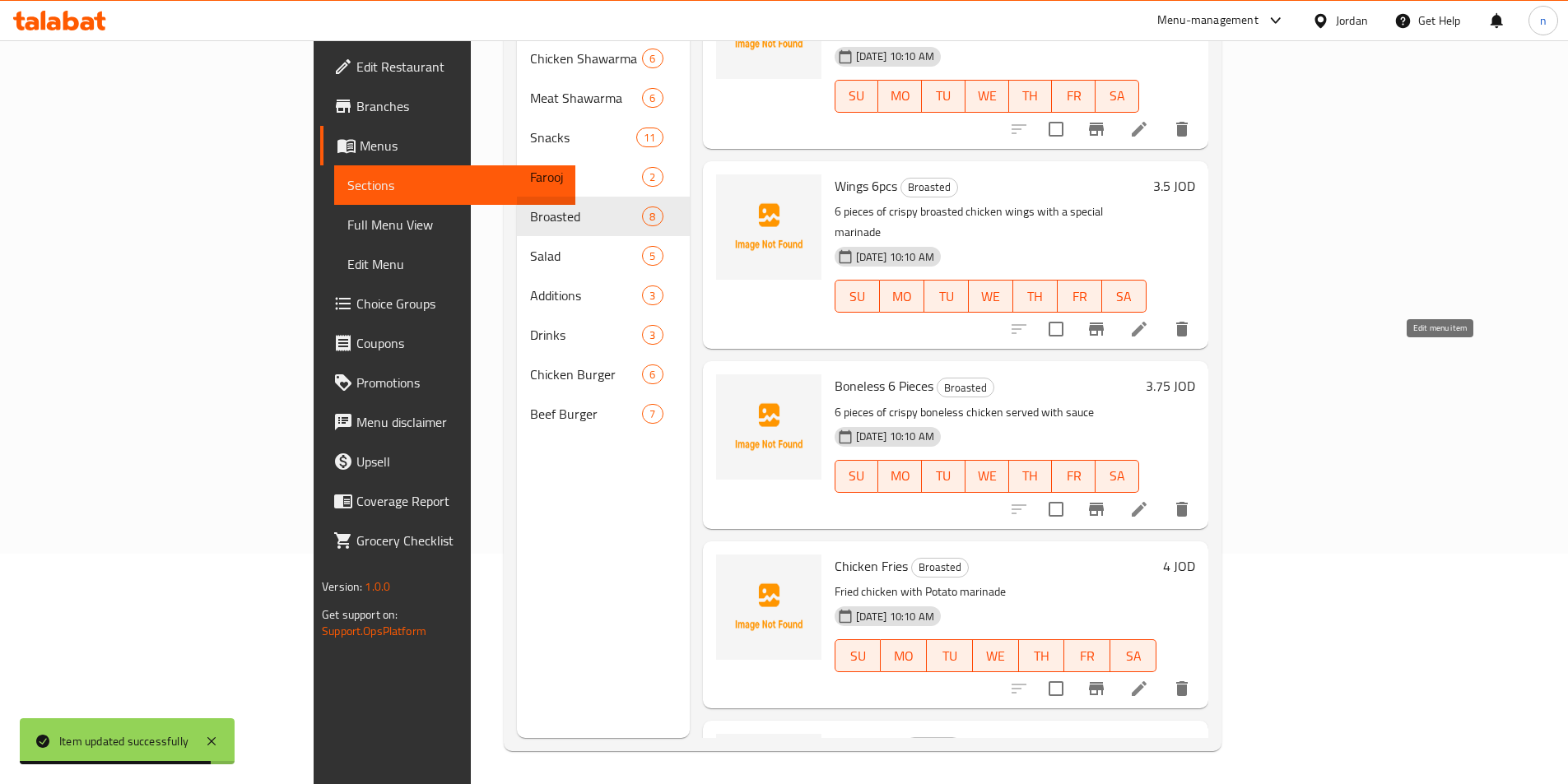
click at [1149, 499] on icon at bounding box center [1139, 509] width 20 height 20
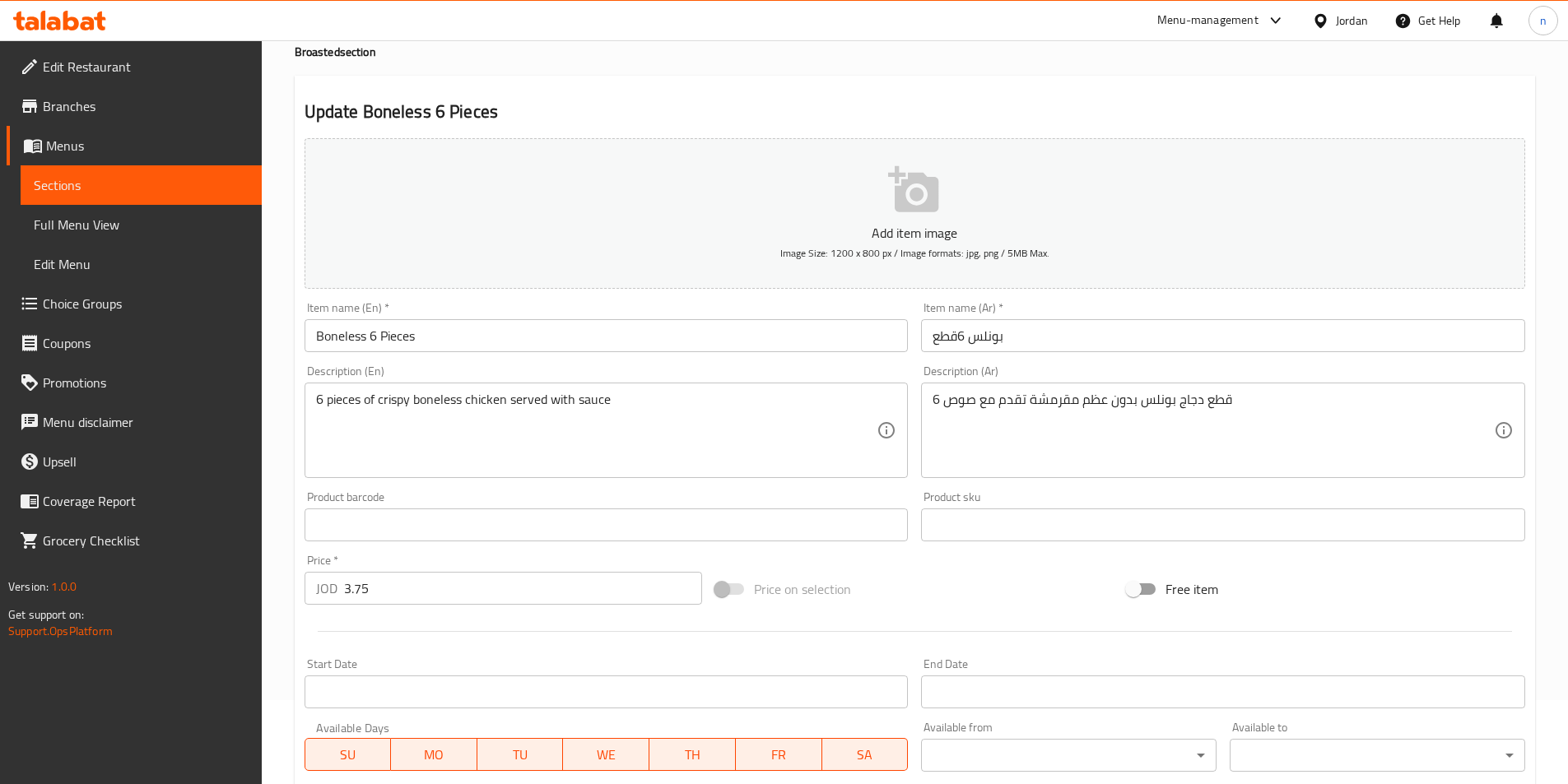
scroll to position [164, 0]
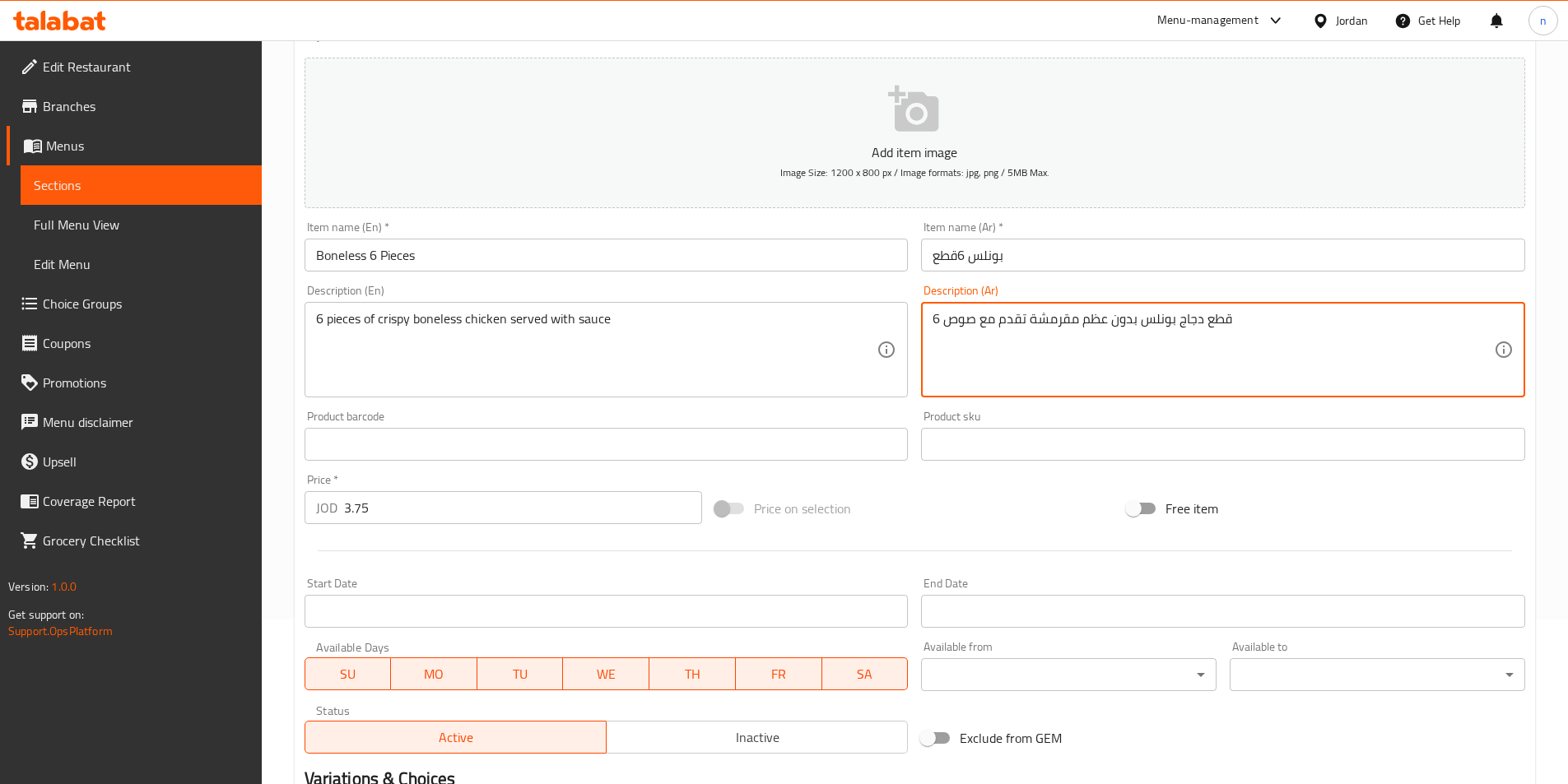
drag, startPoint x: 1082, startPoint y: 326, endPoint x: 1172, endPoint y: 333, distance: 90.3
drag, startPoint x: 1078, startPoint y: 326, endPoint x: 1136, endPoint y: 337, distance: 59.0
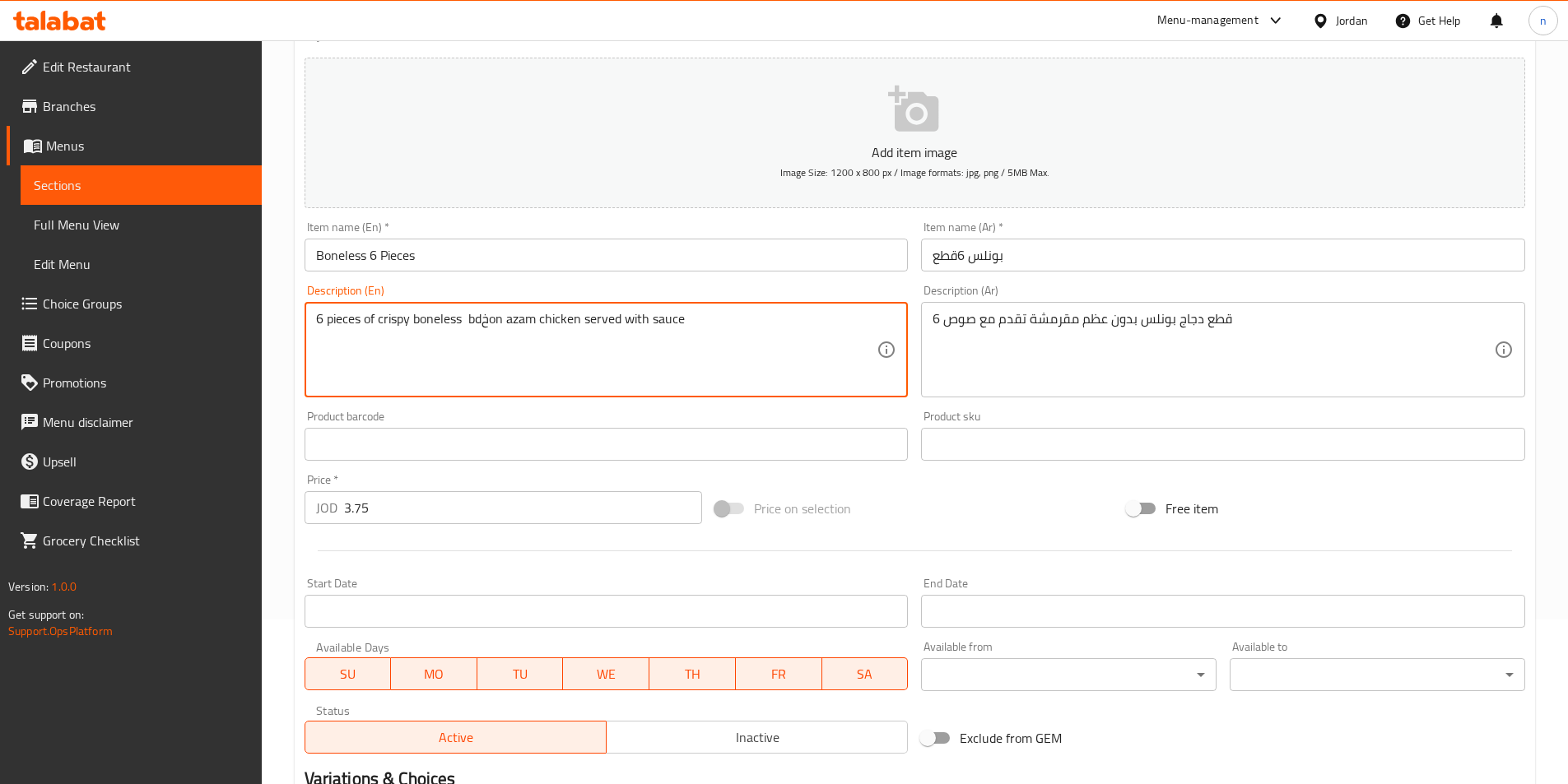
click at [517, 320] on textarea "6 pieces of crispy boneless bdخon azam chicken served with sauce" at bounding box center [596, 350] width 562 height 78
click at [490, 320] on textarea "6 pieces of crispy boneless bdخon azam chicken served with sauce" at bounding box center [596, 350] width 562 height 78
type textarea "6 pieces of crispy boneless bdoon azam chicken served with sauce"
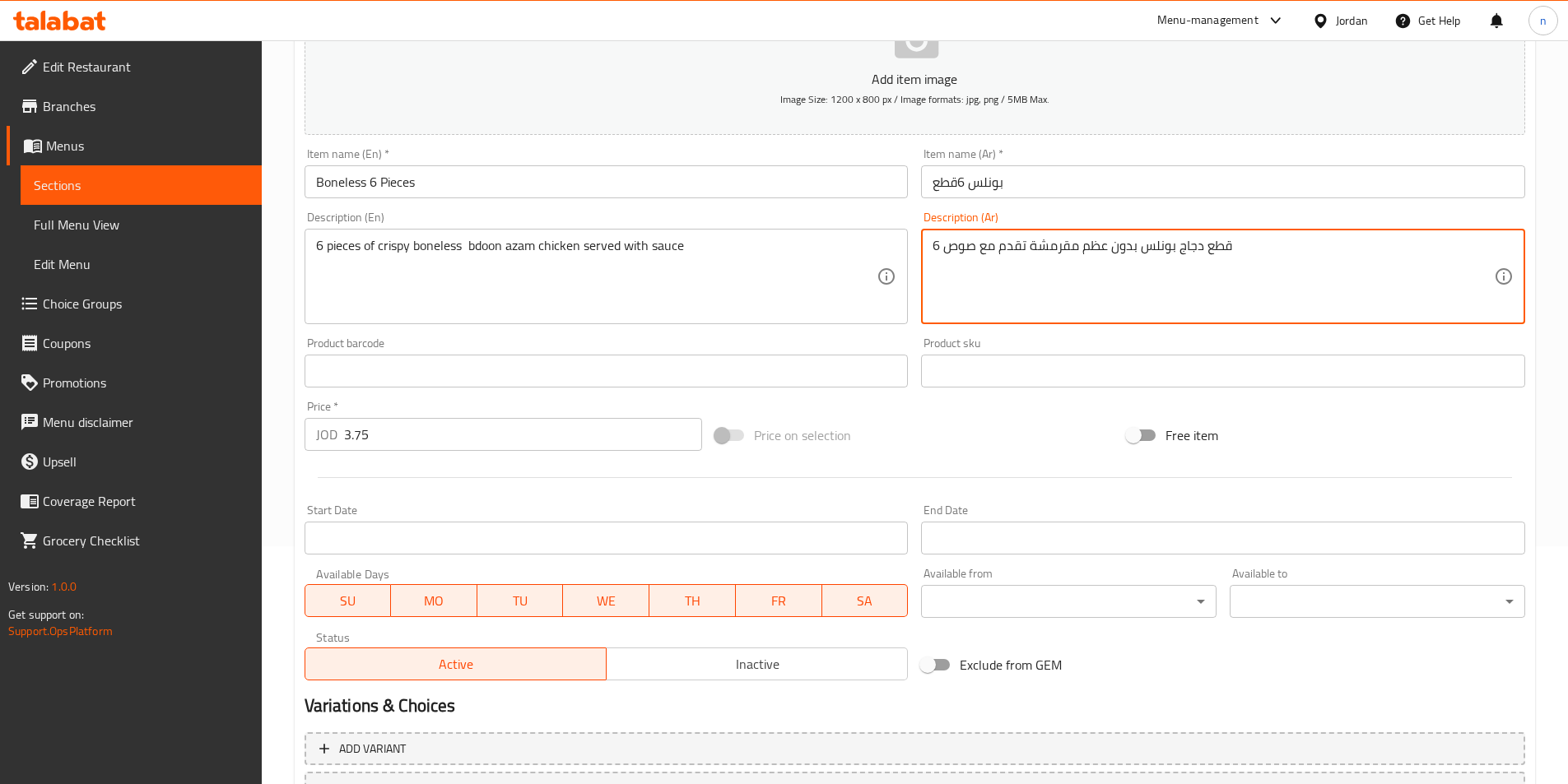
scroll to position [329, 0]
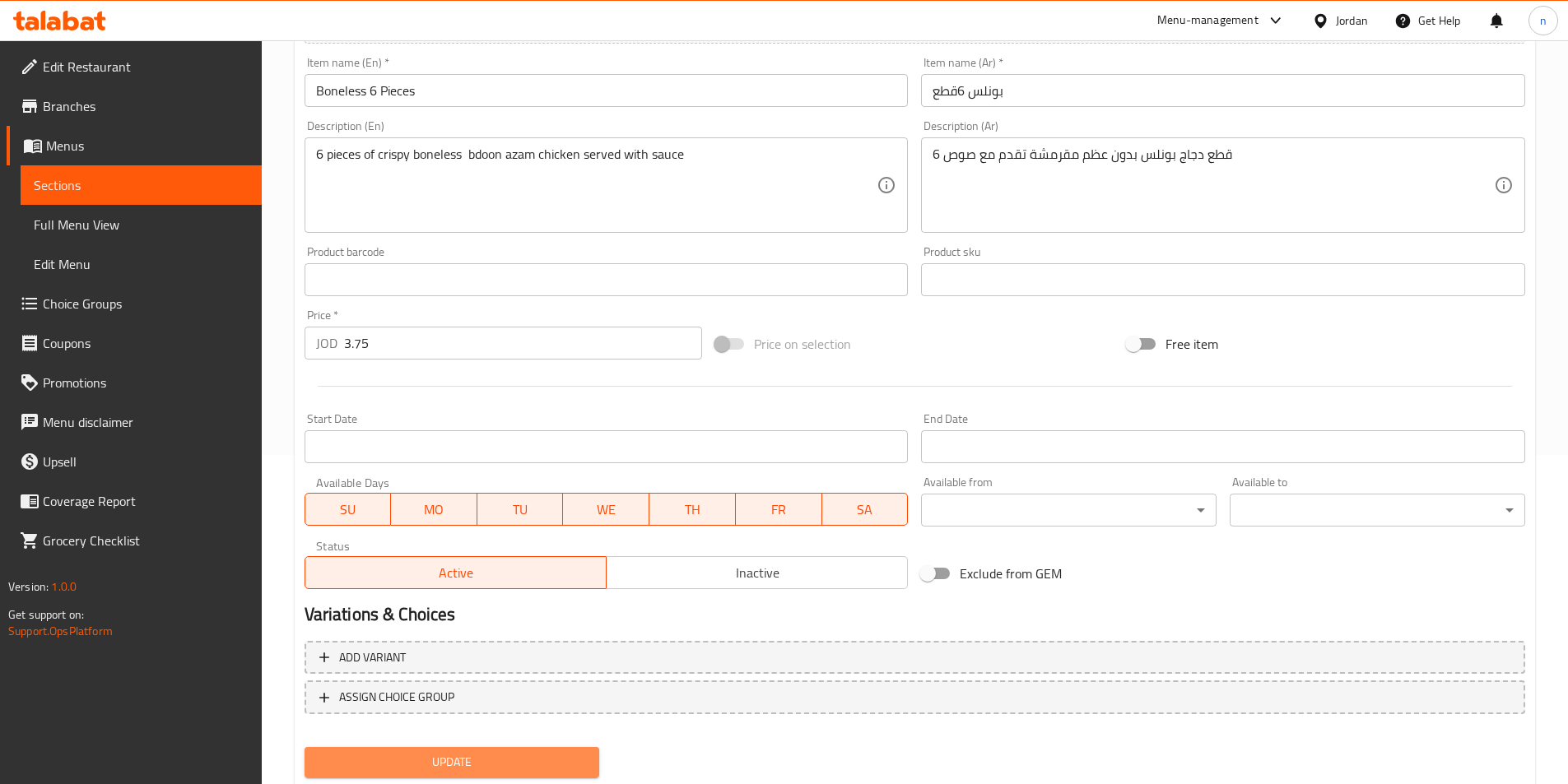
click at [544, 765] on span "Update" at bounding box center [452, 762] width 269 height 21
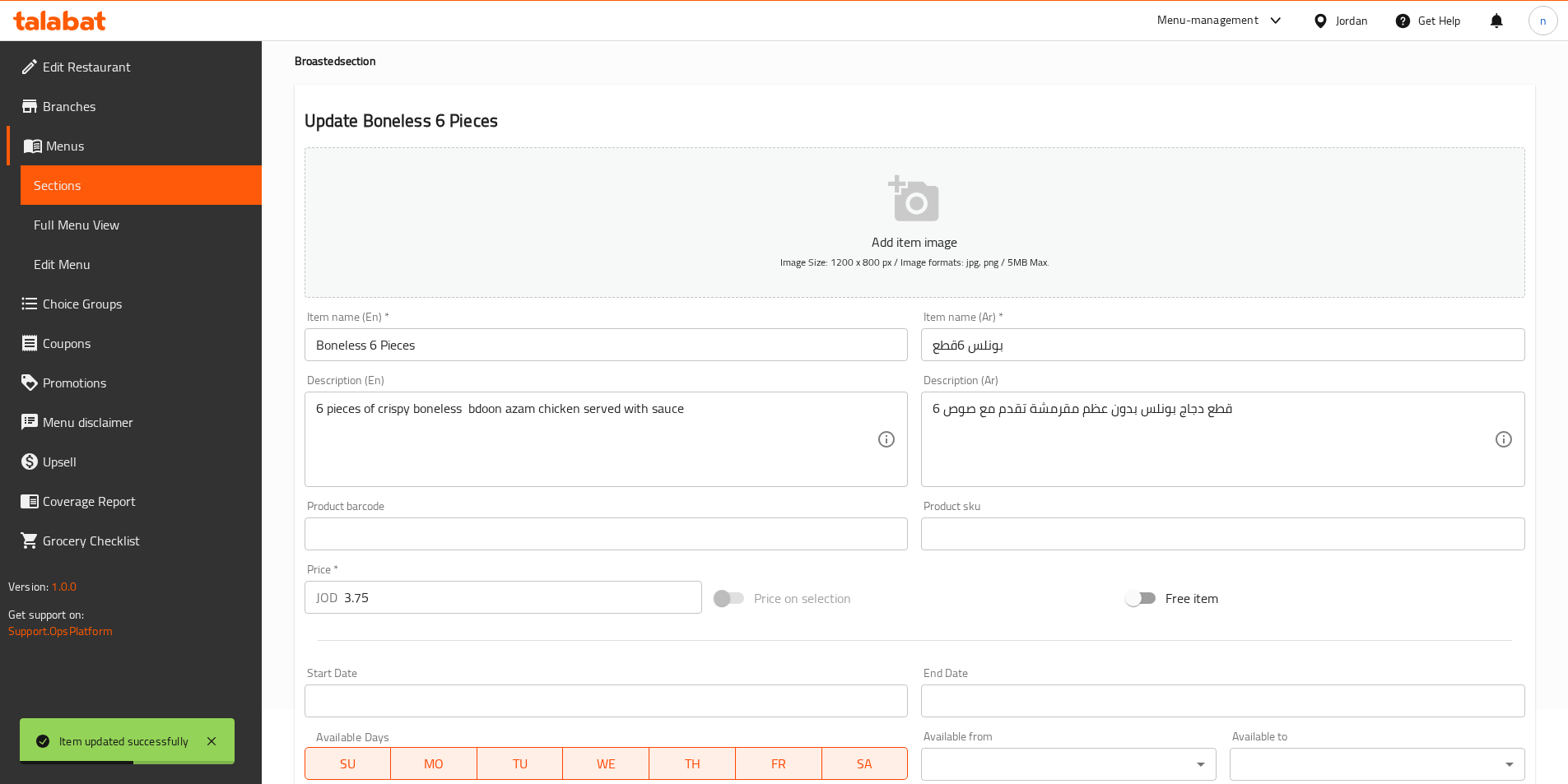
scroll to position [0, 0]
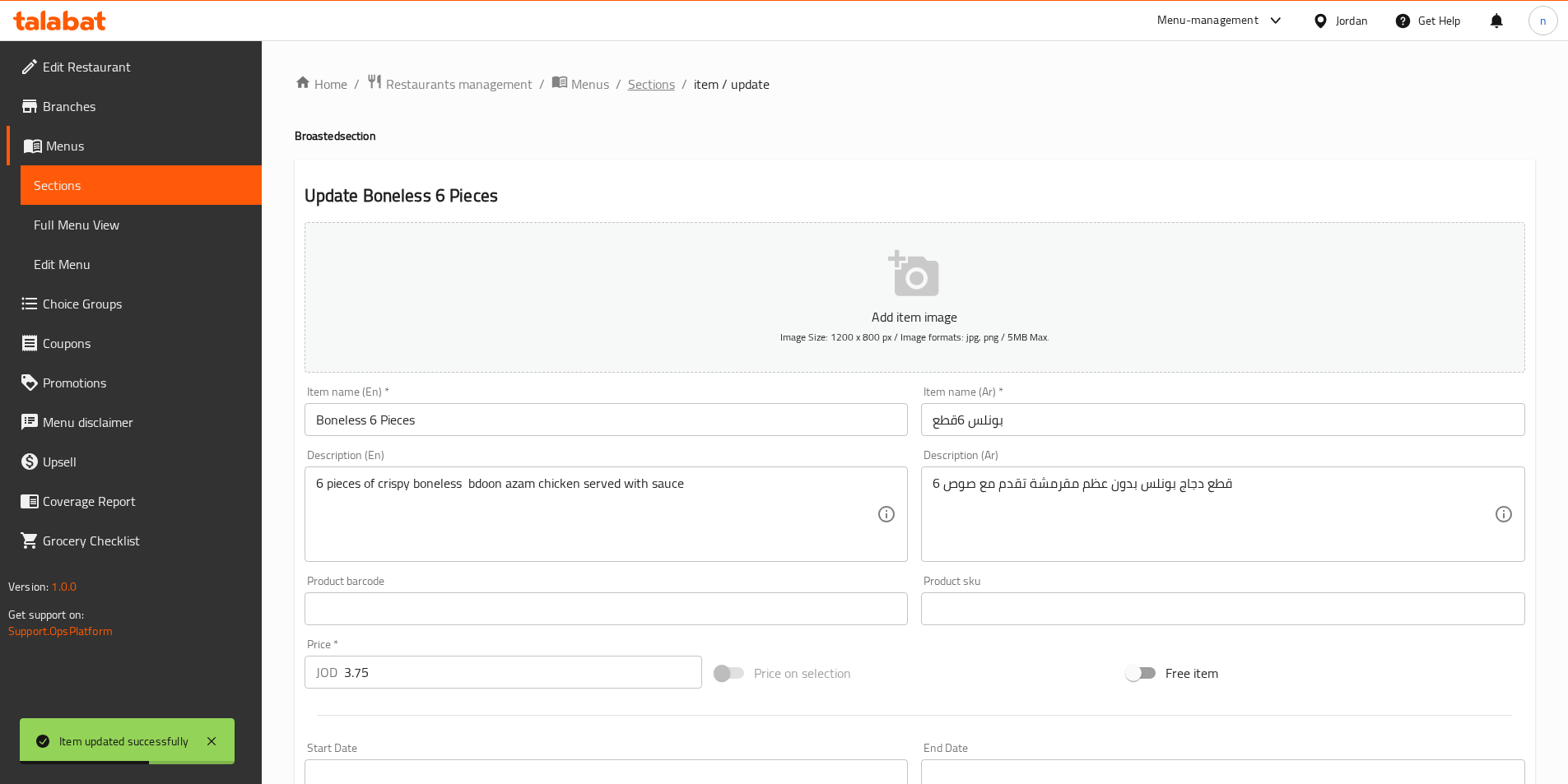
click at [648, 86] on span "Sections" at bounding box center [652, 84] width 47 height 20
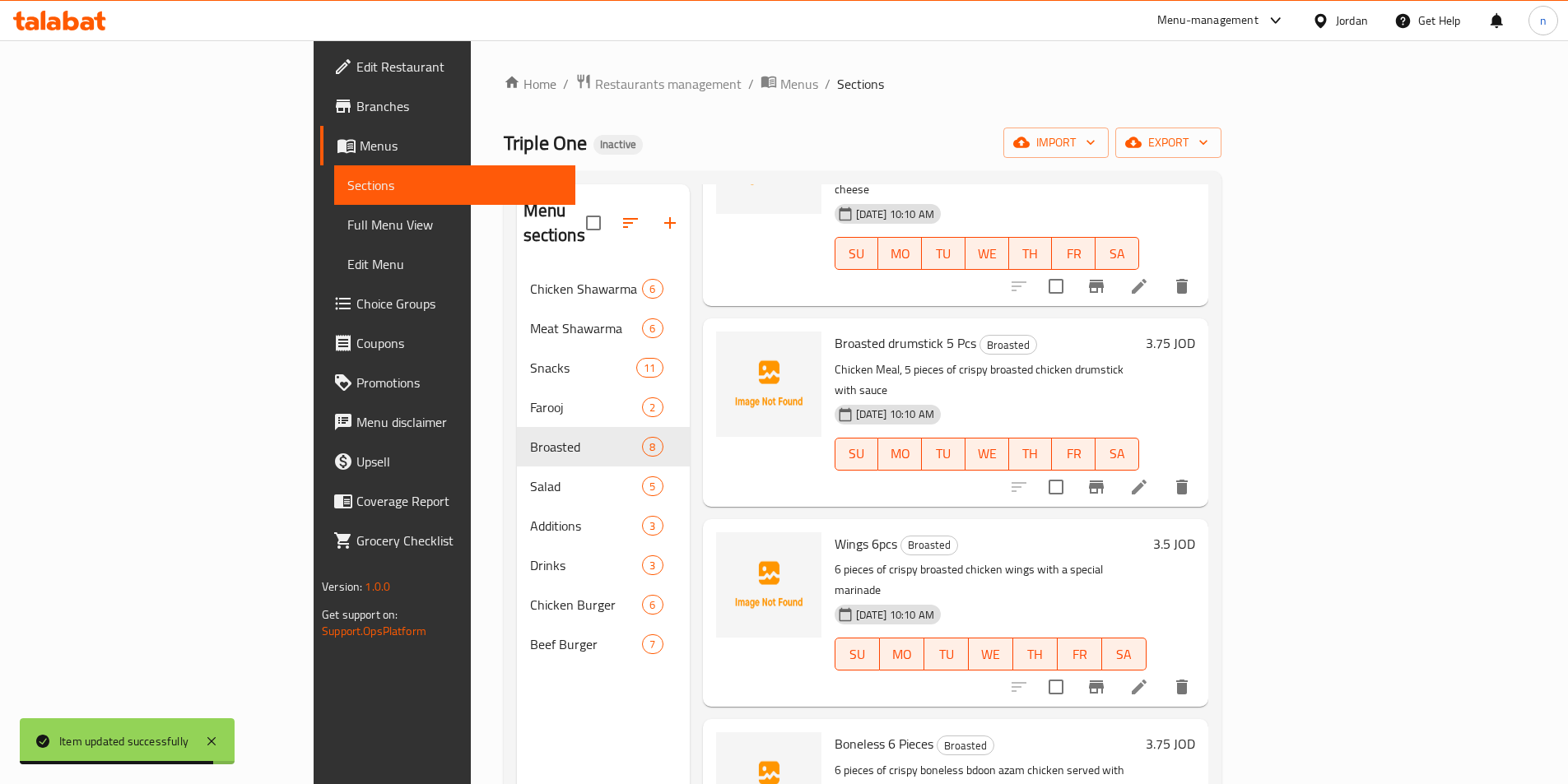
scroll to position [696, 0]
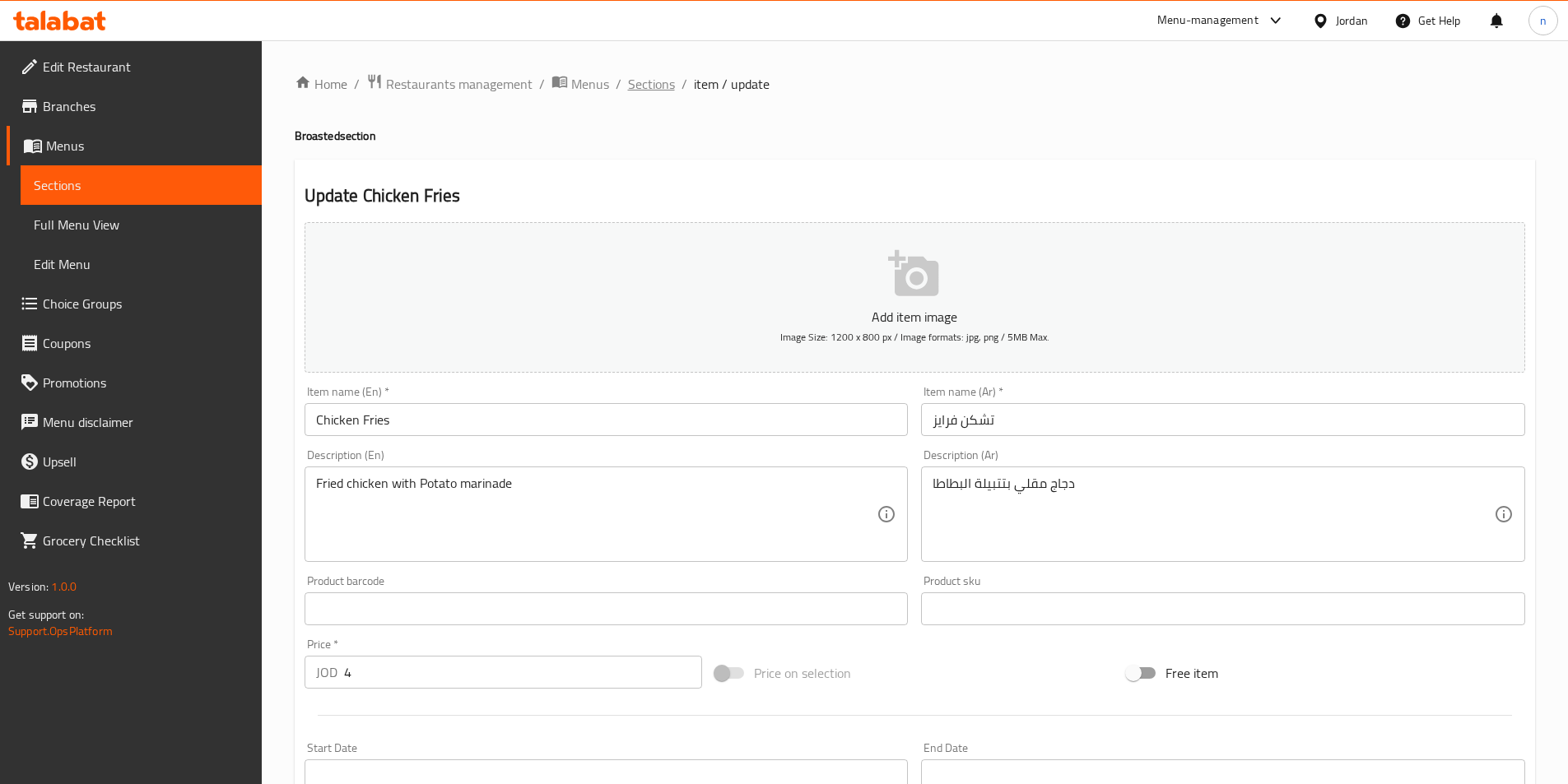
click at [655, 93] on span "Sections" at bounding box center [652, 84] width 47 height 20
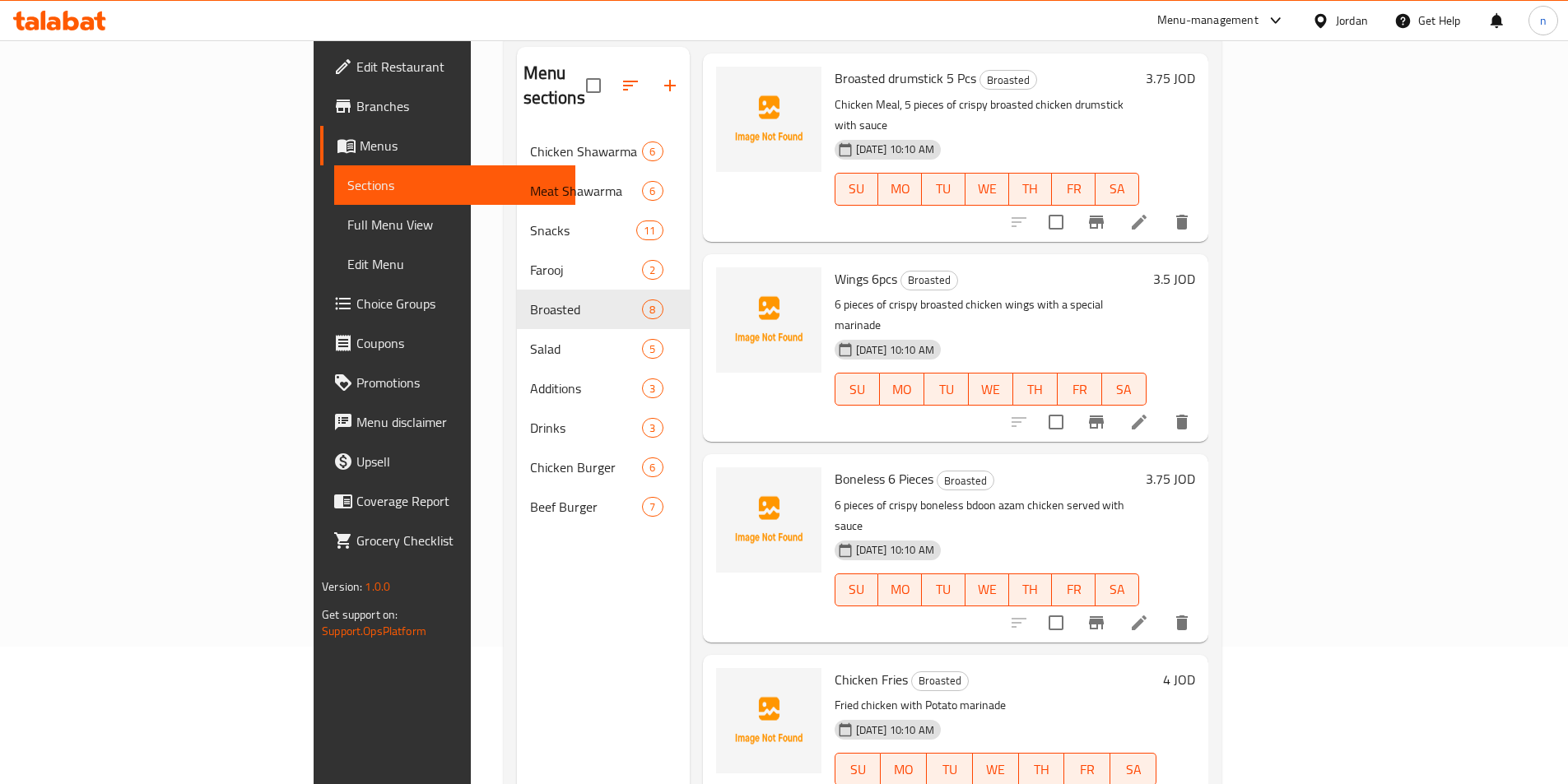
scroll to position [230, 0]
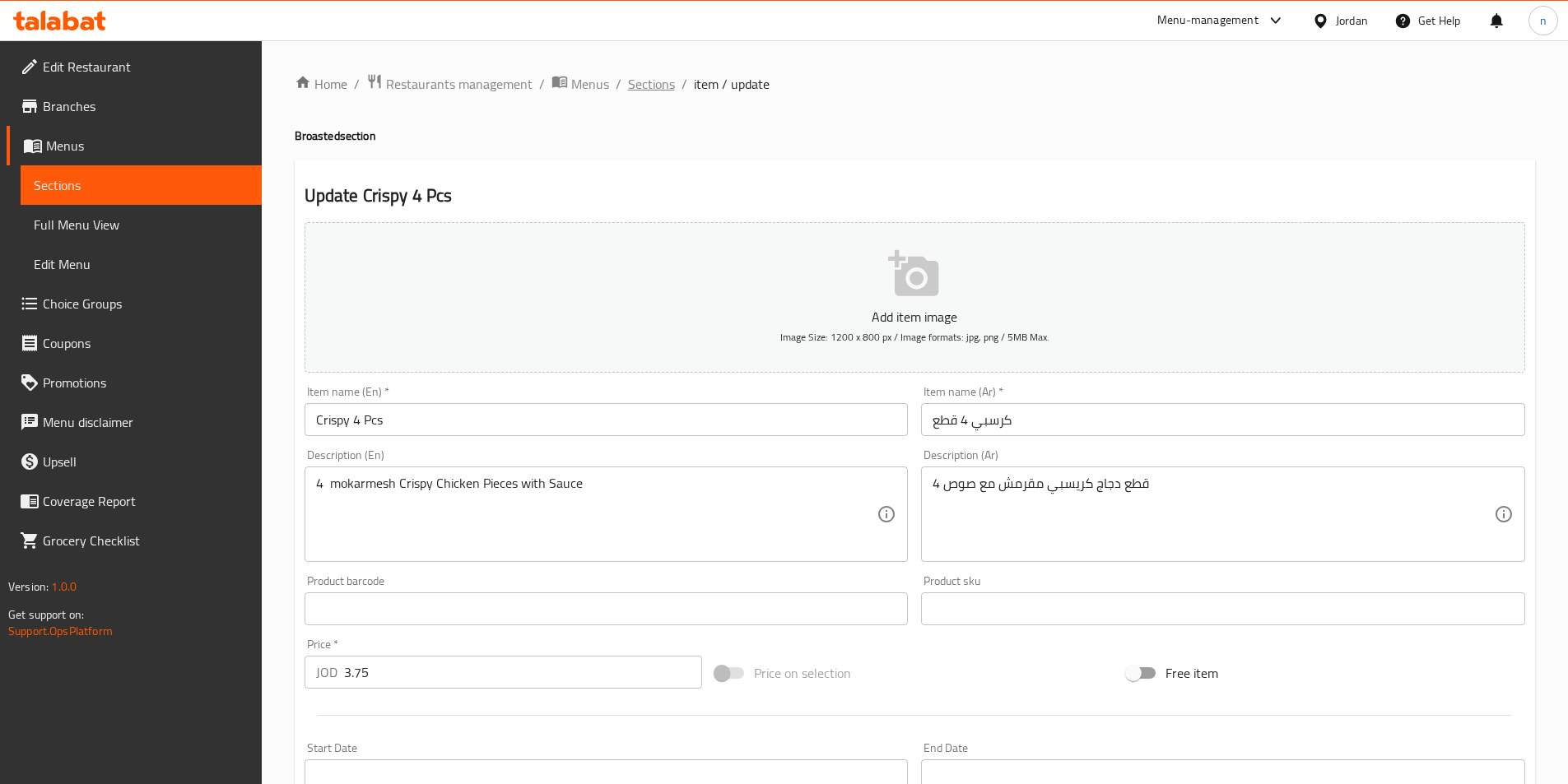
click at [643, 93] on span "Sections" at bounding box center [652, 84] width 47 height 20
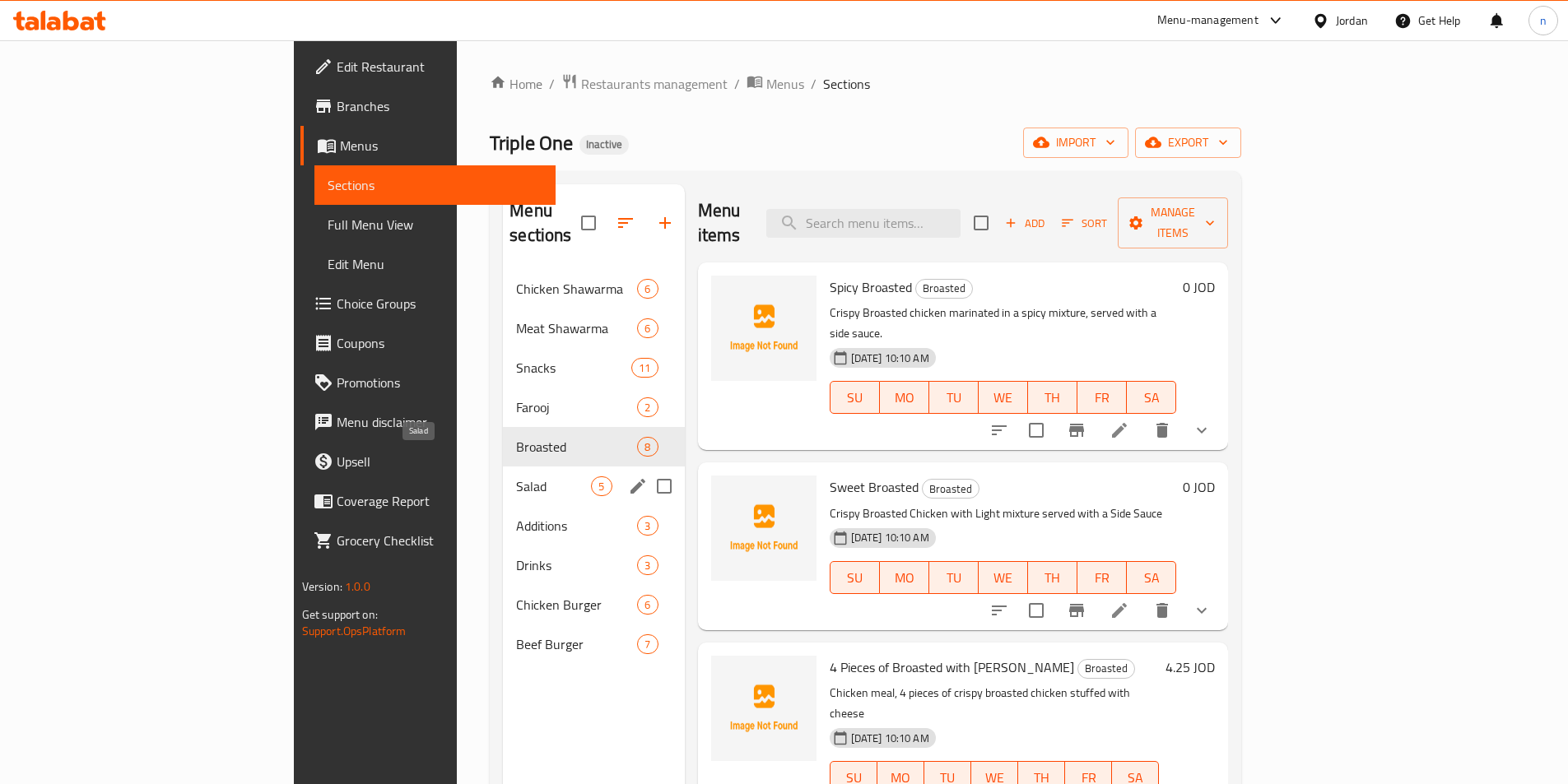
click at [516, 477] on span "Salad" at bounding box center [553, 486] width 75 height 20
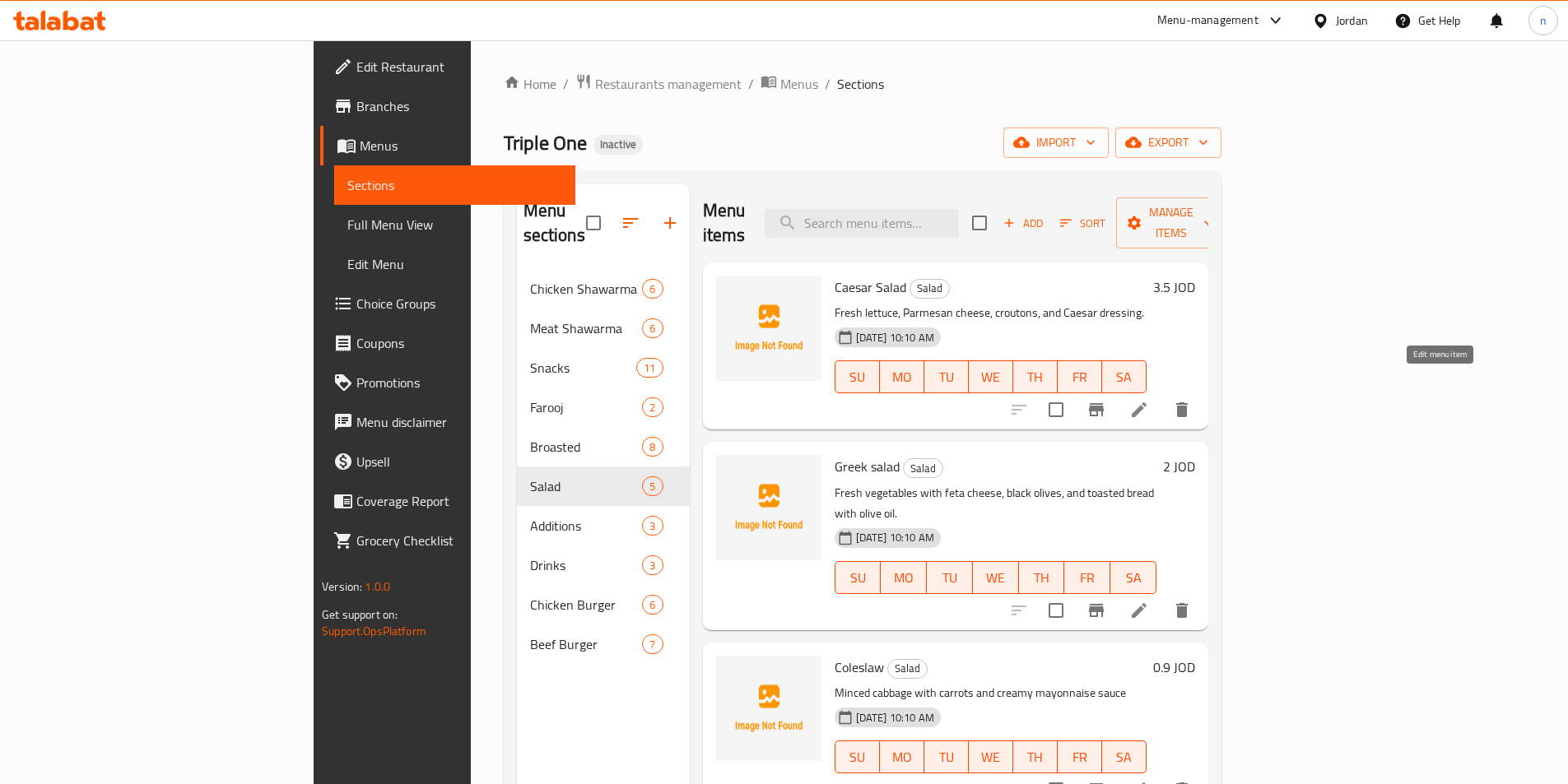
click at [1149, 400] on icon at bounding box center [1139, 409] width 20 height 20
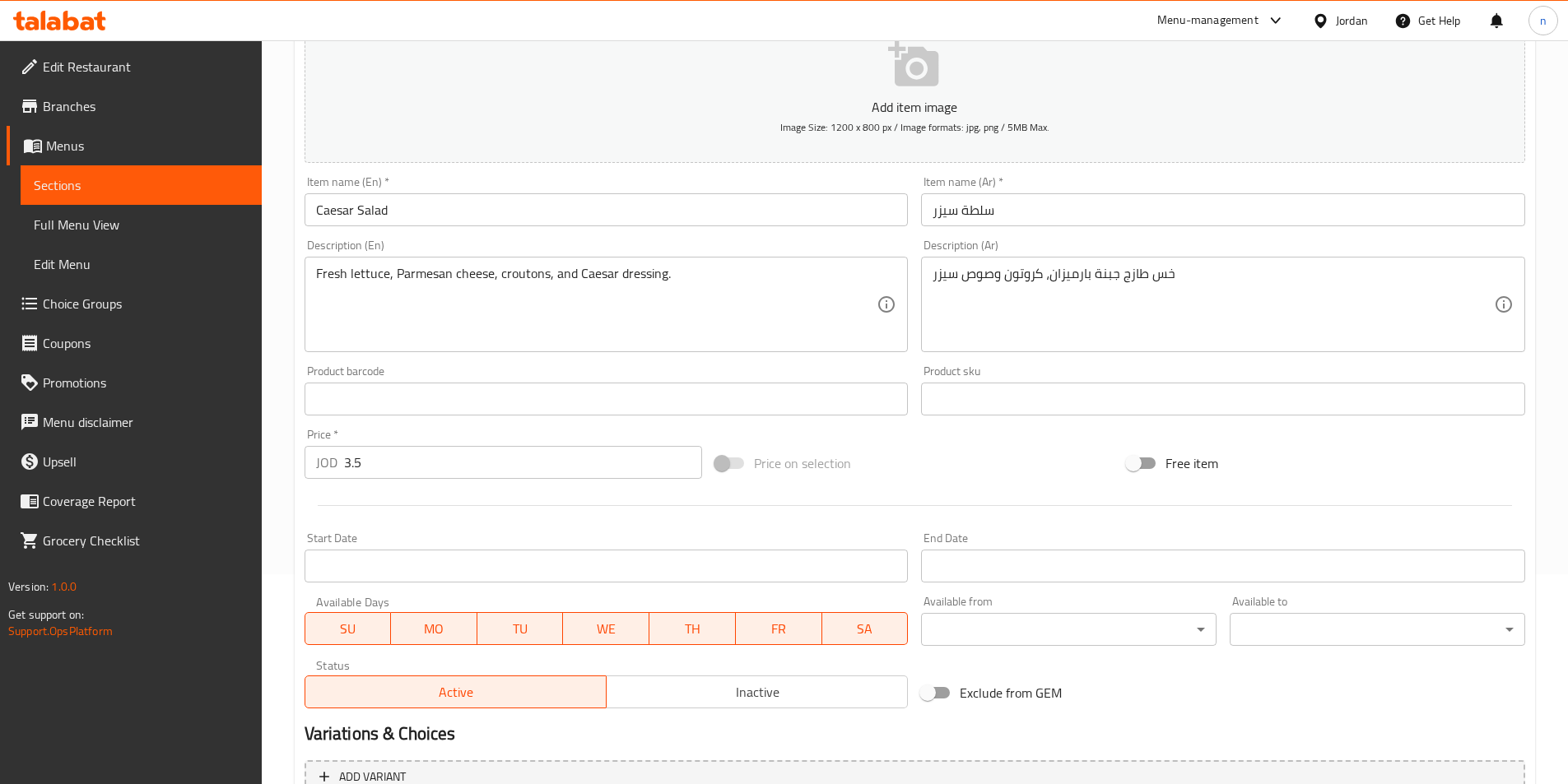
scroll to position [379, 0]
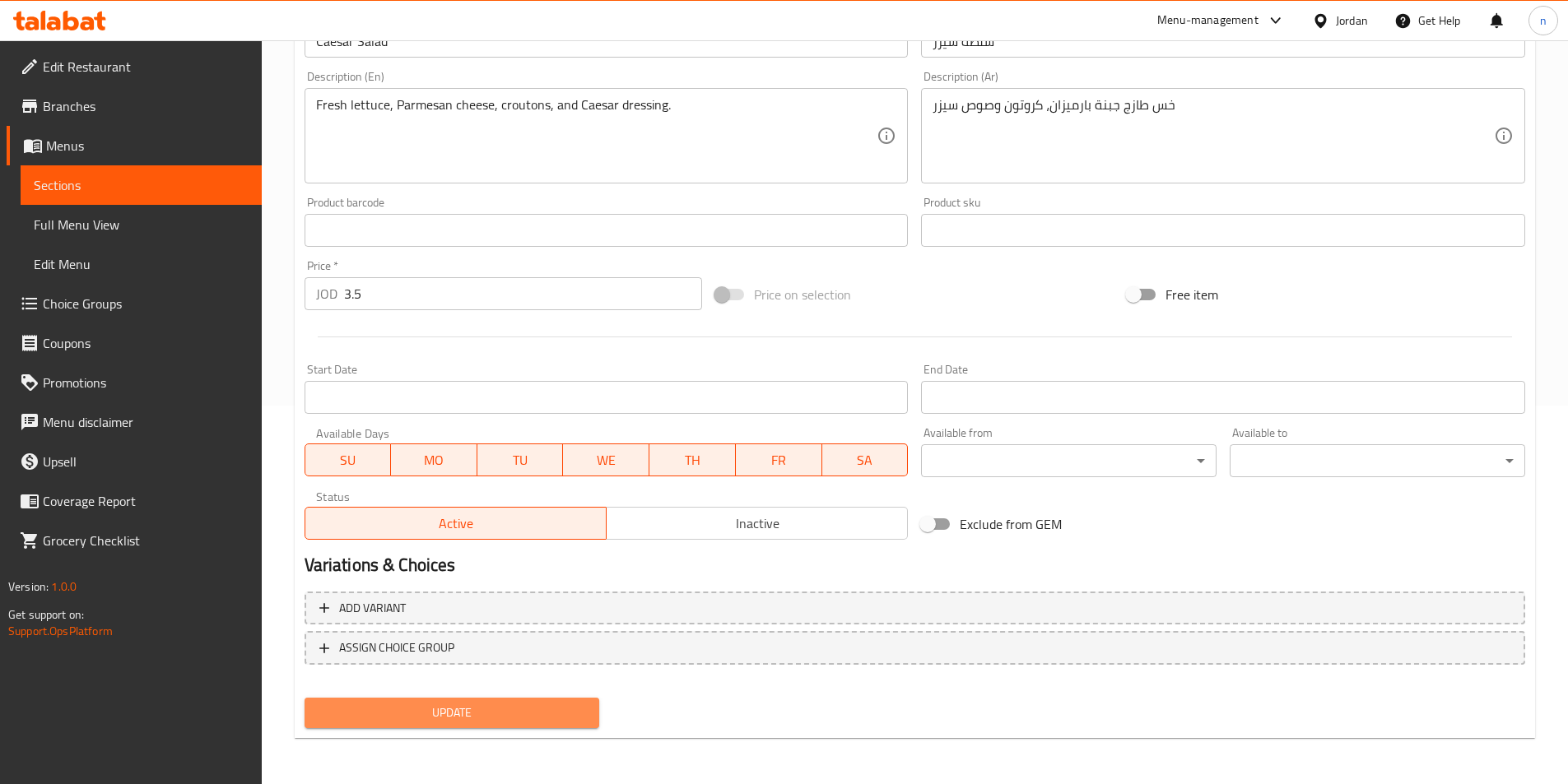
click at [496, 717] on span "Update" at bounding box center [452, 713] width 269 height 21
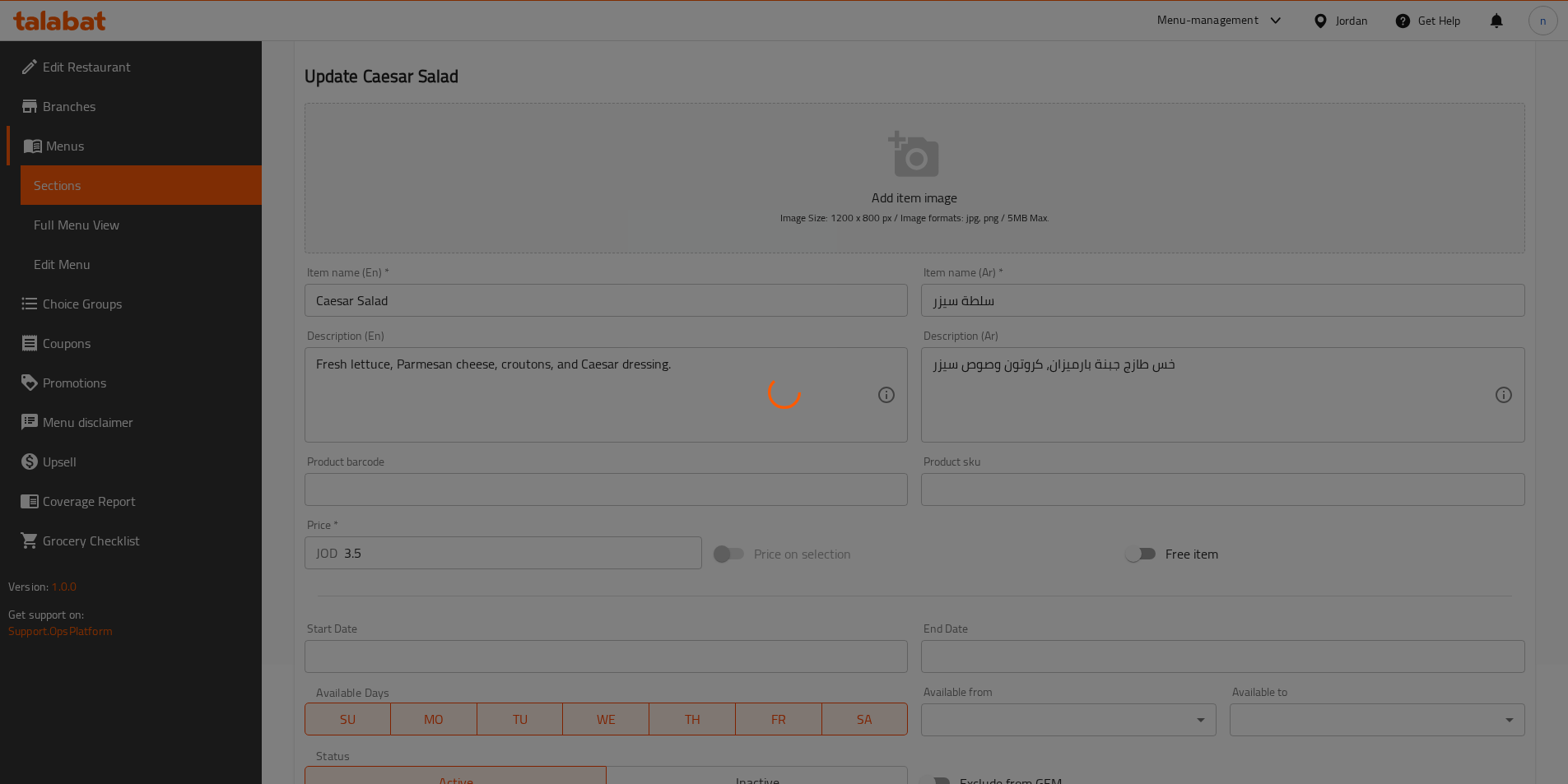
scroll to position [0, 0]
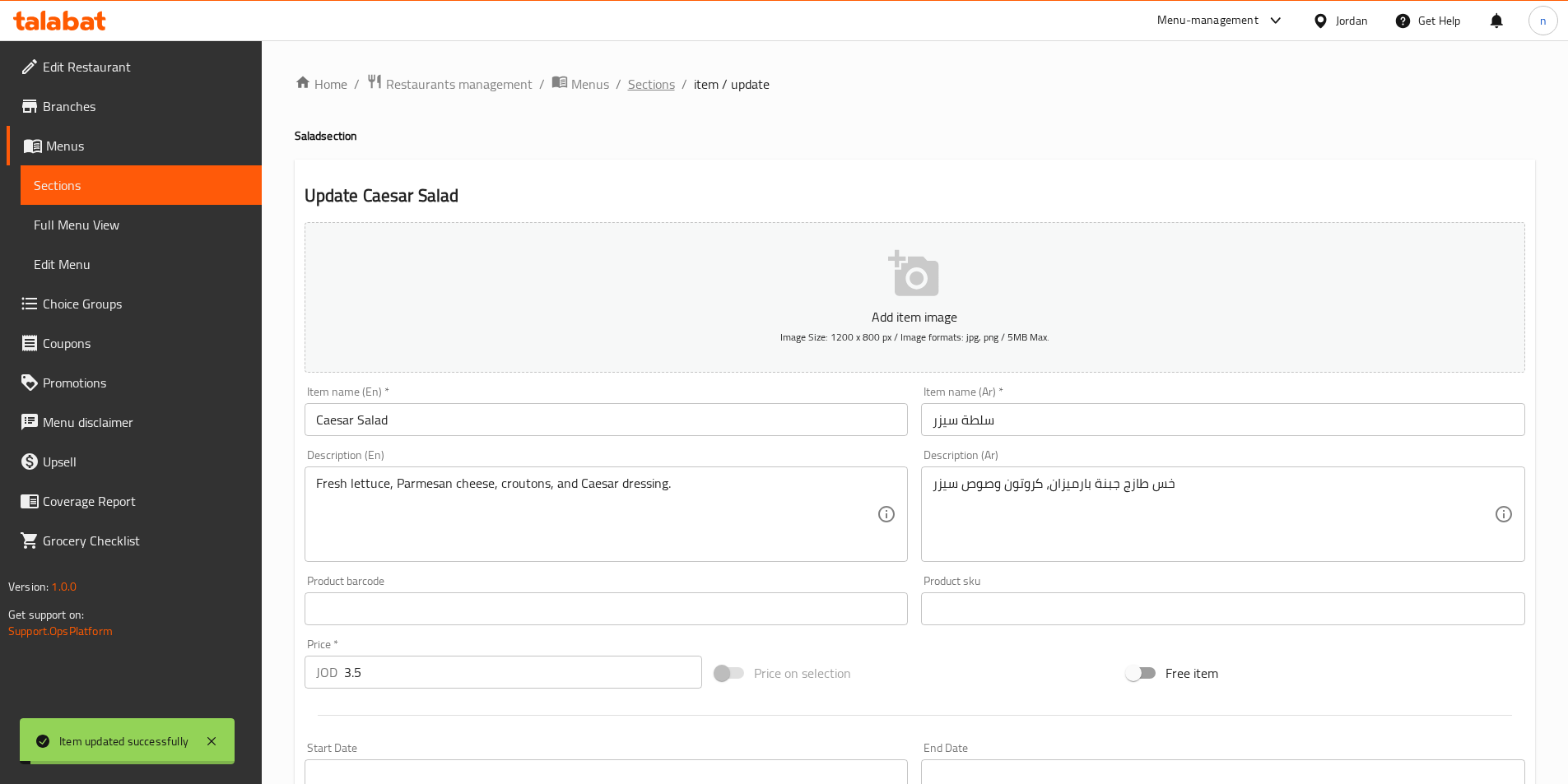
click at [657, 87] on span "Sections" at bounding box center [652, 84] width 47 height 20
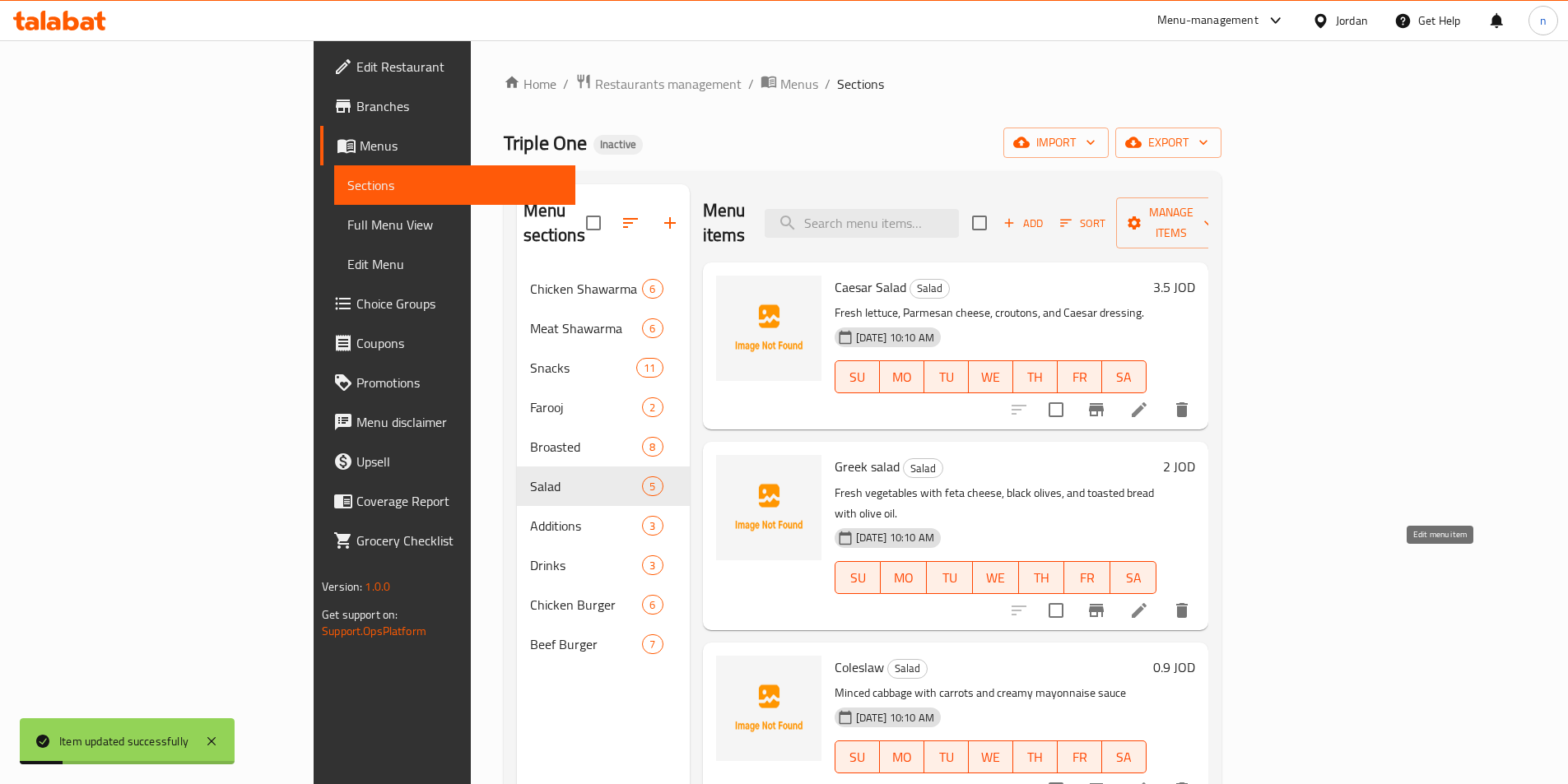
click at [1149, 601] on icon at bounding box center [1139, 610] width 20 height 20
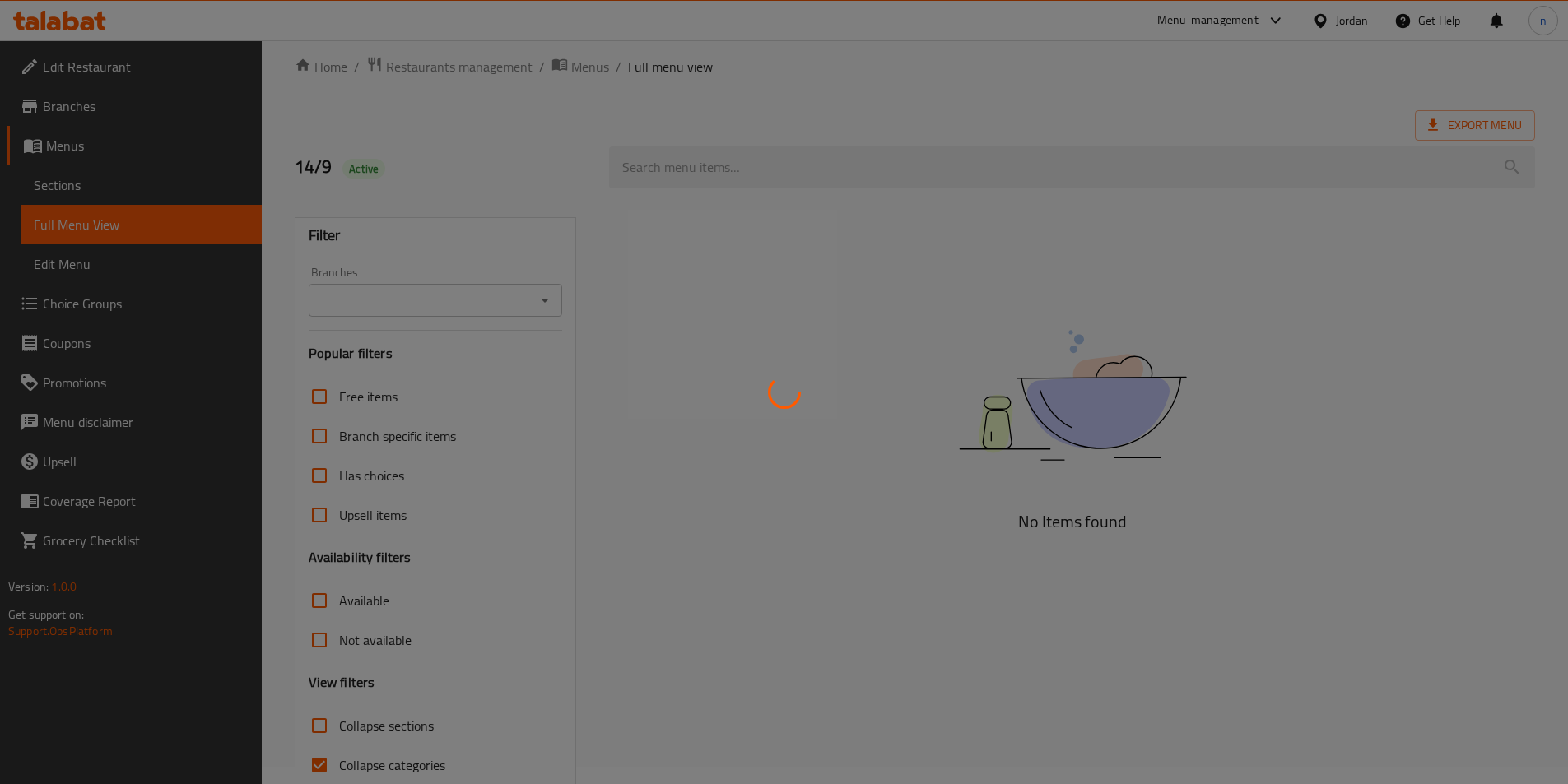
scroll to position [92, 0]
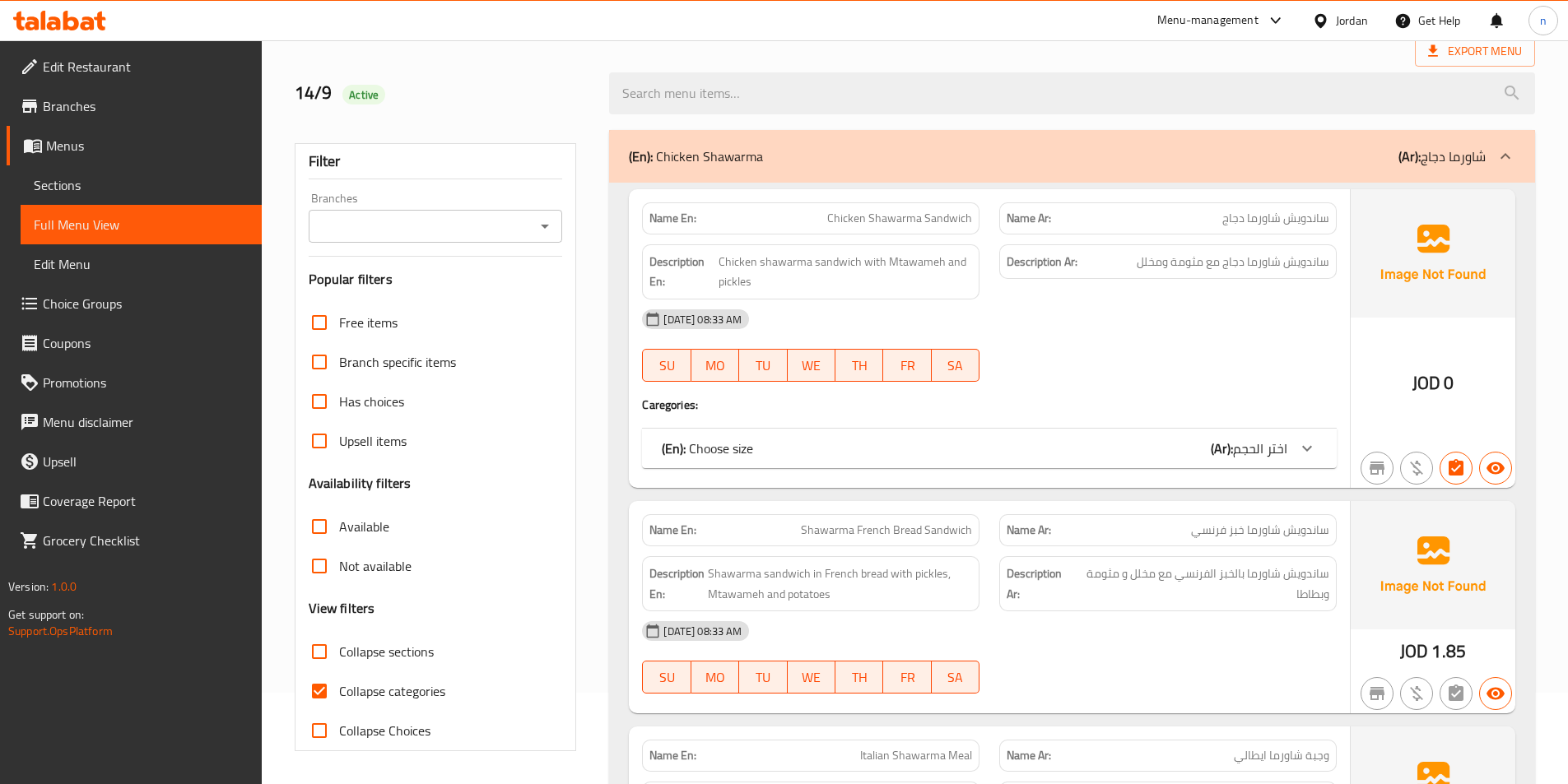
click at [403, 694] on span "Collapse categories" at bounding box center [392, 691] width 106 height 20
click at [339, 694] on input "Collapse categories" at bounding box center [319, 691] width 40 height 40
checkbox input "false"
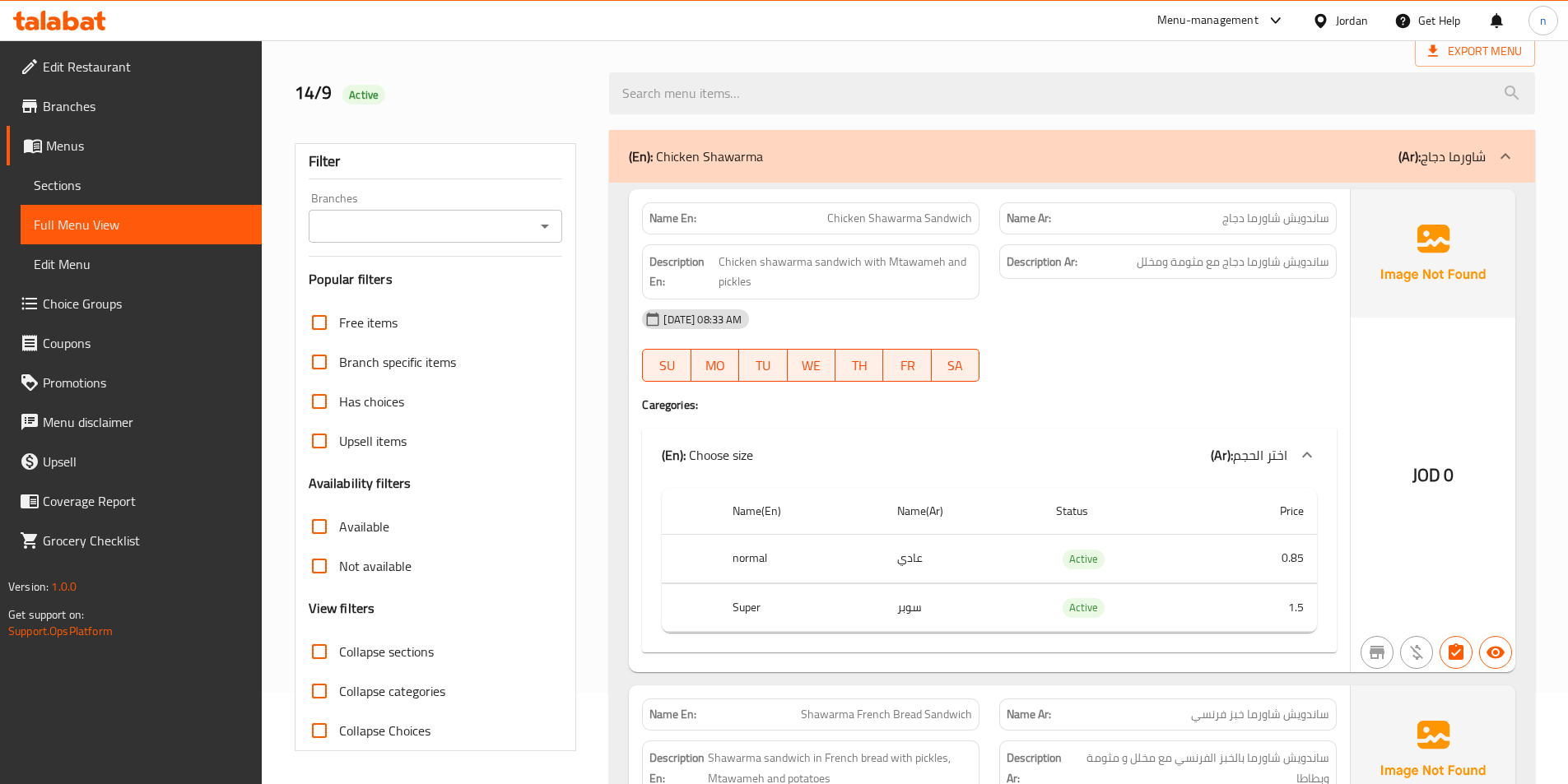
click at [1521, 163] on div at bounding box center [1506, 157] width 40 height 40
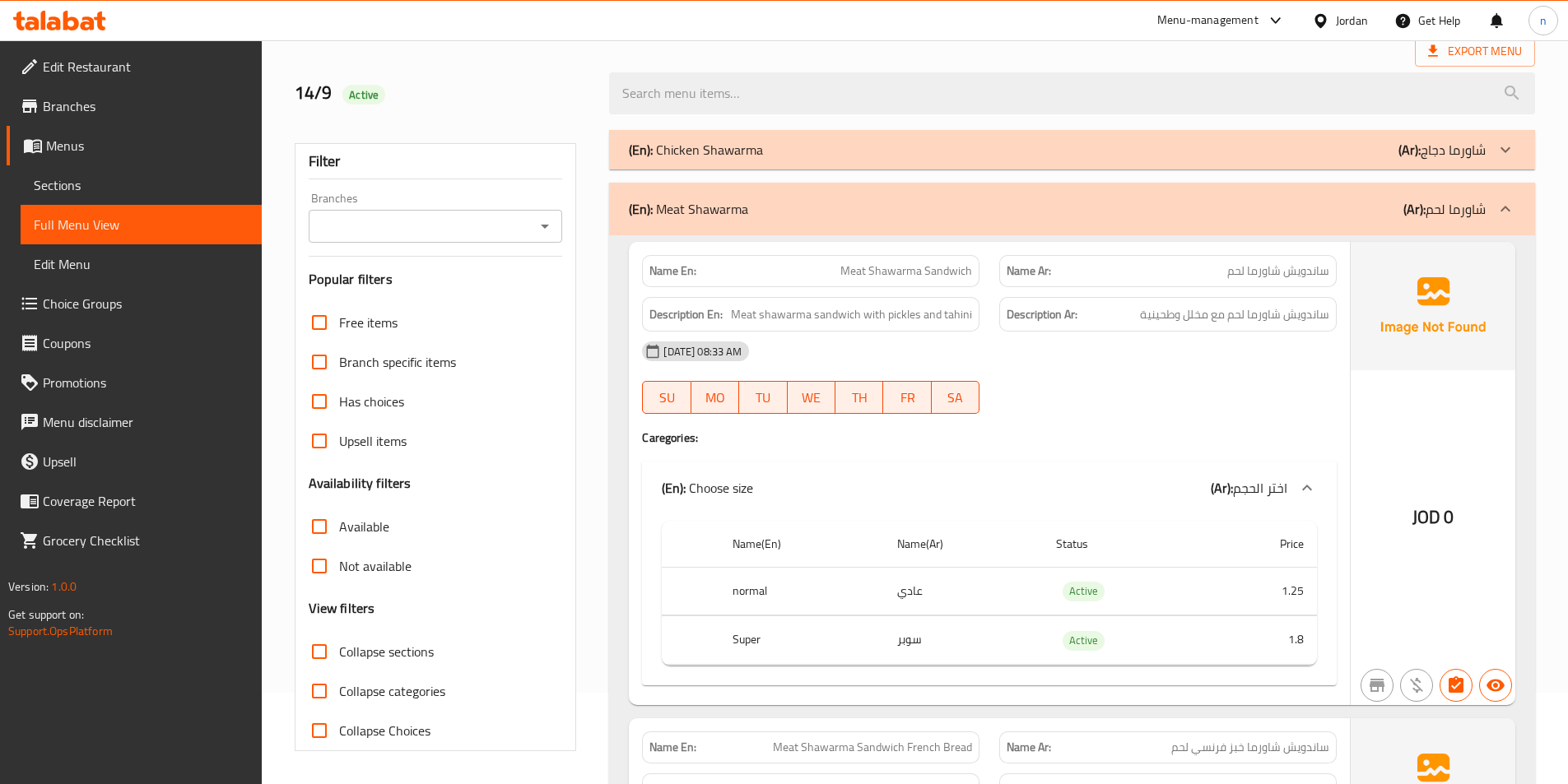
click at [1501, 200] on icon at bounding box center [1505, 209] width 20 height 20
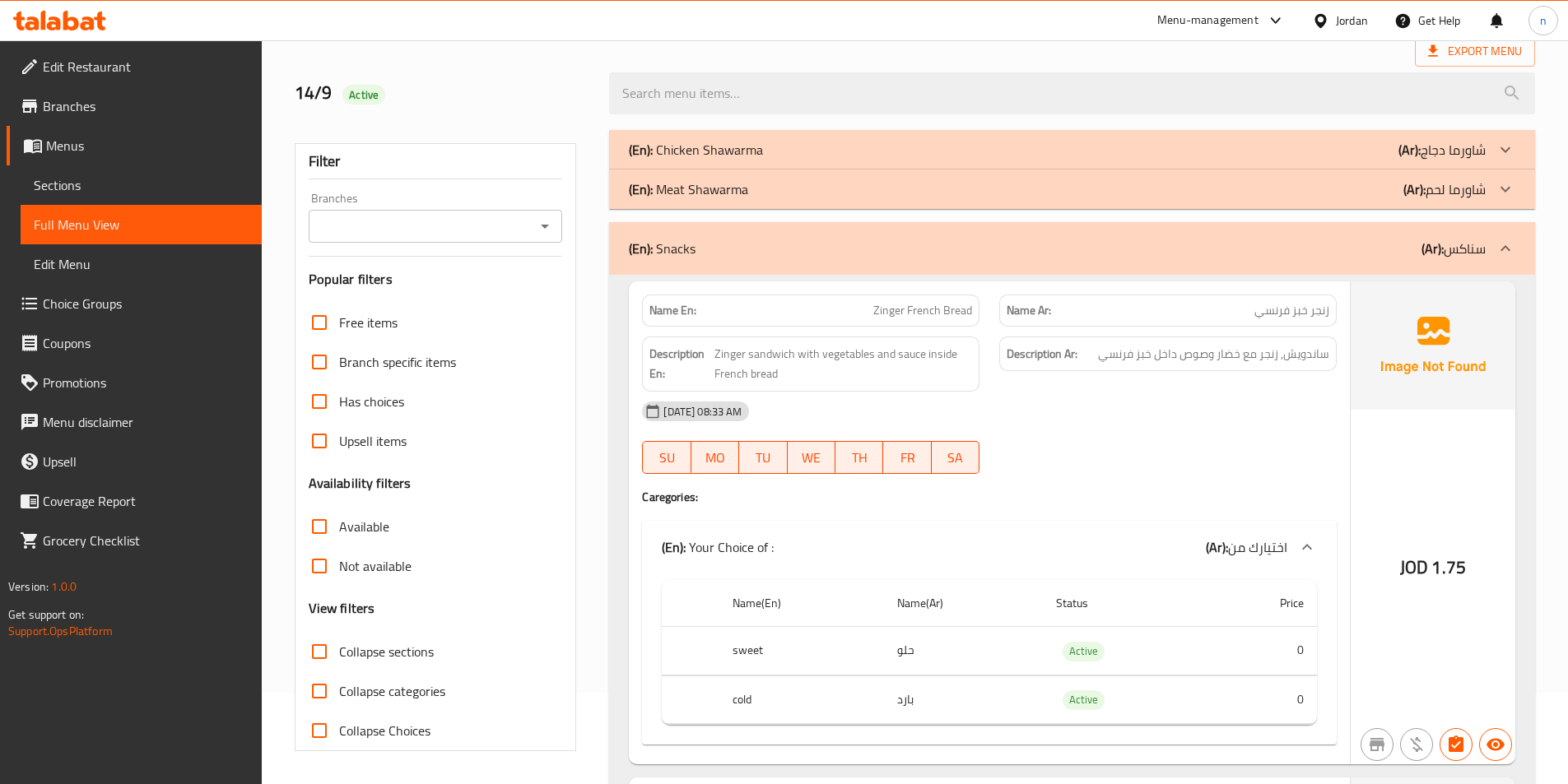
click at [1508, 231] on div at bounding box center [1506, 248] width 40 height 40
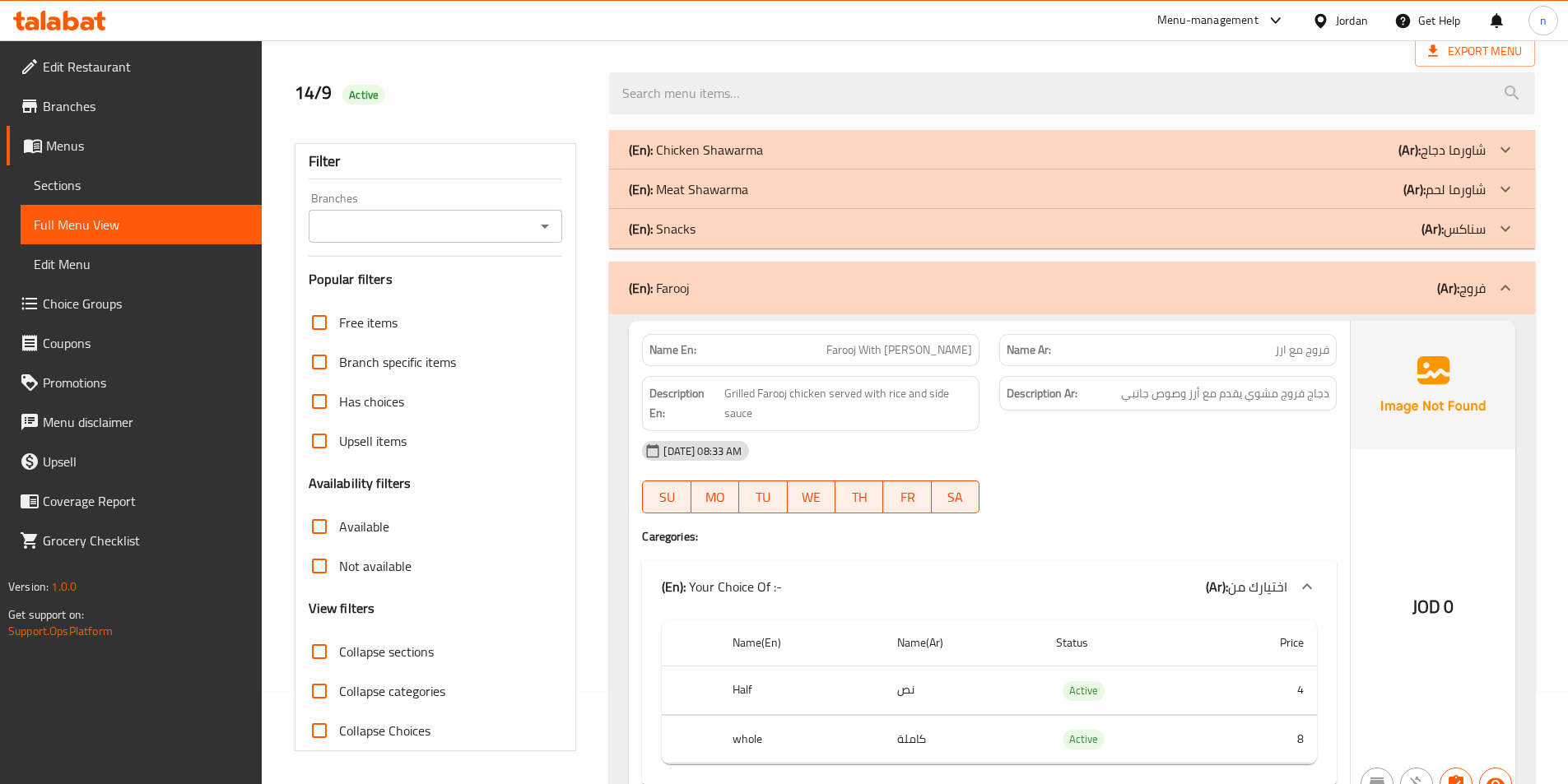
click at [1509, 276] on div at bounding box center [1506, 288] width 40 height 40
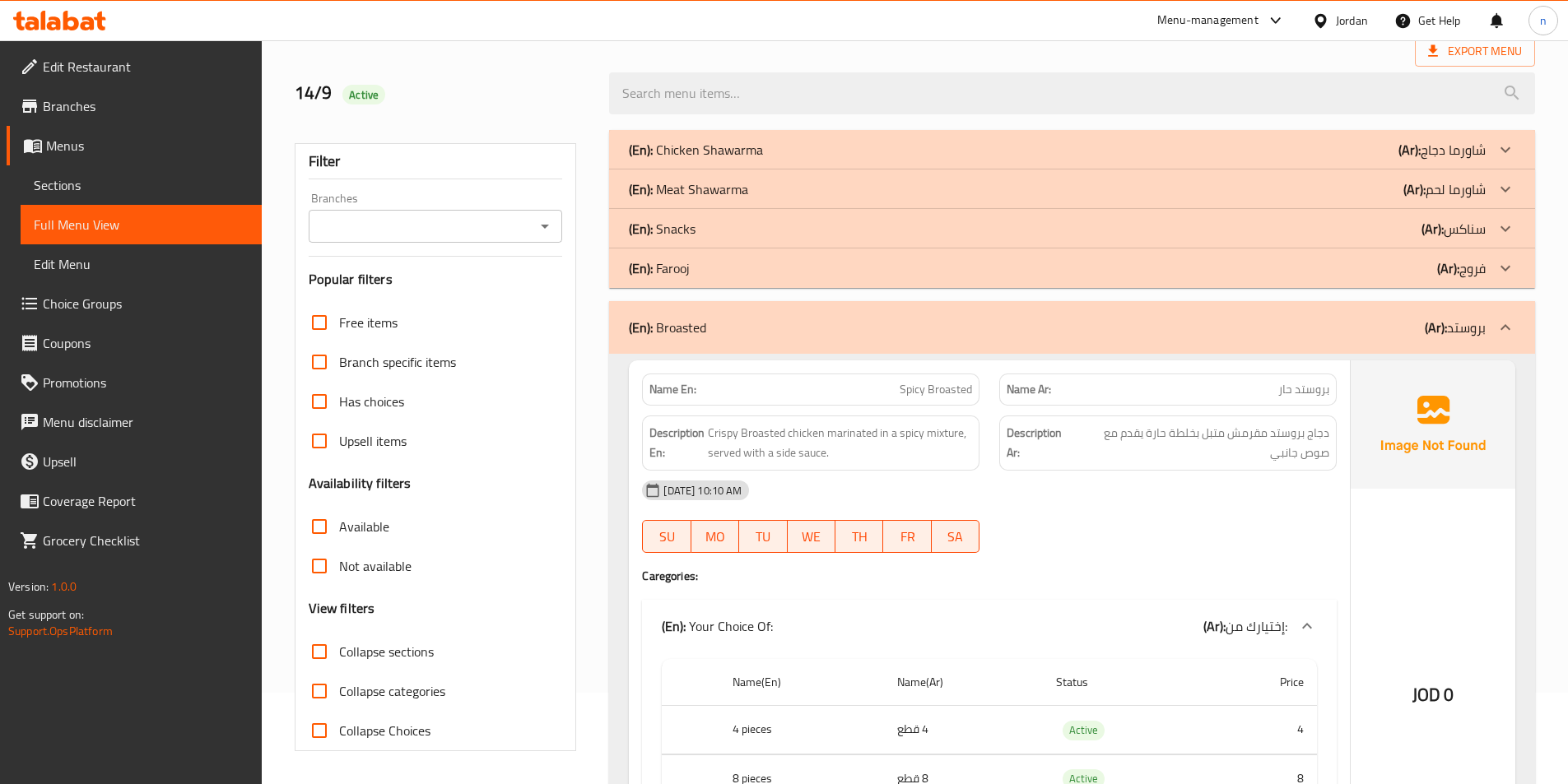
click at [1515, 316] on div at bounding box center [1506, 328] width 40 height 40
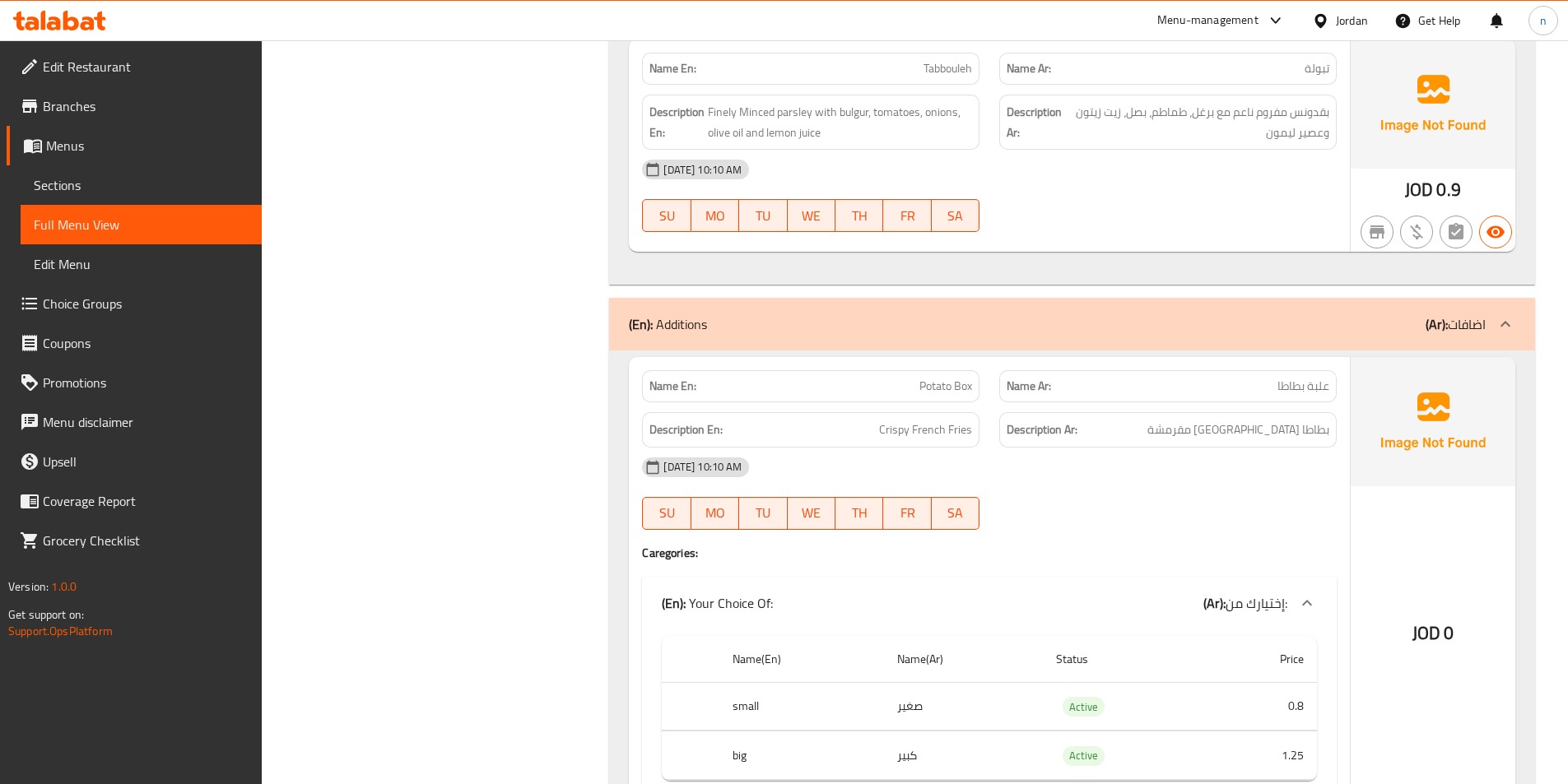
scroll to position [1243, 0]
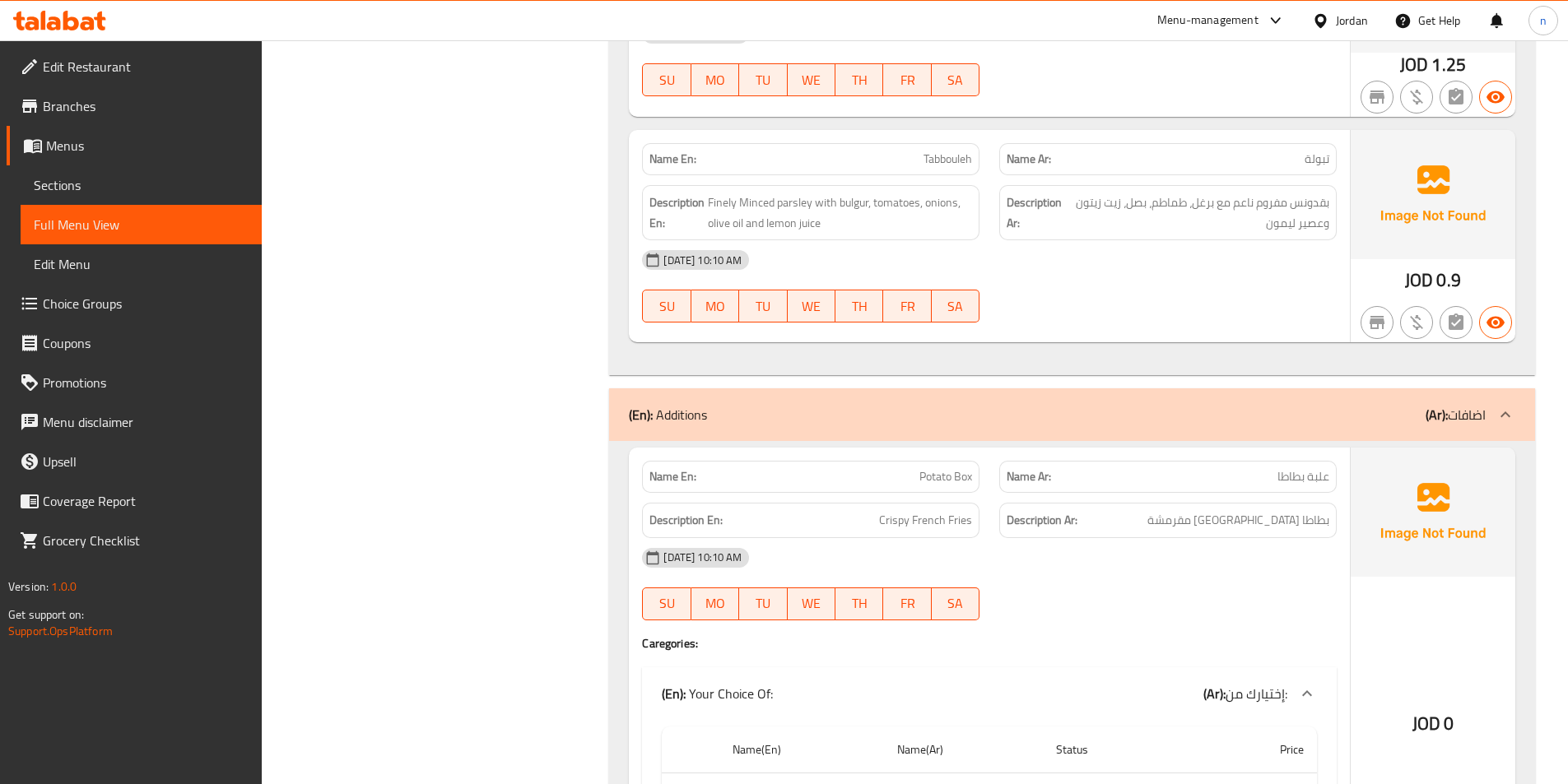
drag, startPoint x: 1400, startPoint y: 411, endPoint x: 1282, endPoint y: 329, distance: 143.7
click at [1402, 411] on div "(En): Additions (Ar): اضافات" at bounding box center [1057, 414] width 857 height 20
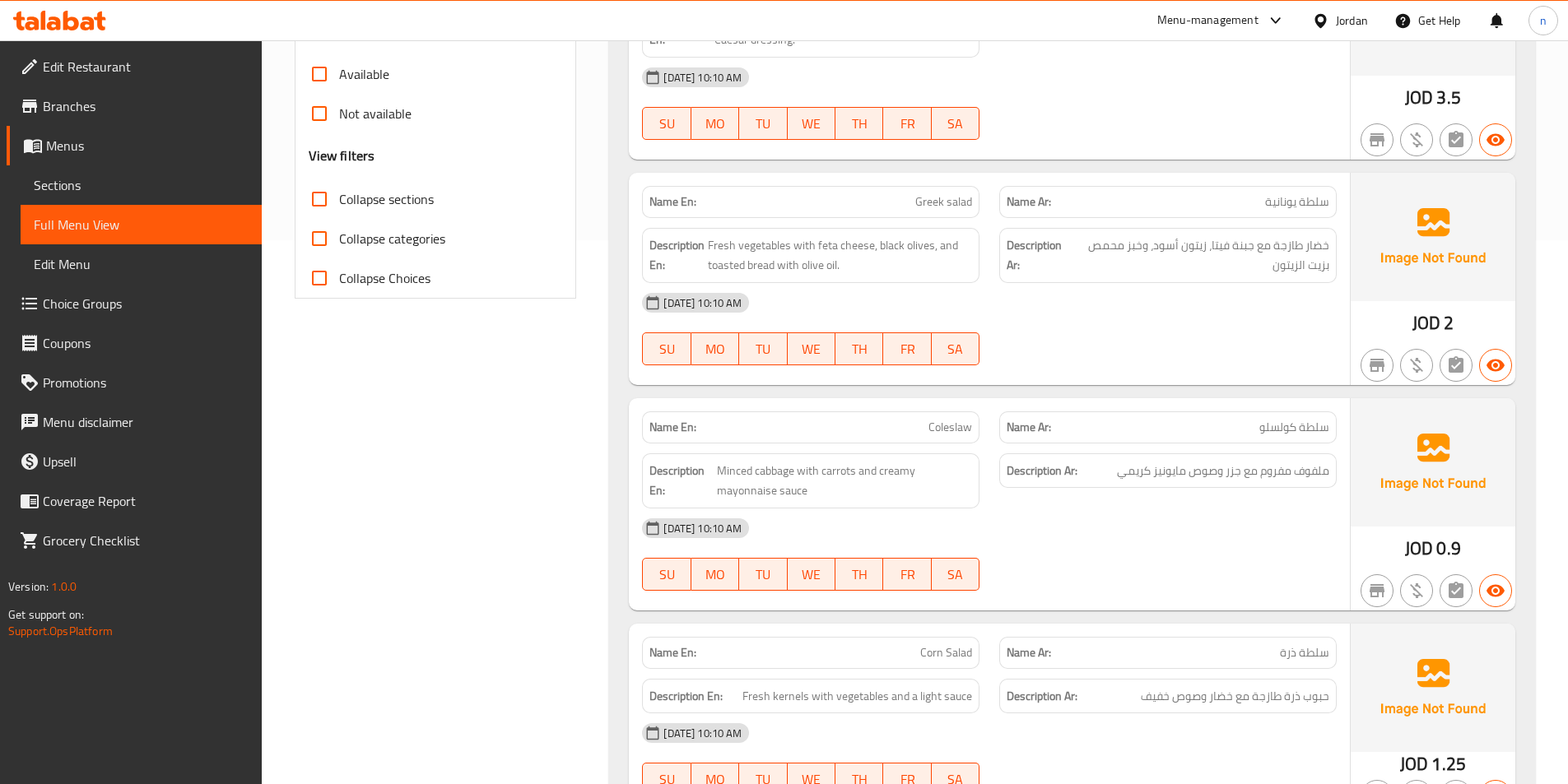
scroll to position [256, 0]
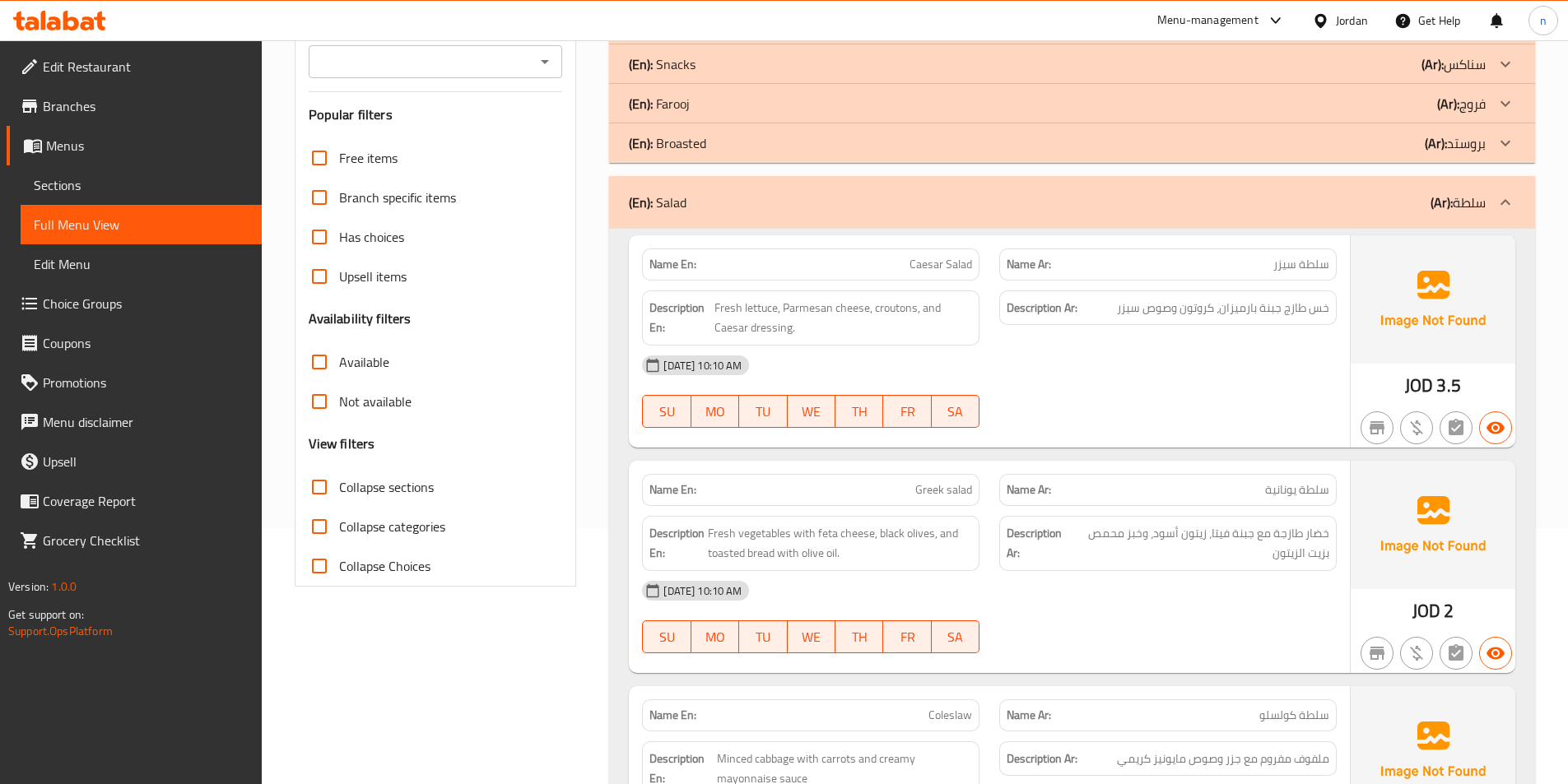
drag, startPoint x: 1491, startPoint y: 202, endPoint x: 1408, endPoint y: 256, distance: 99.0
click at [1491, 200] on div at bounding box center [1506, 202] width 40 height 40
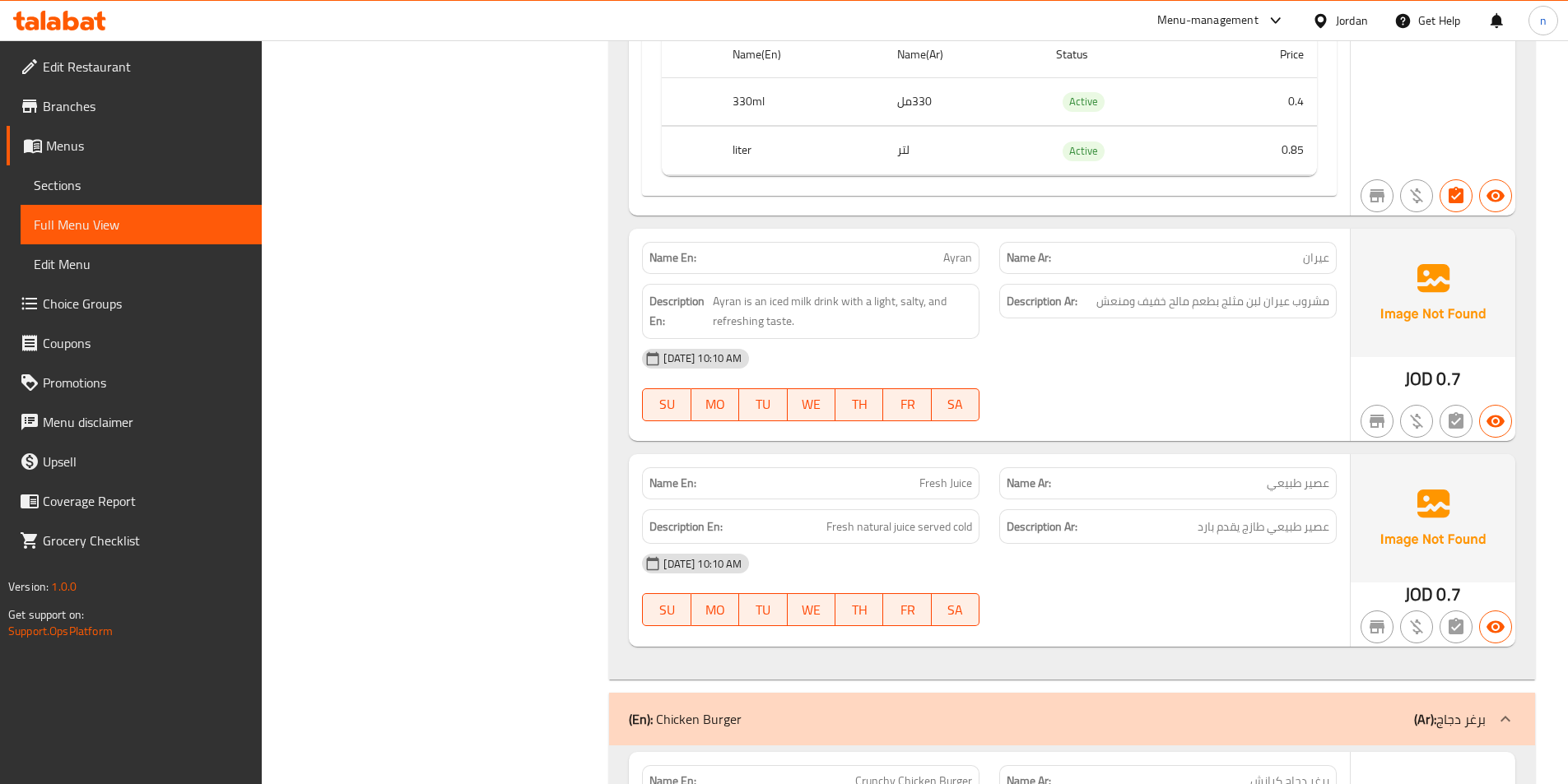
scroll to position [832, 0]
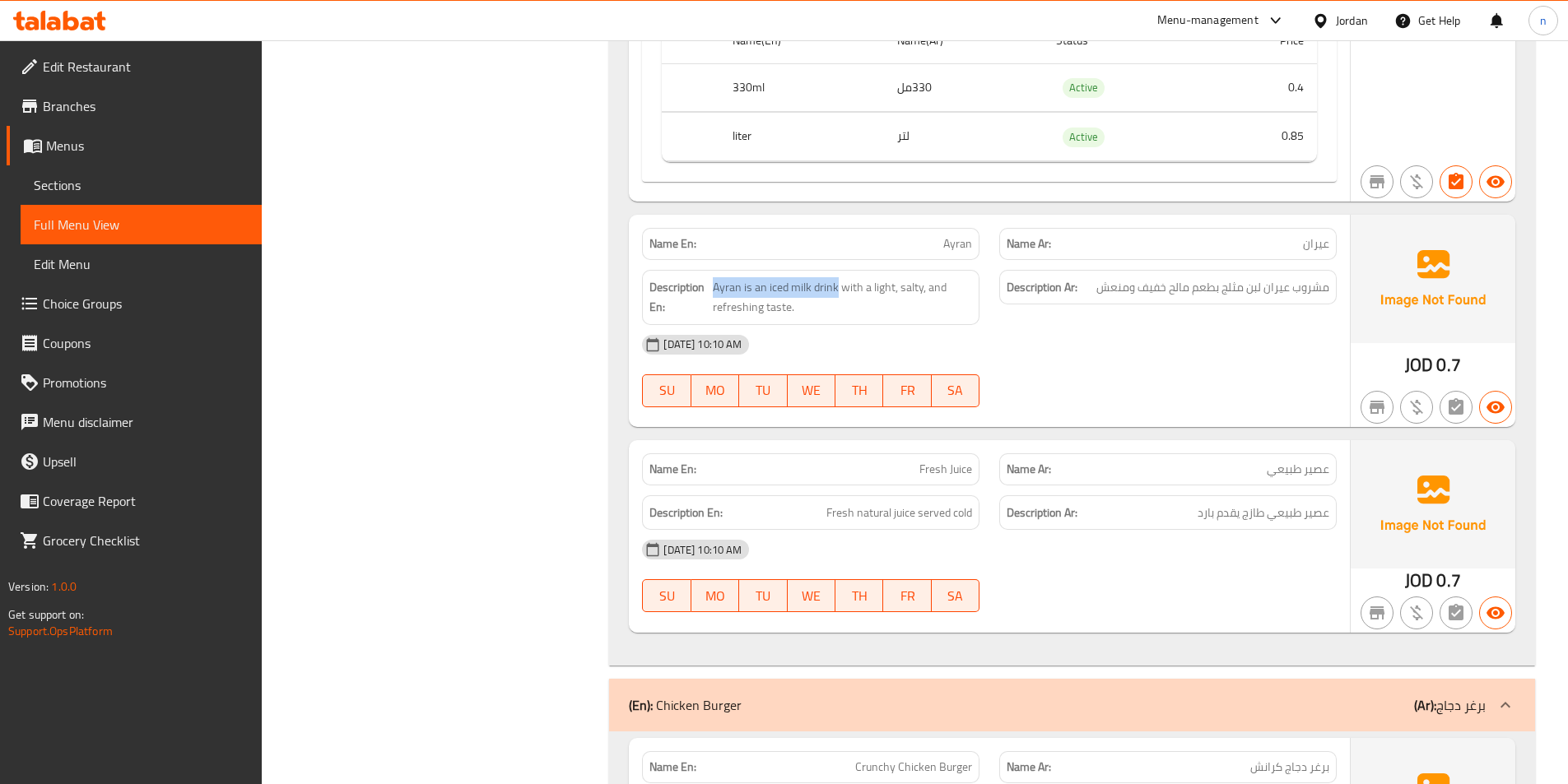
drag, startPoint x: 713, startPoint y: 282, endPoint x: 835, endPoint y: 275, distance: 122.2
click at [835, 275] on div "Description En: Ayran is an iced milk drink with a light, salty, and refreshing…" at bounding box center [811, 298] width 337 height 55
click at [1104, 340] on div "[DATE] 10:10 AM" at bounding box center [989, 345] width 715 height 40
click at [800, 292] on span "Ayran is an iced milk drink with a light, salty, and refreshing taste." at bounding box center [843, 298] width 260 height 41
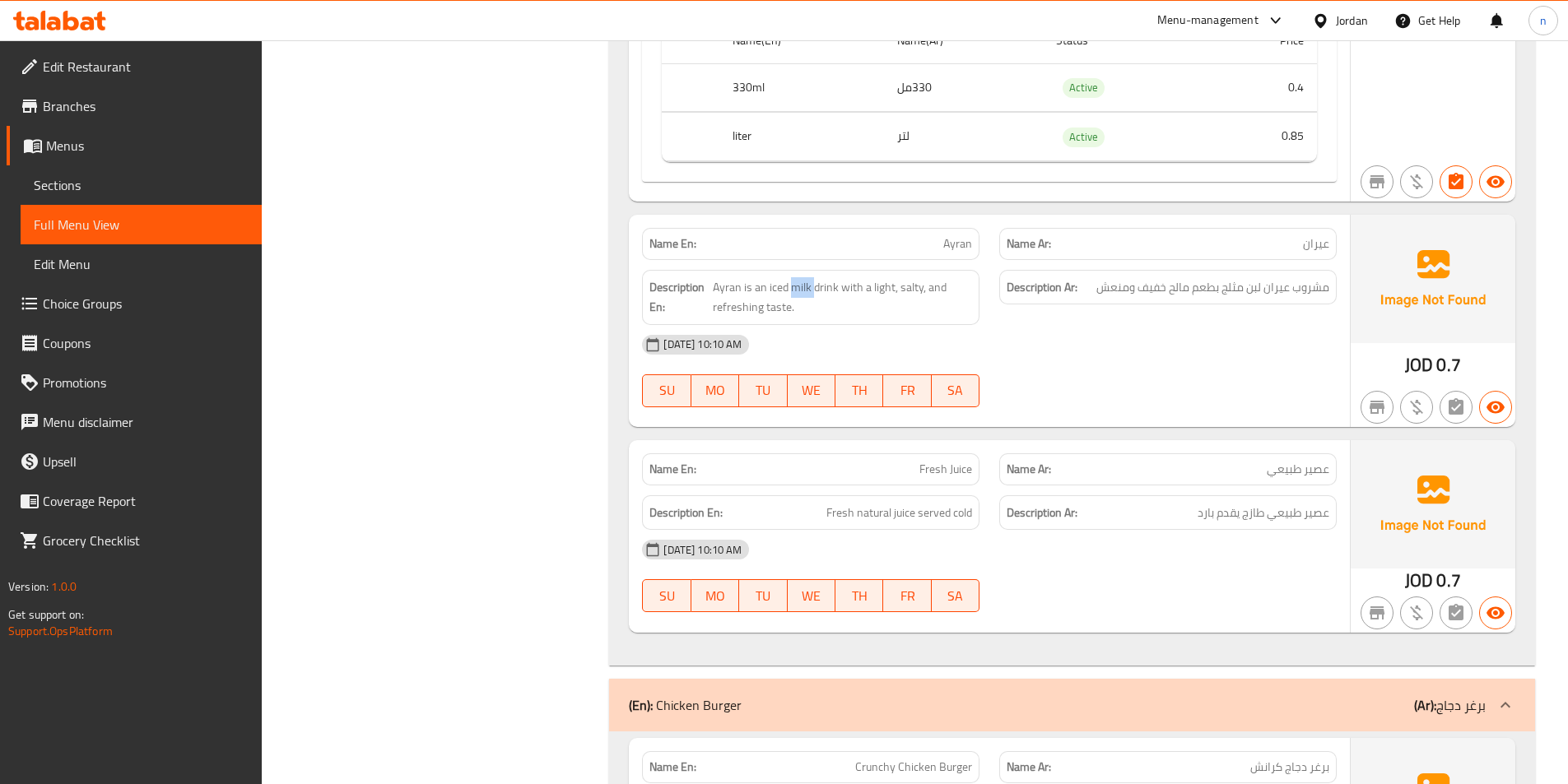
copy span "milk"
click at [631, 403] on div "Name En: Ayran Name Ar: عيران Description En: Ayran is an iced milk drink with …" at bounding box center [989, 320] width 721 height 212
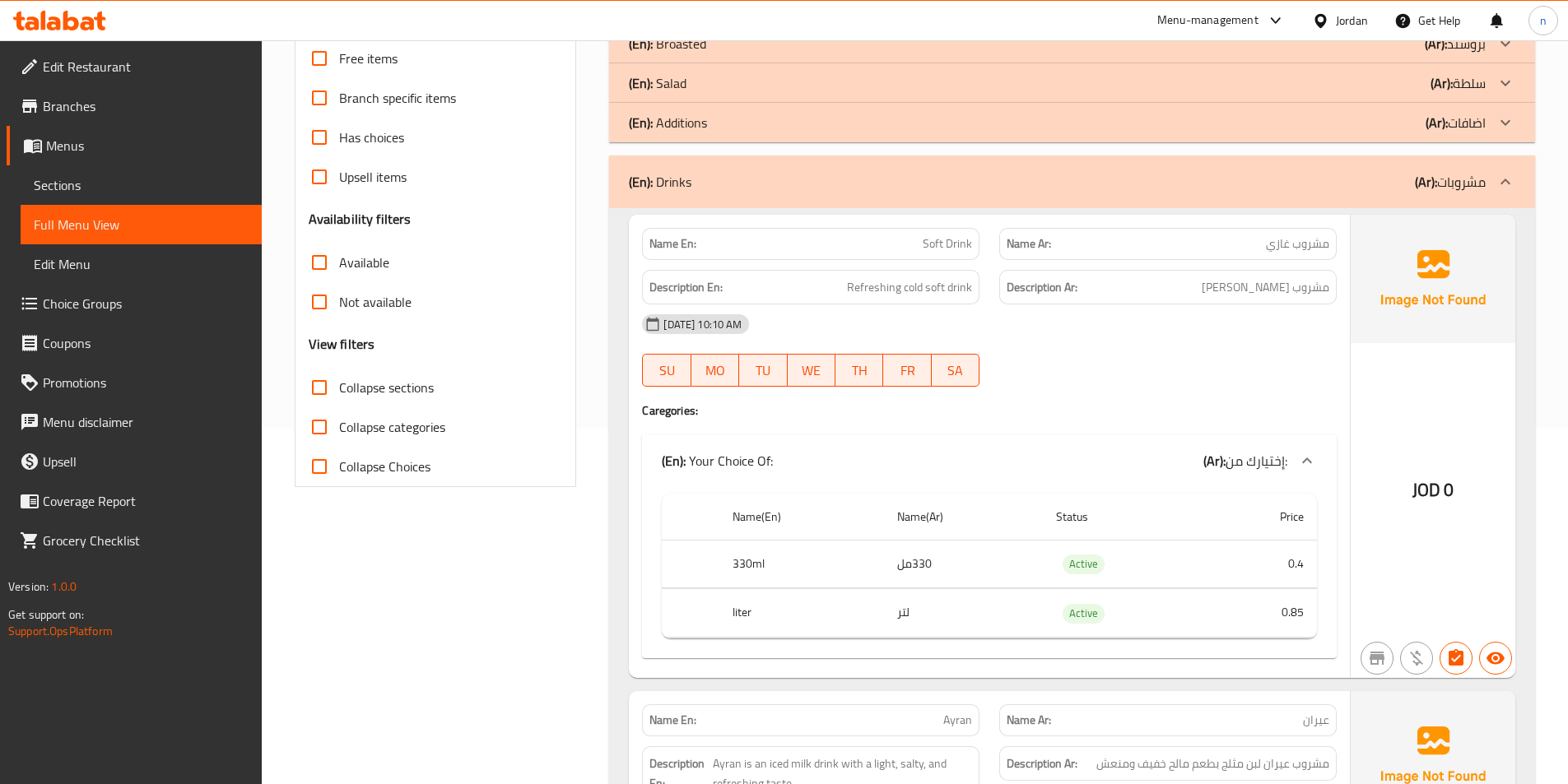
scroll to position [338, 0]
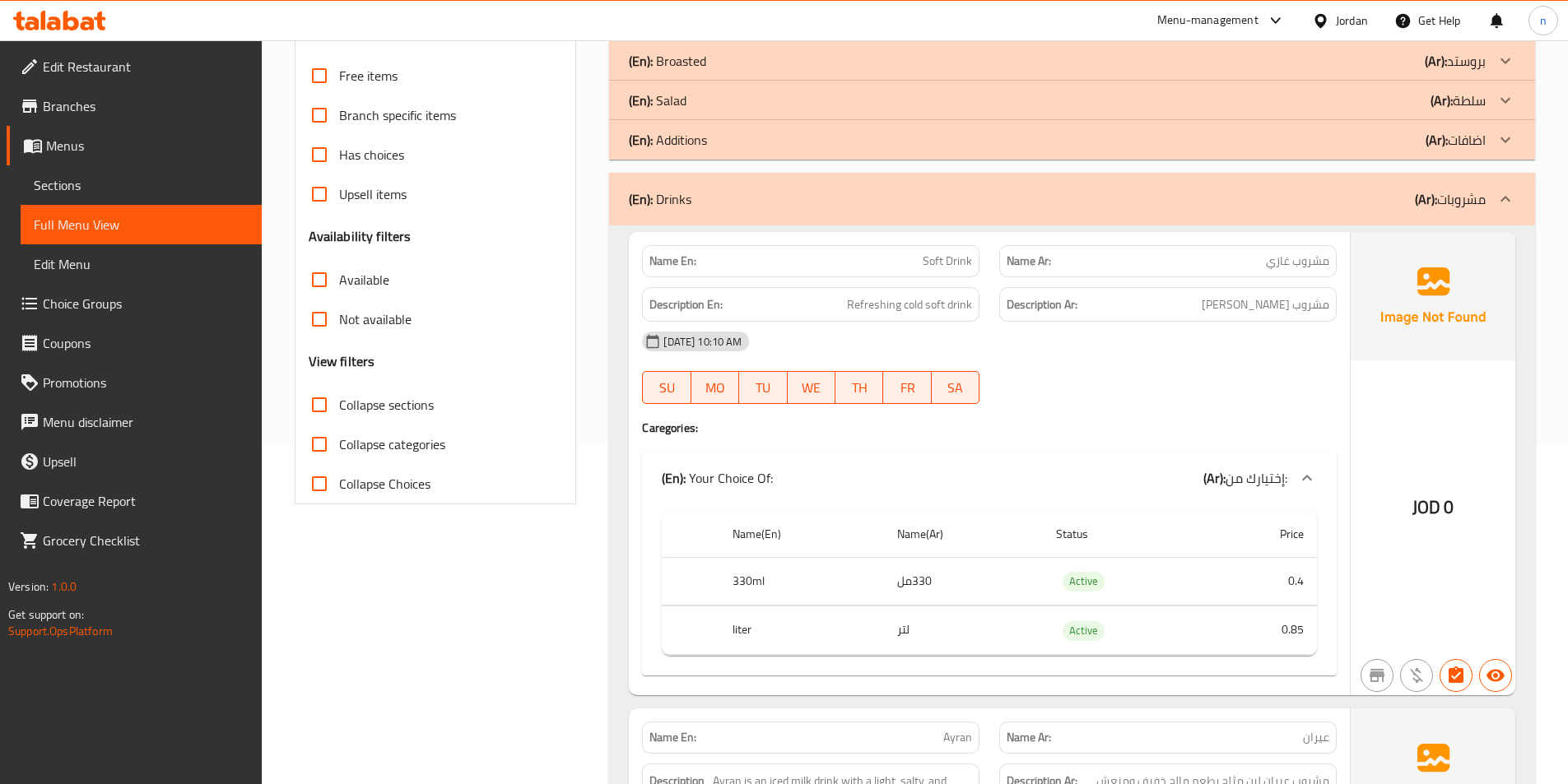
drag, startPoint x: 1497, startPoint y: 200, endPoint x: 1173, endPoint y: 261, distance: 329.7
click at [1497, 200] on icon at bounding box center [1505, 199] width 20 height 20
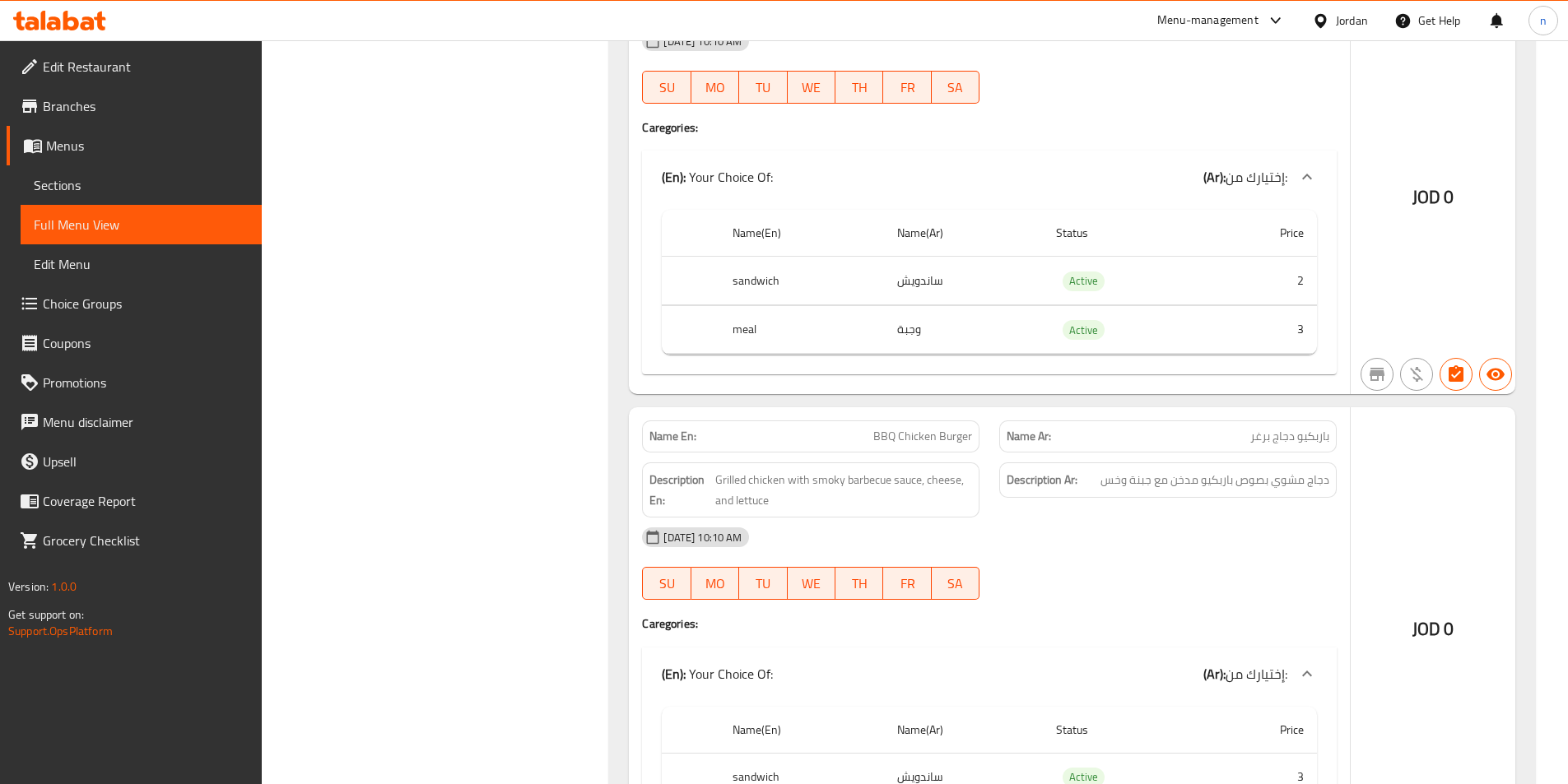
scroll to position [6424, 0]
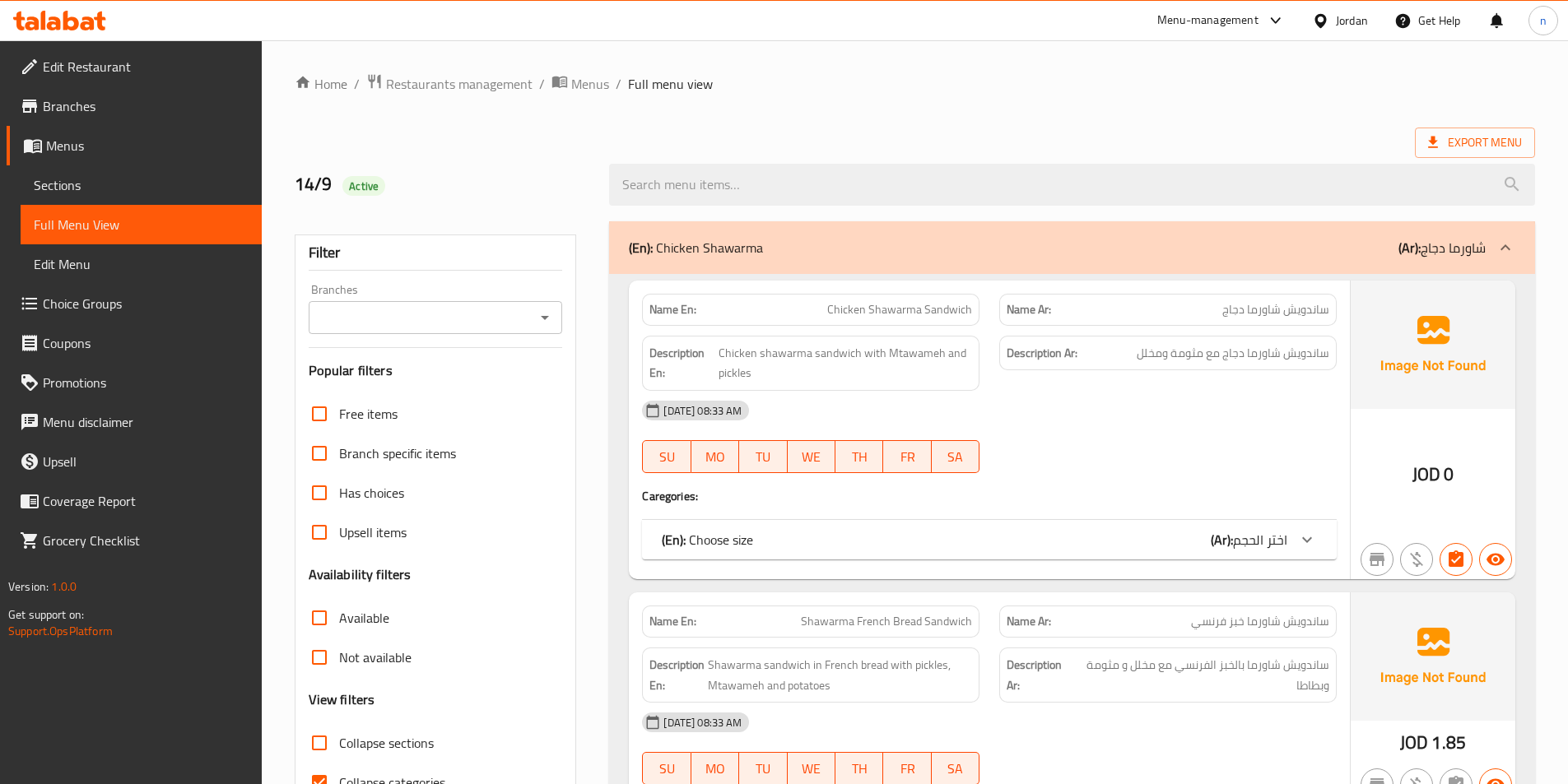
scroll to position [421, 0]
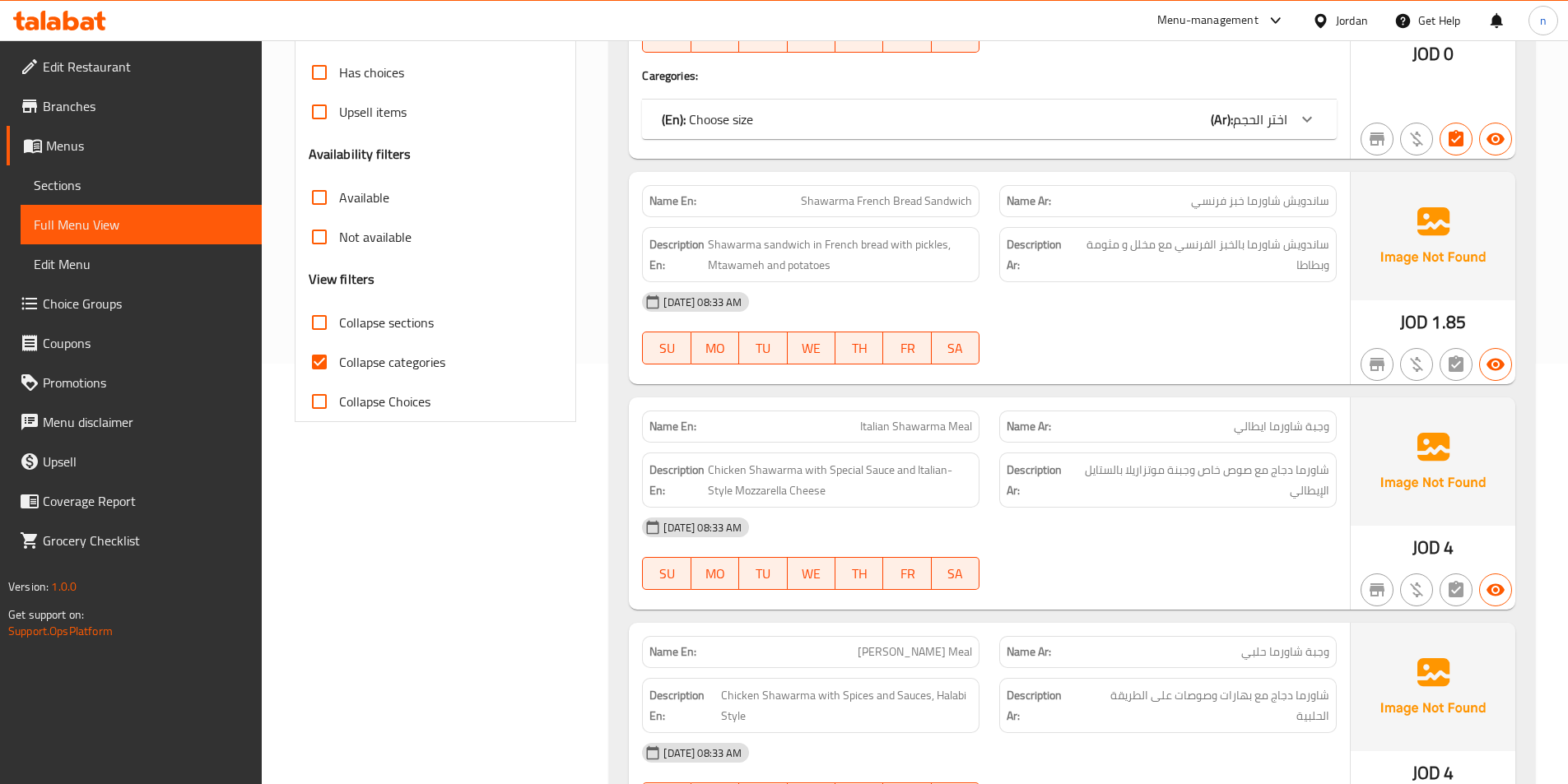
click at [363, 357] on span "Collapse categories" at bounding box center [392, 362] width 106 height 20
click at [339, 357] on input "Collapse categories" at bounding box center [319, 363] width 40 height 40
checkbox input "false"
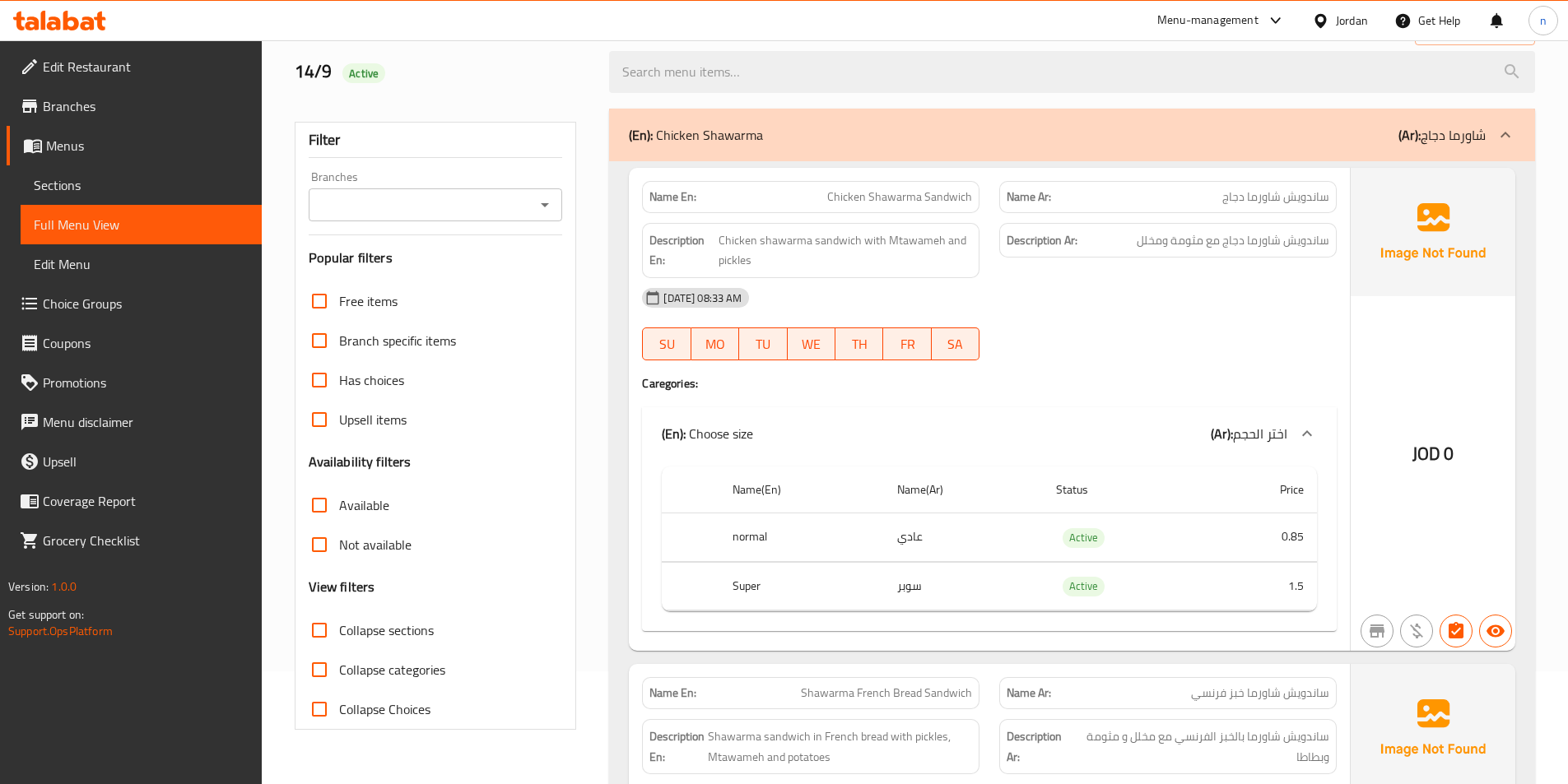
scroll to position [0, 0]
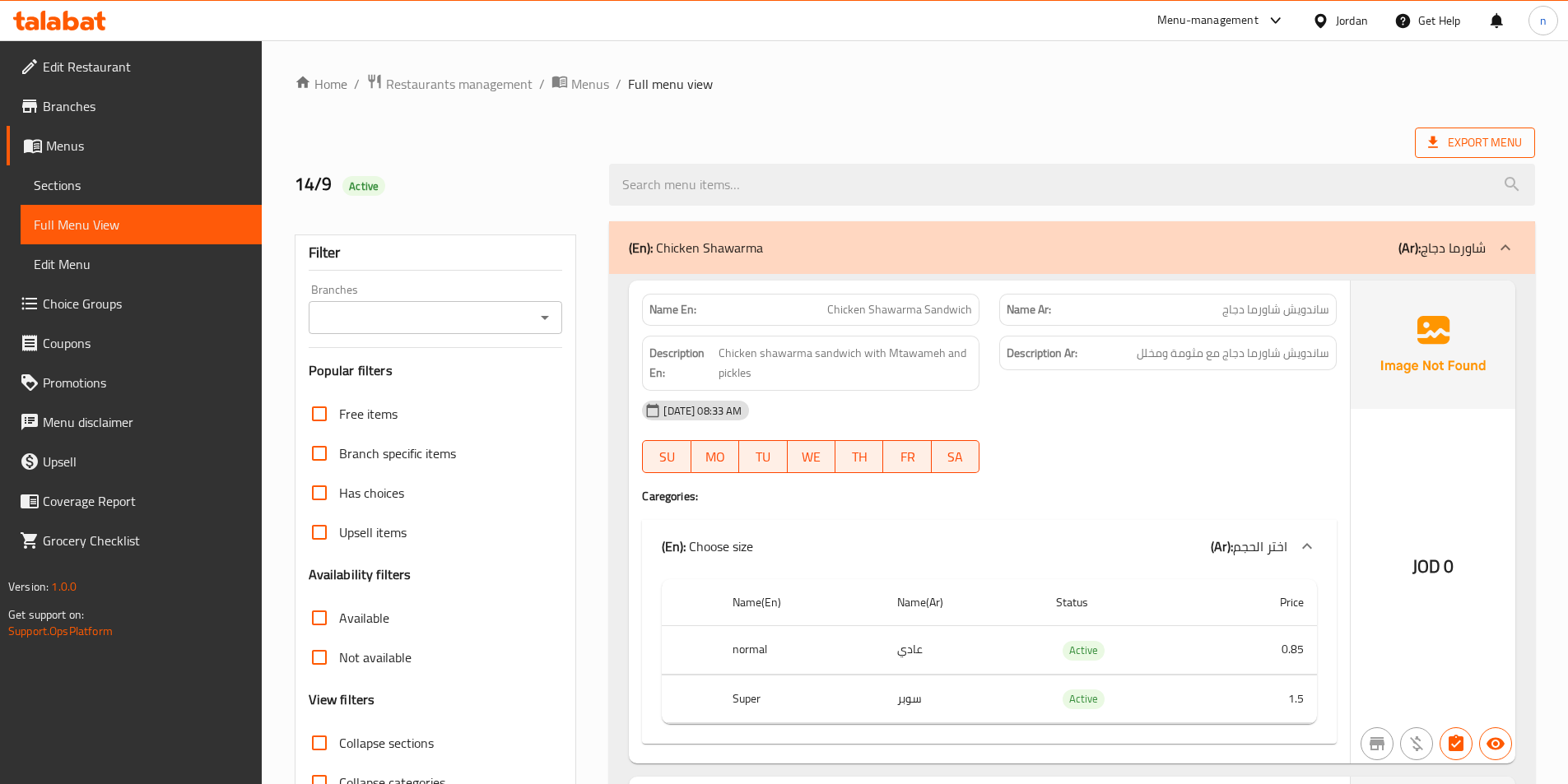
click at [1472, 147] on span "Export Menu" at bounding box center [1475, 143] width 93 height 21
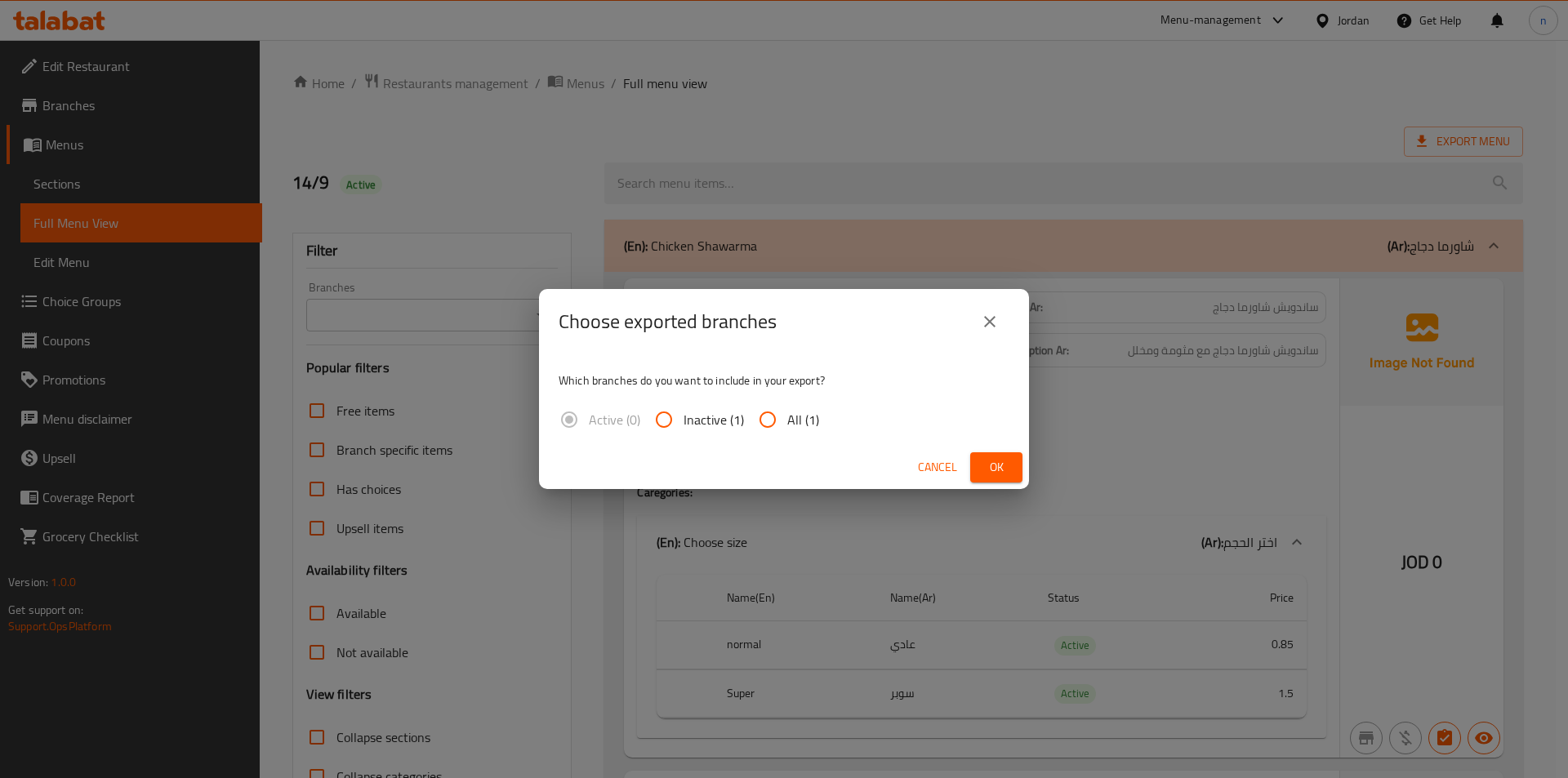
drag, startPoint x: 808, startPoint y: 417, endPoint x: 850, endPoint y: 426, distance: 43.0
click at [809, 419] on span "All (1)" at bounding box center [803, 419] width 32 height 20
click at [787, 419] on input "All (1)" at bounding box center [768, 420] width 40 height 40
radio input "true"
click at [980, 476] on button "Ok" at bounding box center [996, 467] width 52 height 30
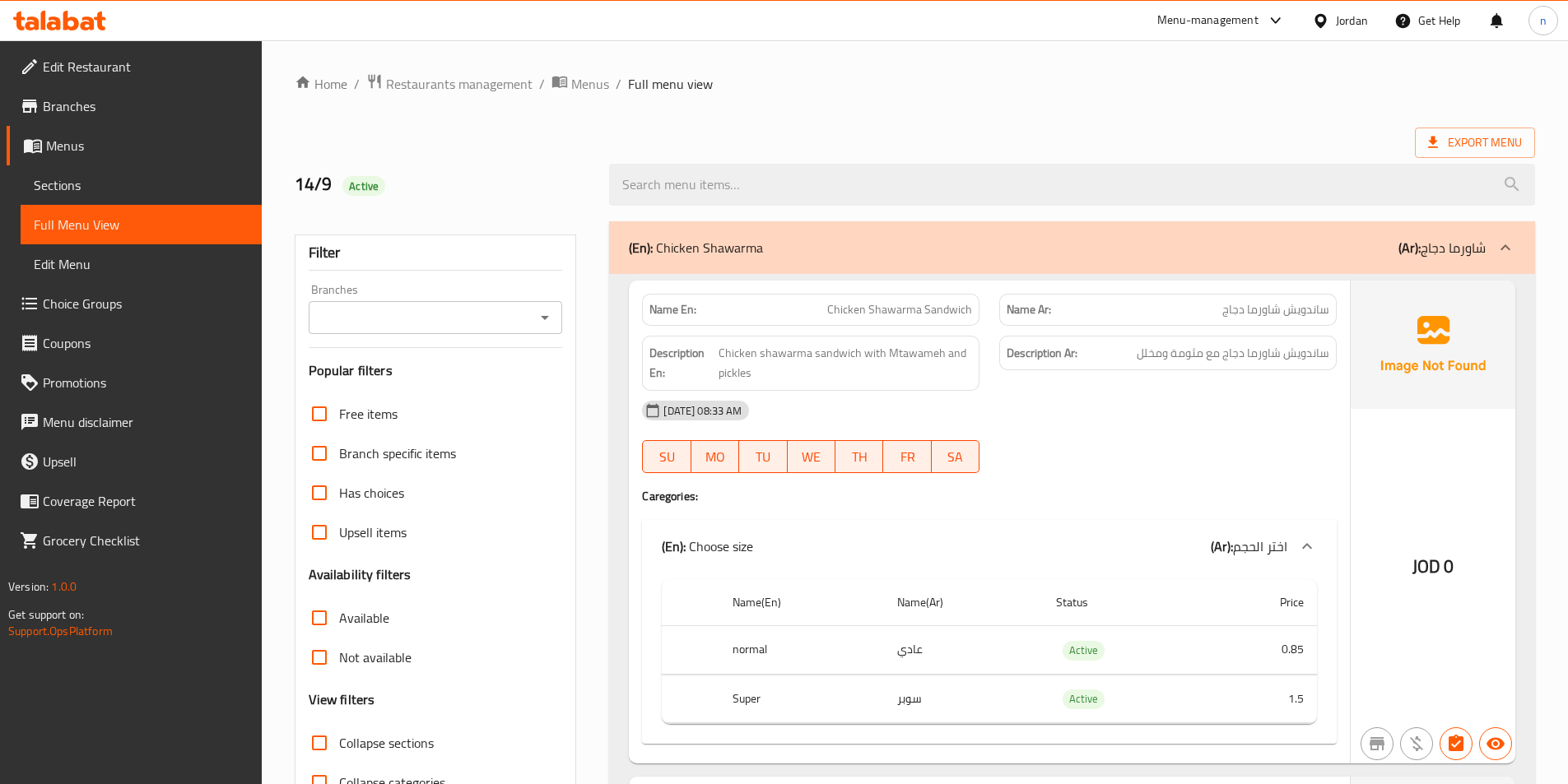
click at [1027, 139] on div "Export Menu" at bounding box center [914, 142] width 1240 height 30
click at [1182, 253] on div "(En): Chicken Shawarma (Ar): شاورما دجاج" at bounding box center [1057, 247] width 857 height 20
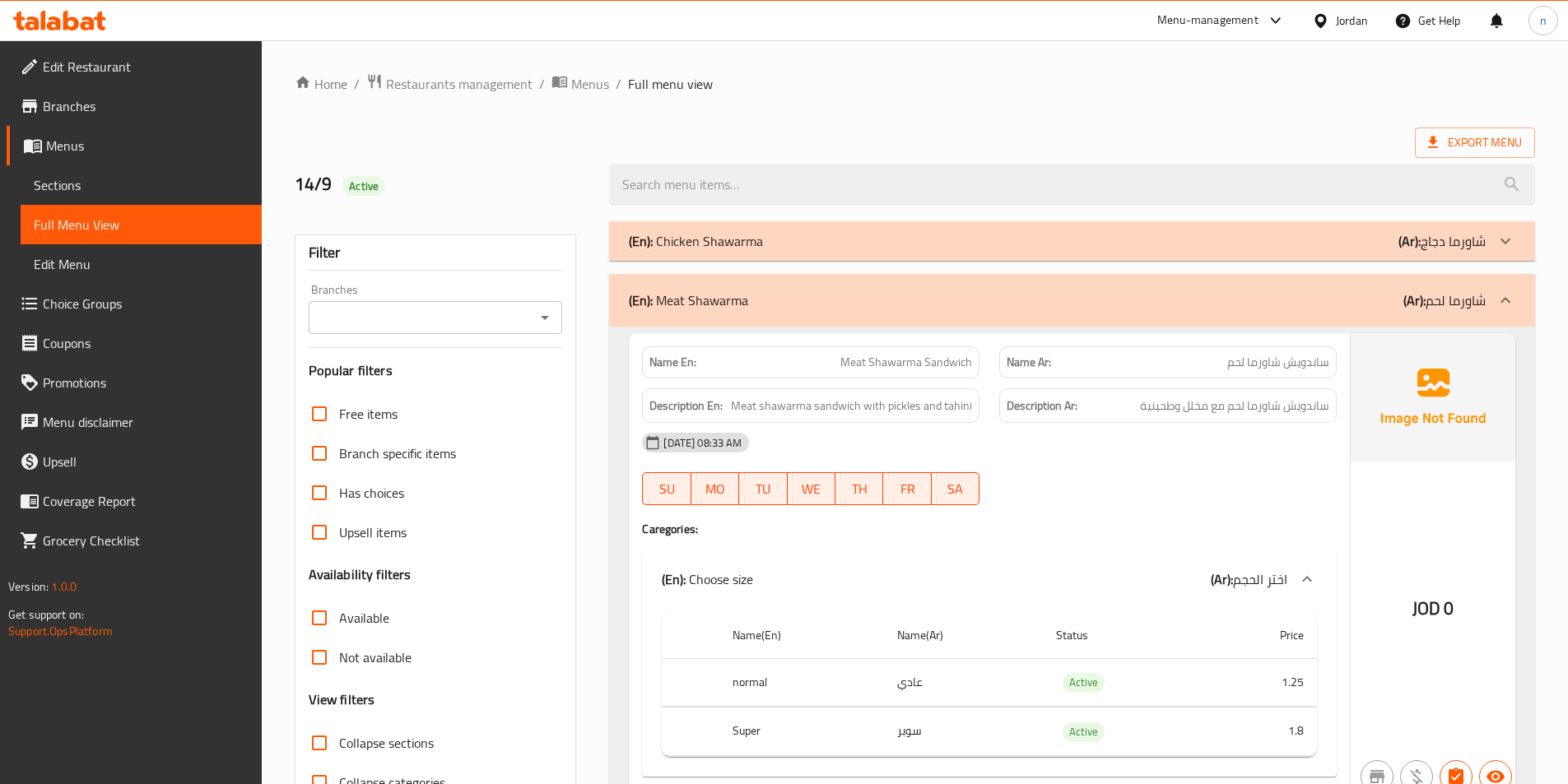
click at [1502, 294] on icon at bounding box center [1505, 300] width 20 height 20
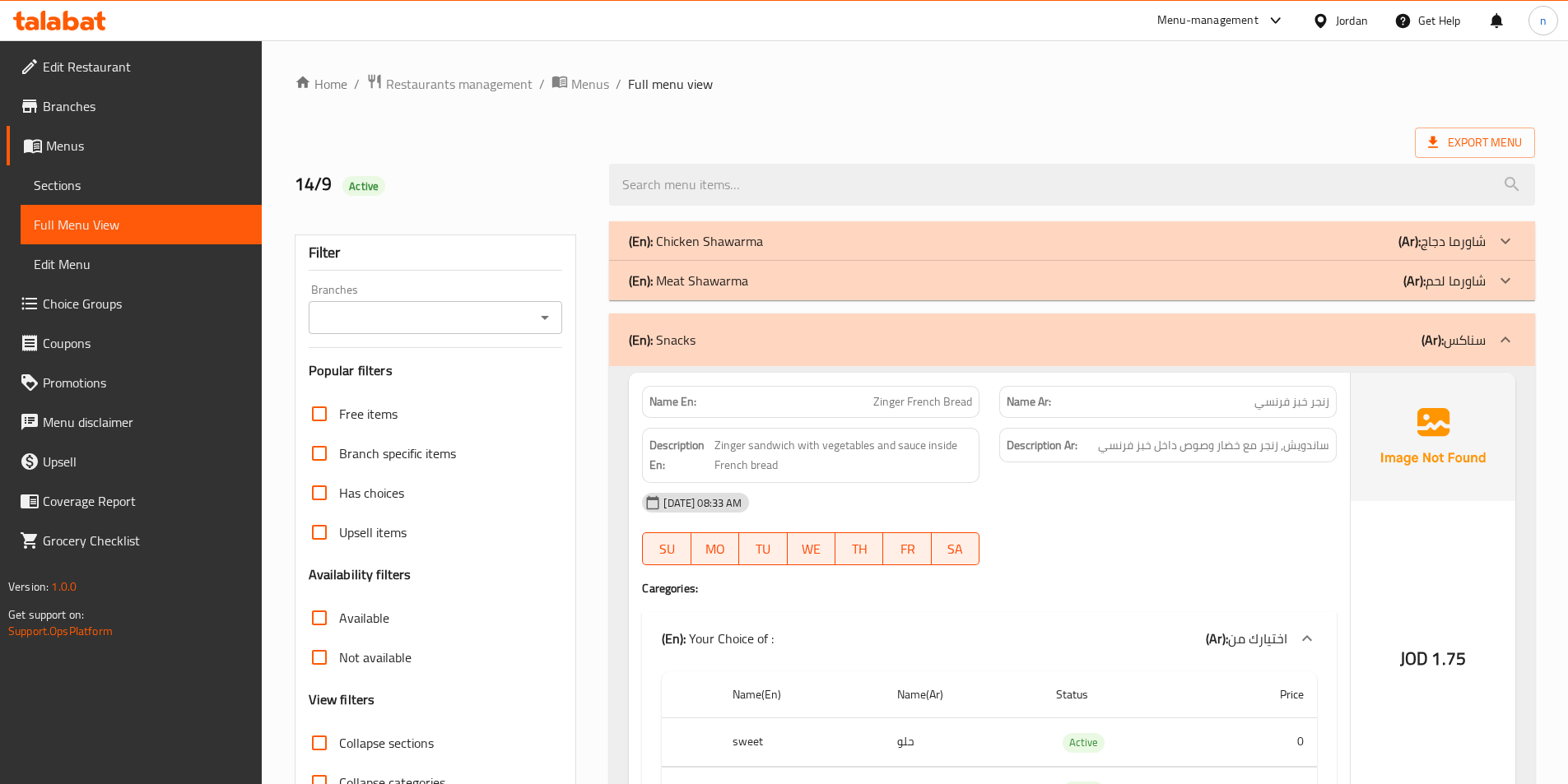
click at [1501, 333] on icon at bounding box center [1505, 339] width 20 height 20
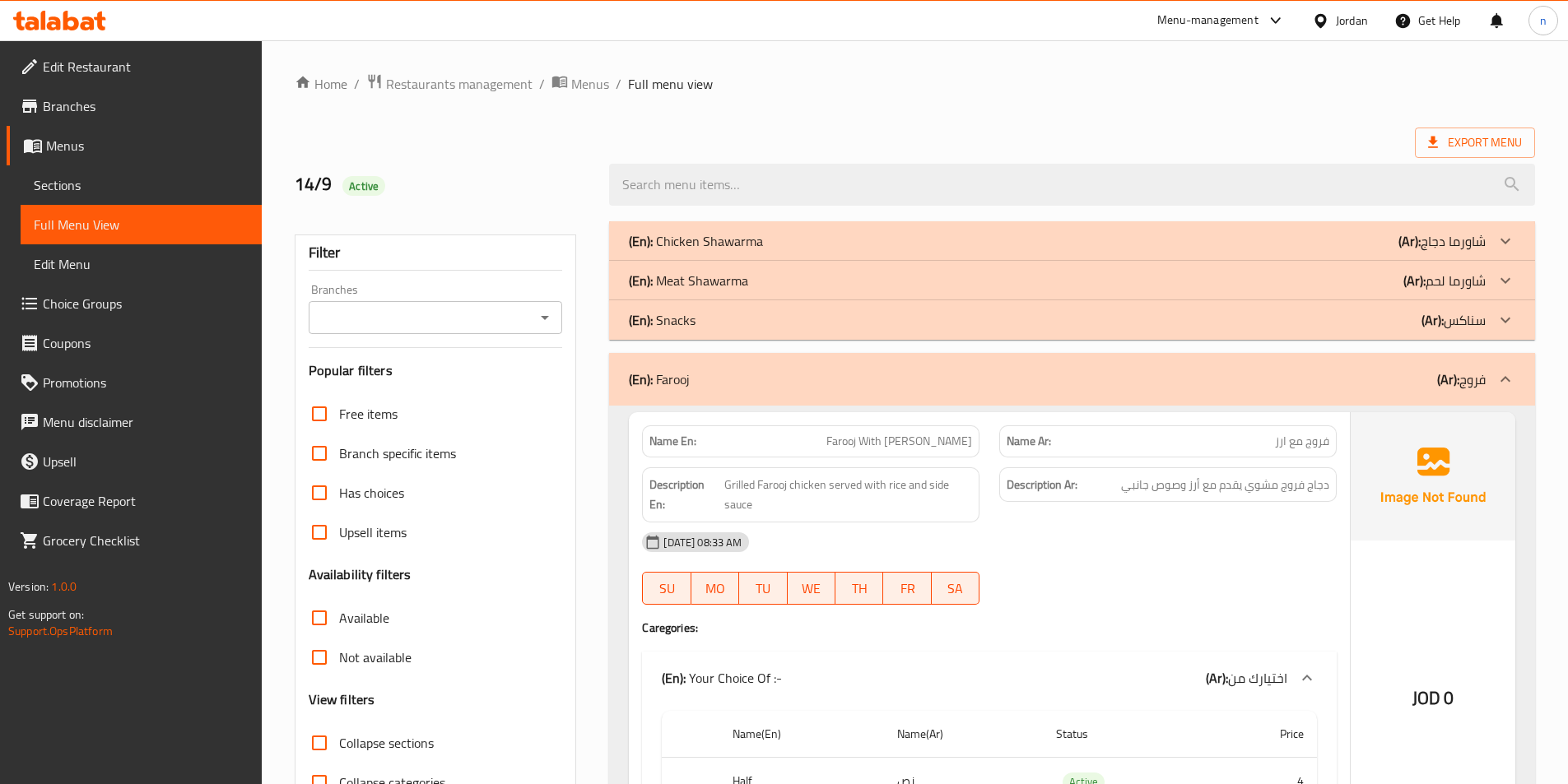
click at [1501, 376] on icon at bounding box center [1505, 379] width 20 height 20
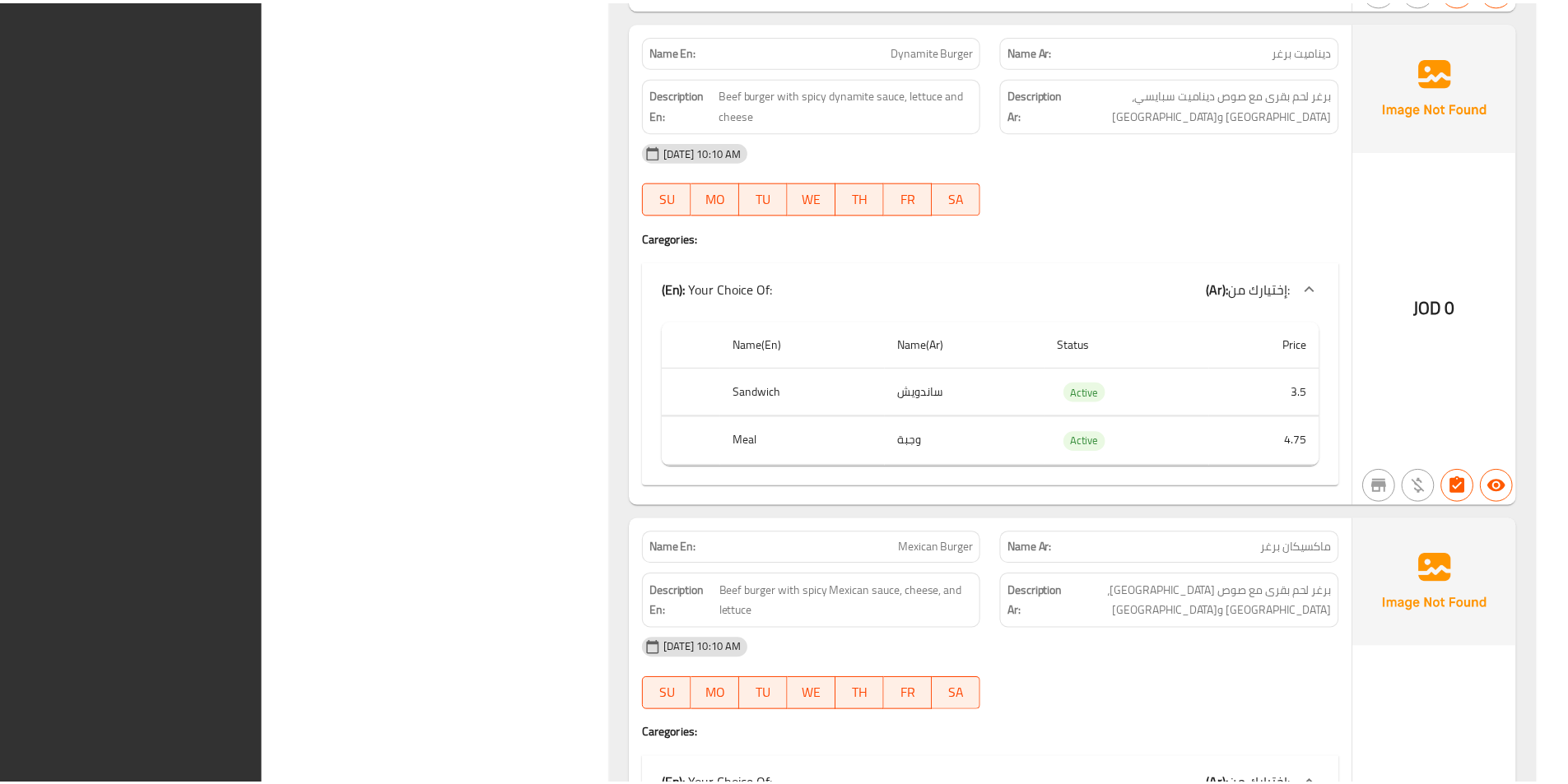
scroll to position [12042, 0]
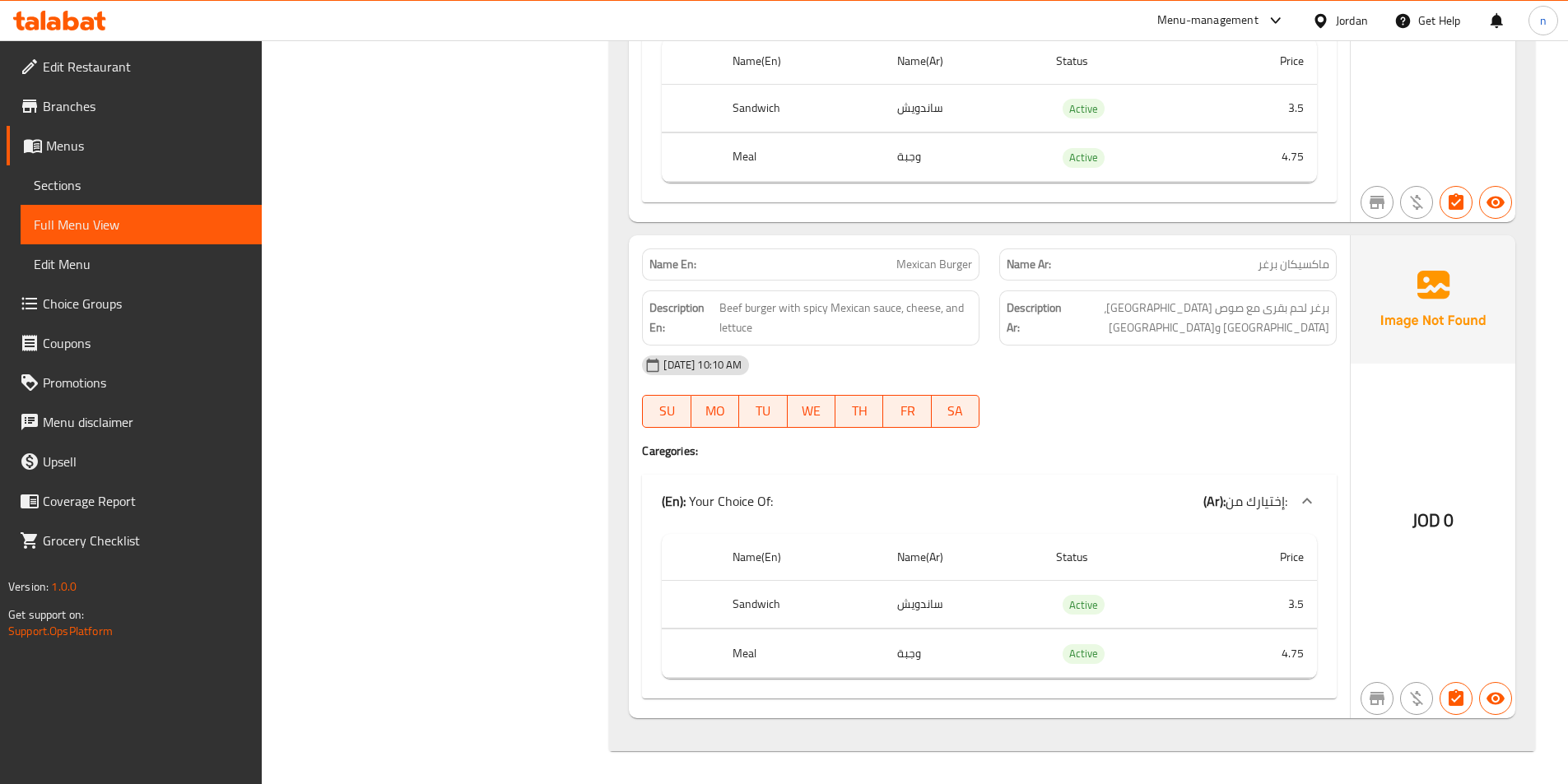
click at [83, 16] on icon at bounding box center [59, 20] width 93 height 20
